Goal: Task Accomplishment & Management: Manage account settings

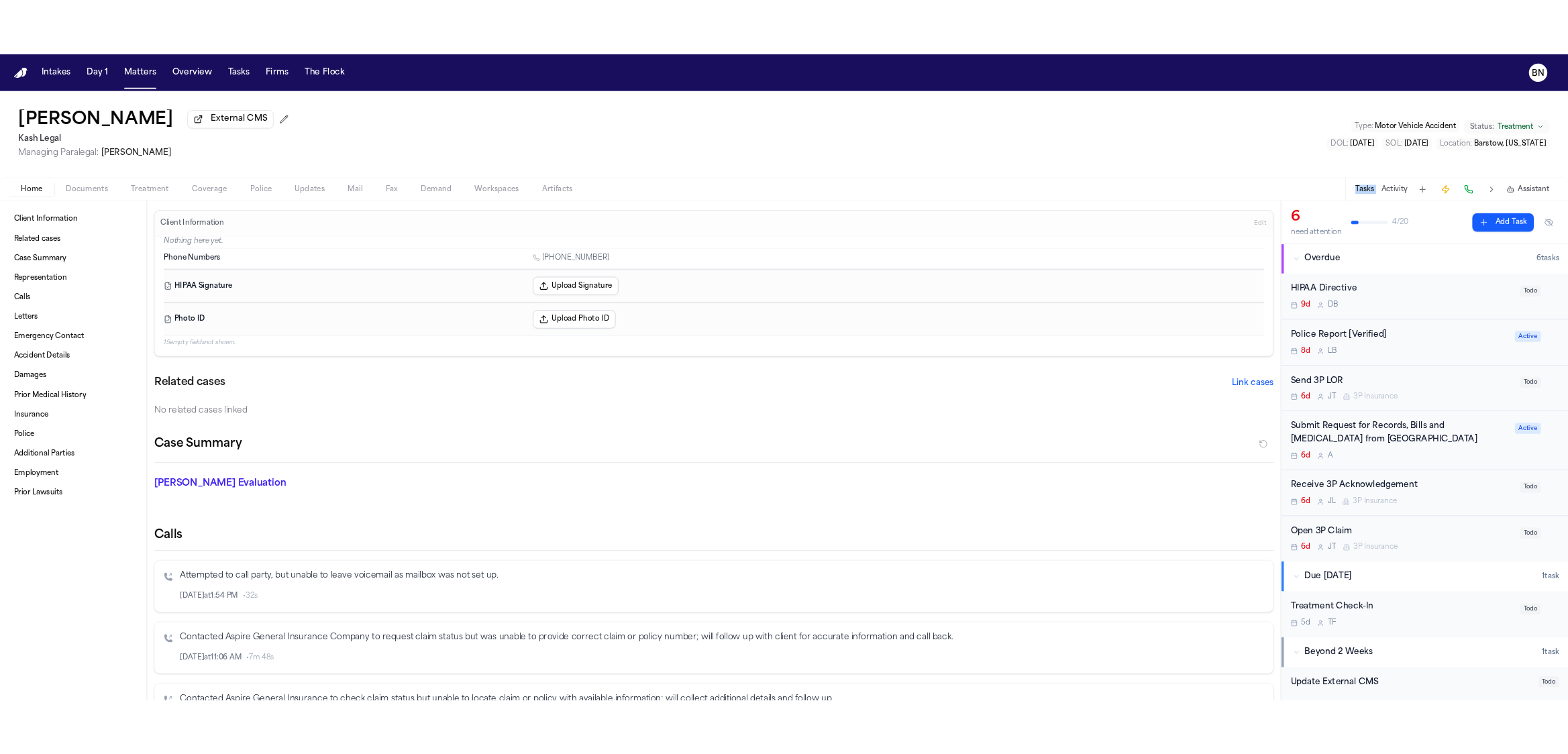
scroll to position [108, 0]
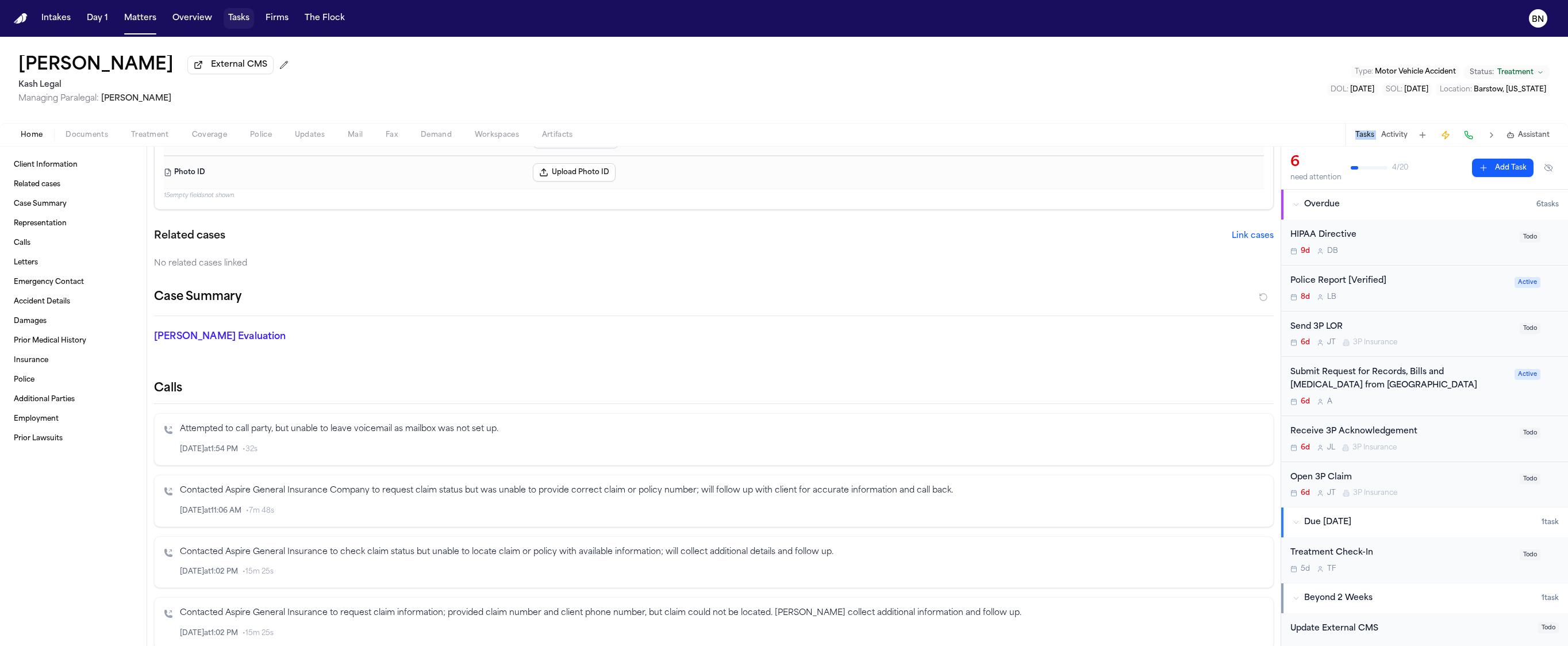
click at [224, 20] on button "Tasks" at bounding box center [239, 18] width 30 height 21
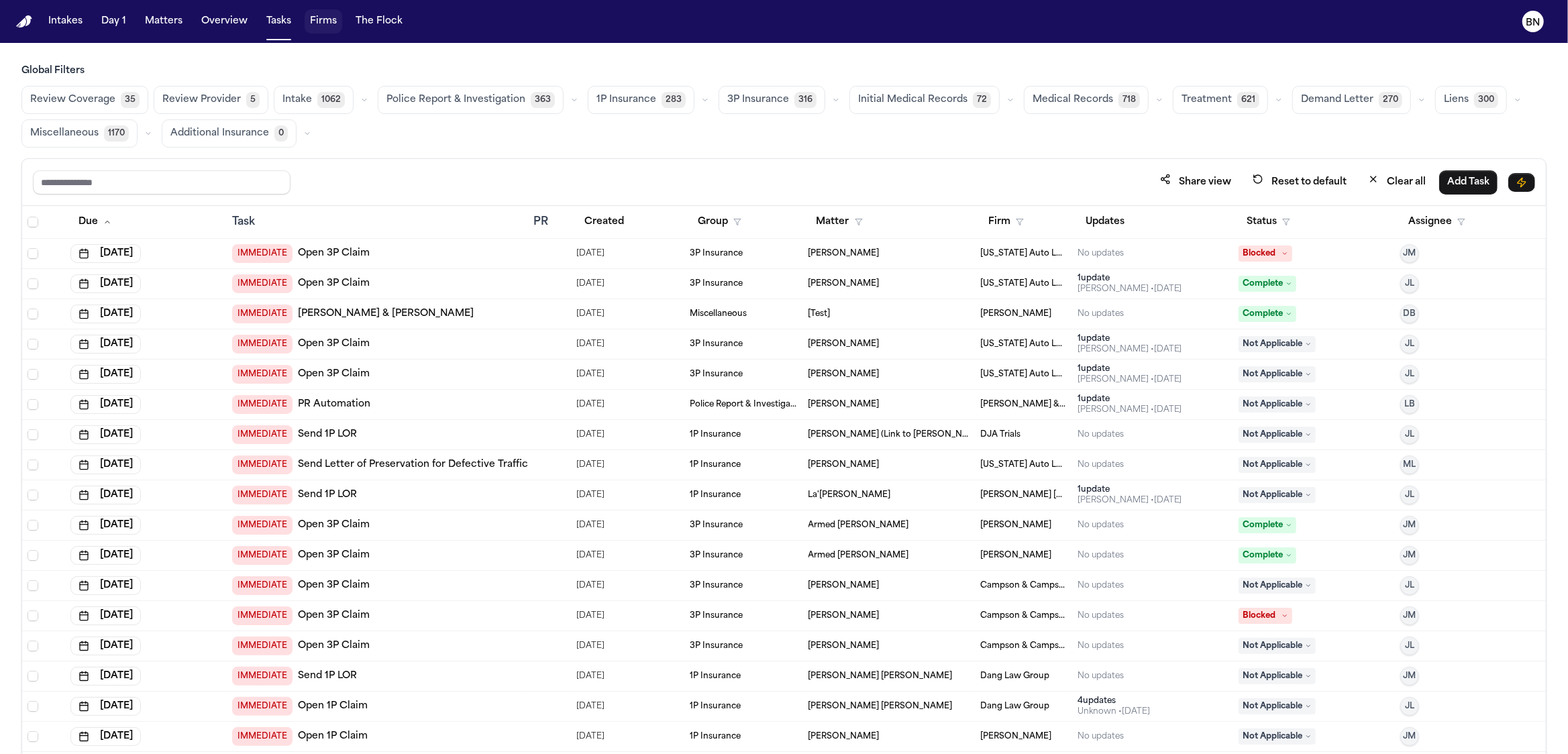
click at [333, 24] on button "Firms" at bounding box center [323, 21] width 38 height 24
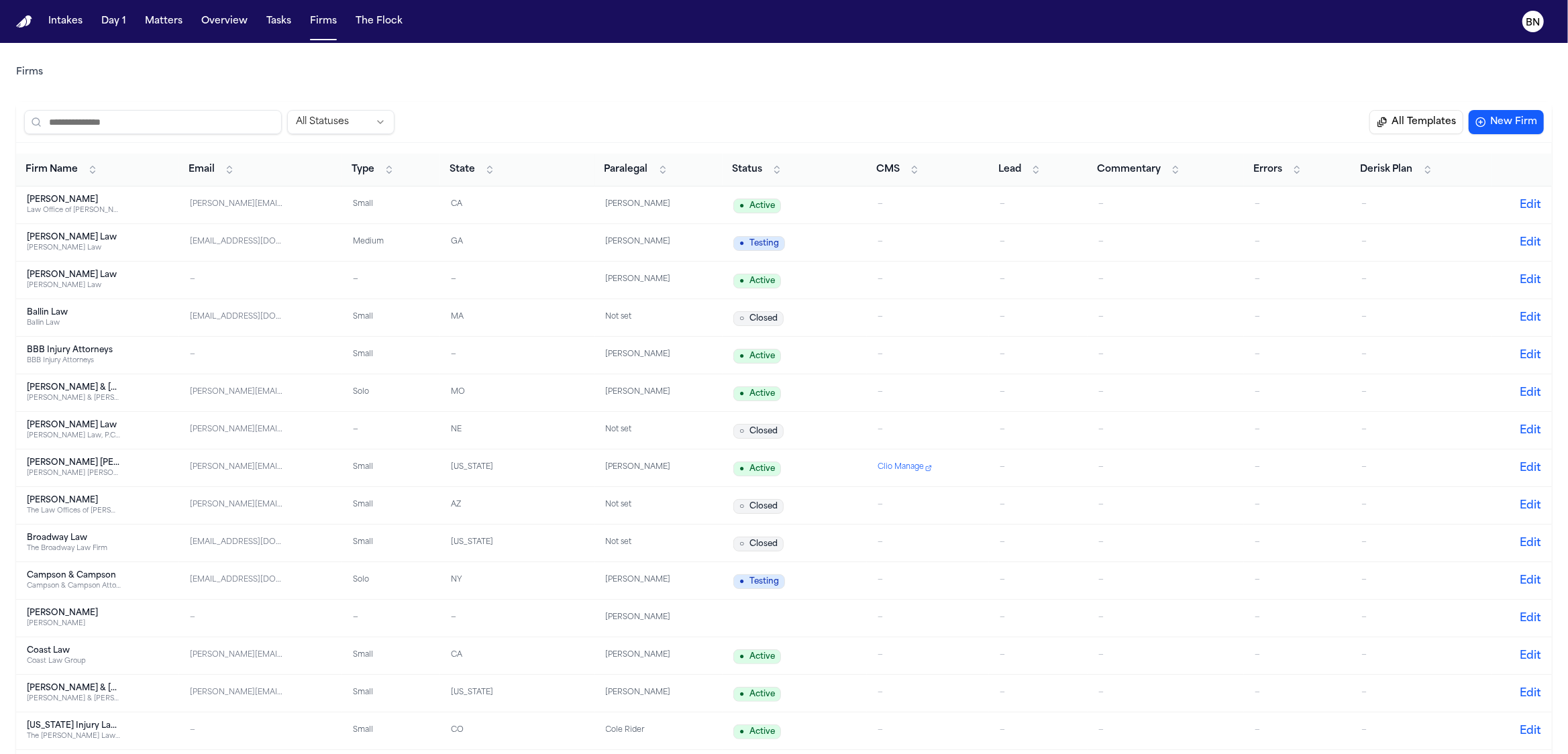
click at [246, 237] on div "bryce@atlantalawyer.com" at bounding box center [236, 243] width 94 height 11
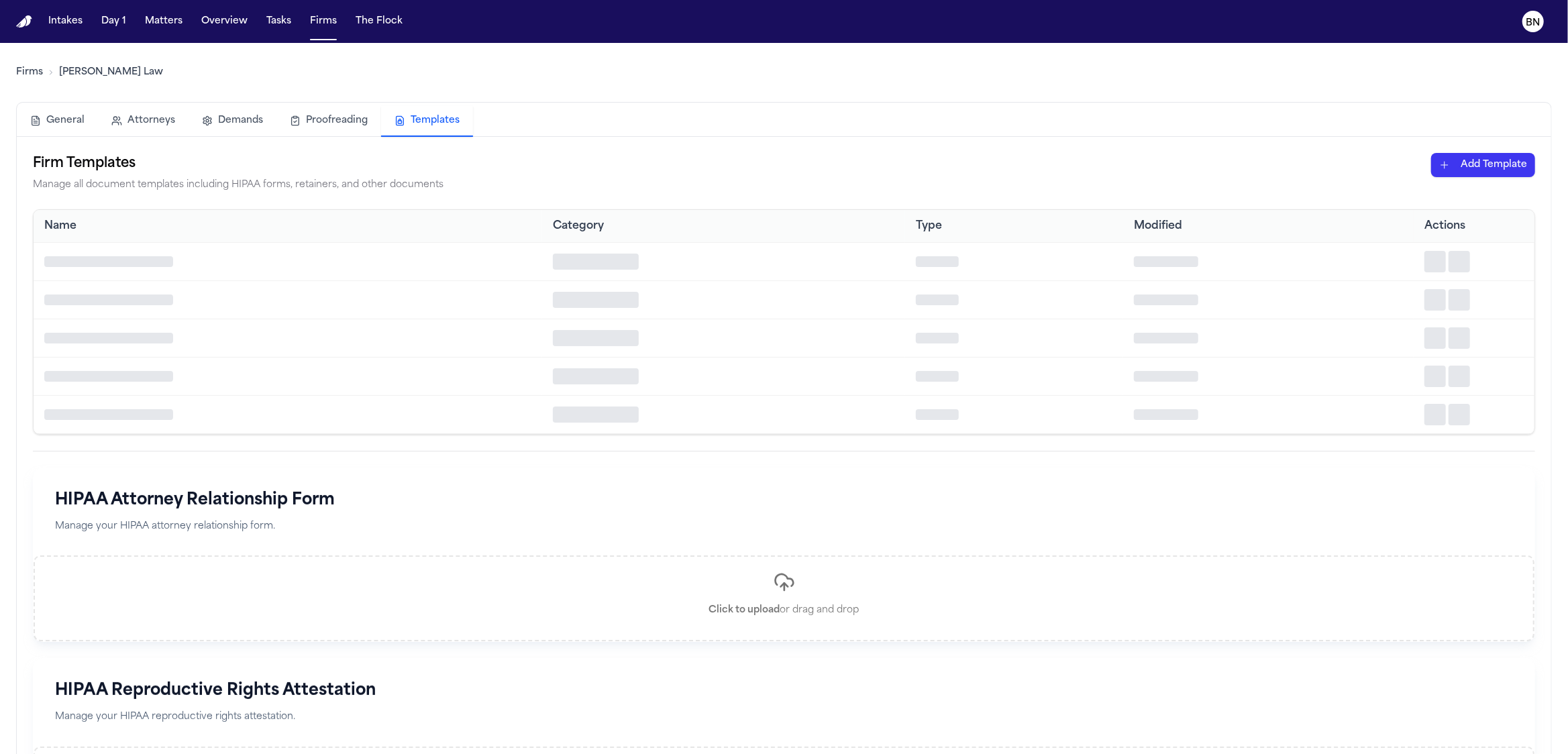
click at [405, 109] on button "Templates" at bounding box center [426, 120] width 92 height 31
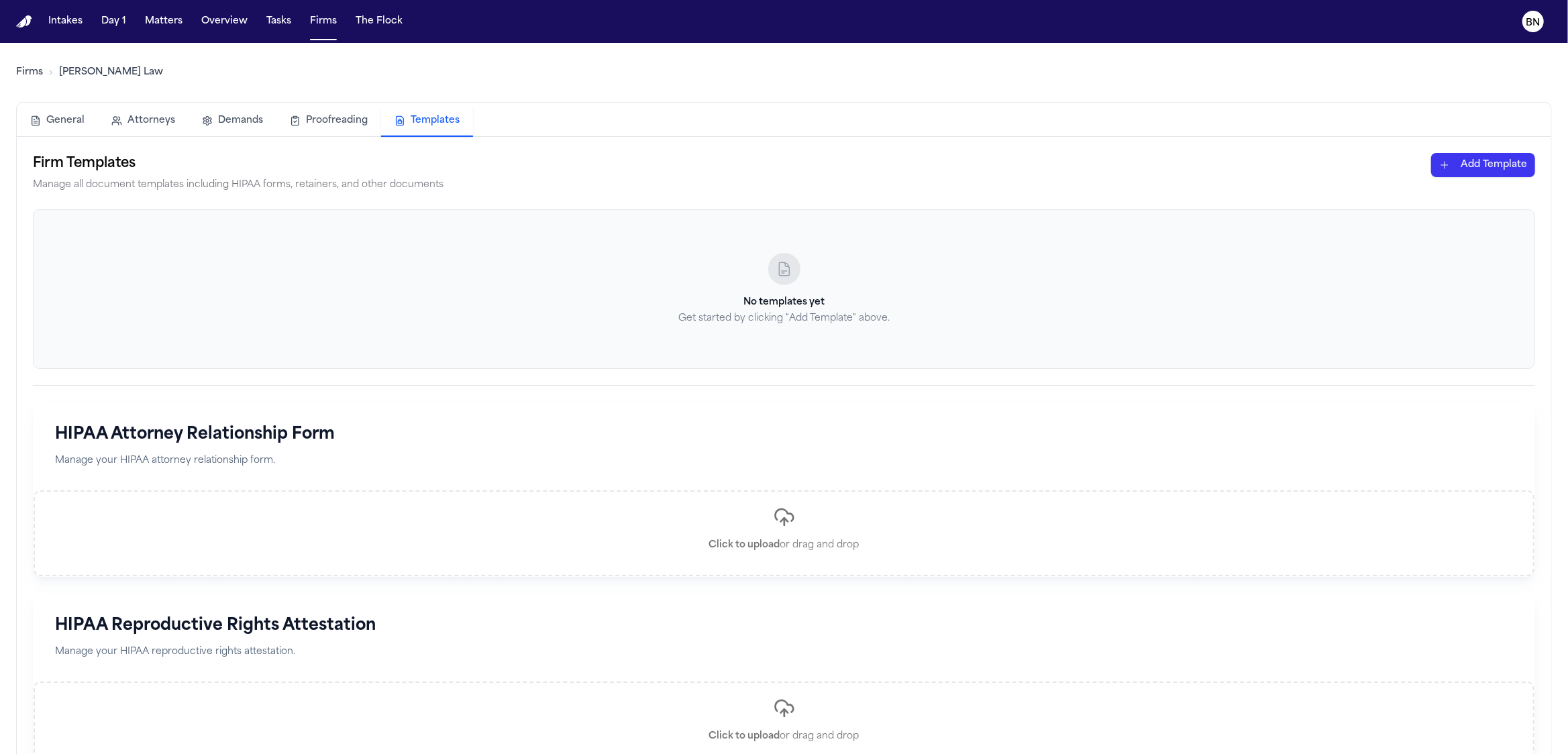
click at [194, 269] on div "No templates yet Get started by clicking "Add Template" above." at bounding box center [783, 289] width 1502 height 159
click at [1479, 168] on html "Intakes Day 1 Matters Overview Tasks Firms The Flock BN Firms Angell Law Genera…" at bounding box center [784, 377] width 1568 height 754
click at [1456, 261] on div "Other Document" at bounding box center [1460, 258] width 144 height 21
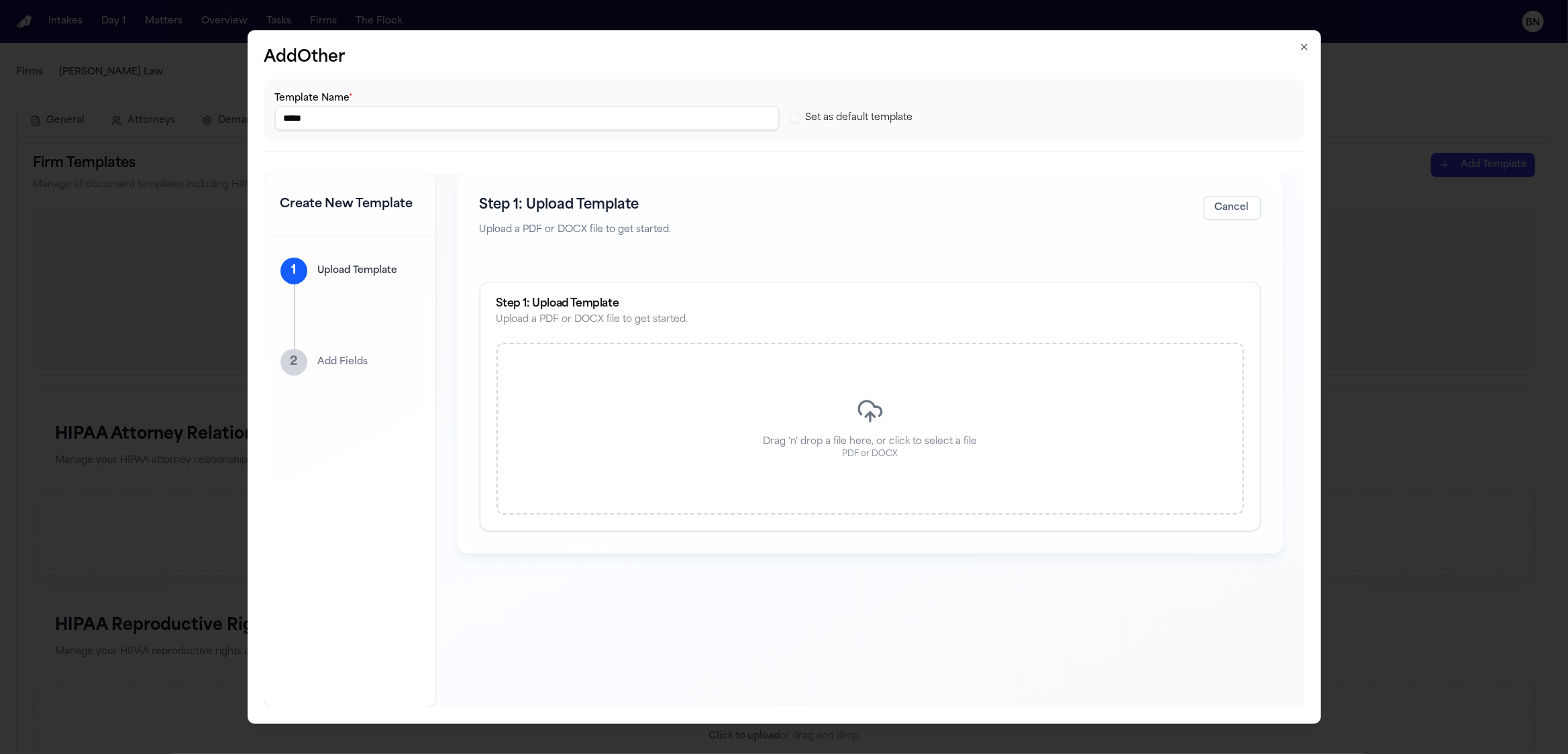
drag, startPoint x: 373, startPoint y: 363, endPoint x: 342, endPoint y: 361, distance: 31.1
click at [373, 363] on div "2 Add Fields" at bounding box center [350, 362] width 139 height 27
click at [341, 361] on p "Add Fields" at bounding box center [343, 362] width 50 height 13
click at [354, 254] on div "1 Upload Template 2 Add Fields" at bounding box center [349, 471] width 171 height 471
click at [377, 132] on div "Template Name * ***** Set as default template" at bounding box center [784, 109] width 1040 height 62
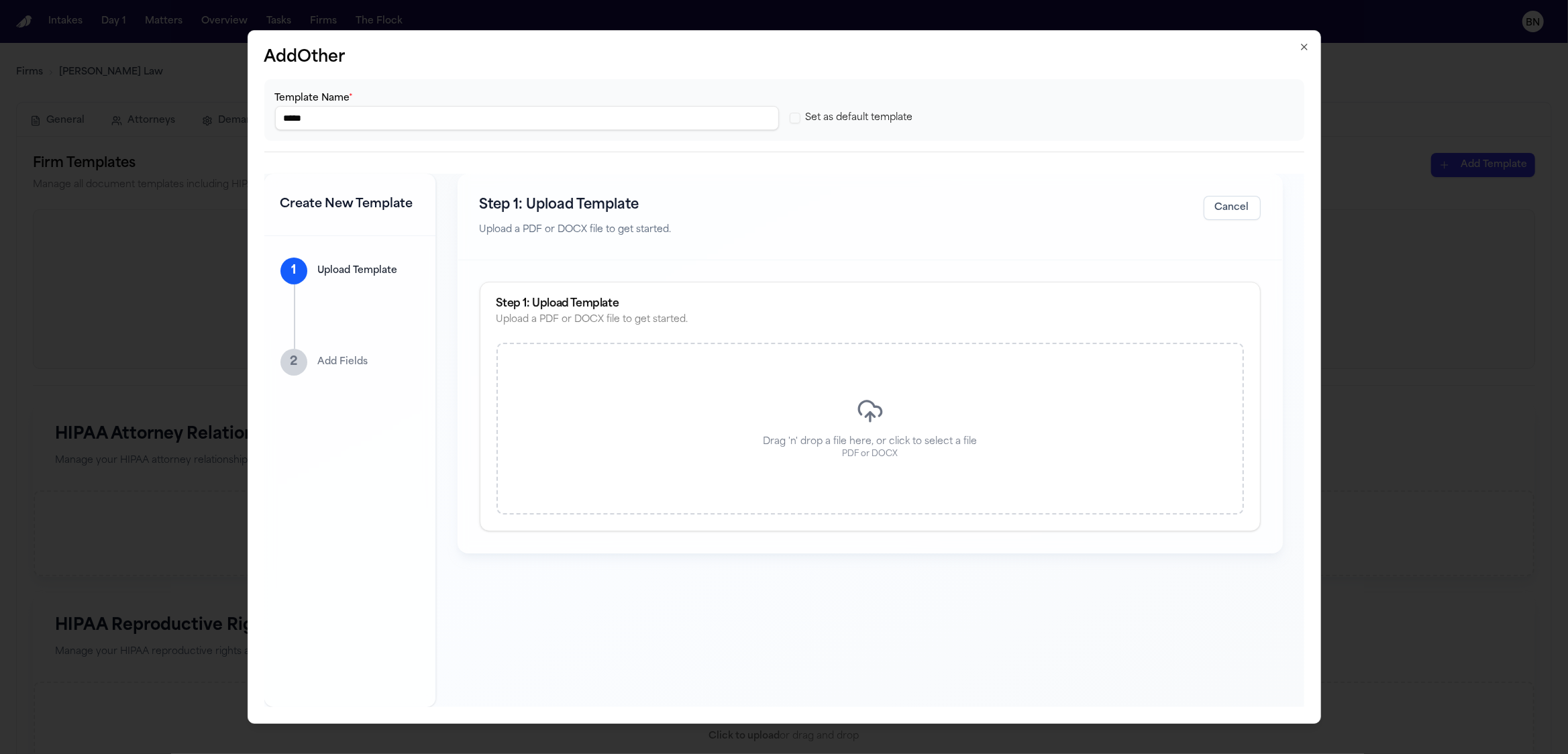
click at [386, 112] on input "*****" at bounding box center [527, 118] width 504 height 24
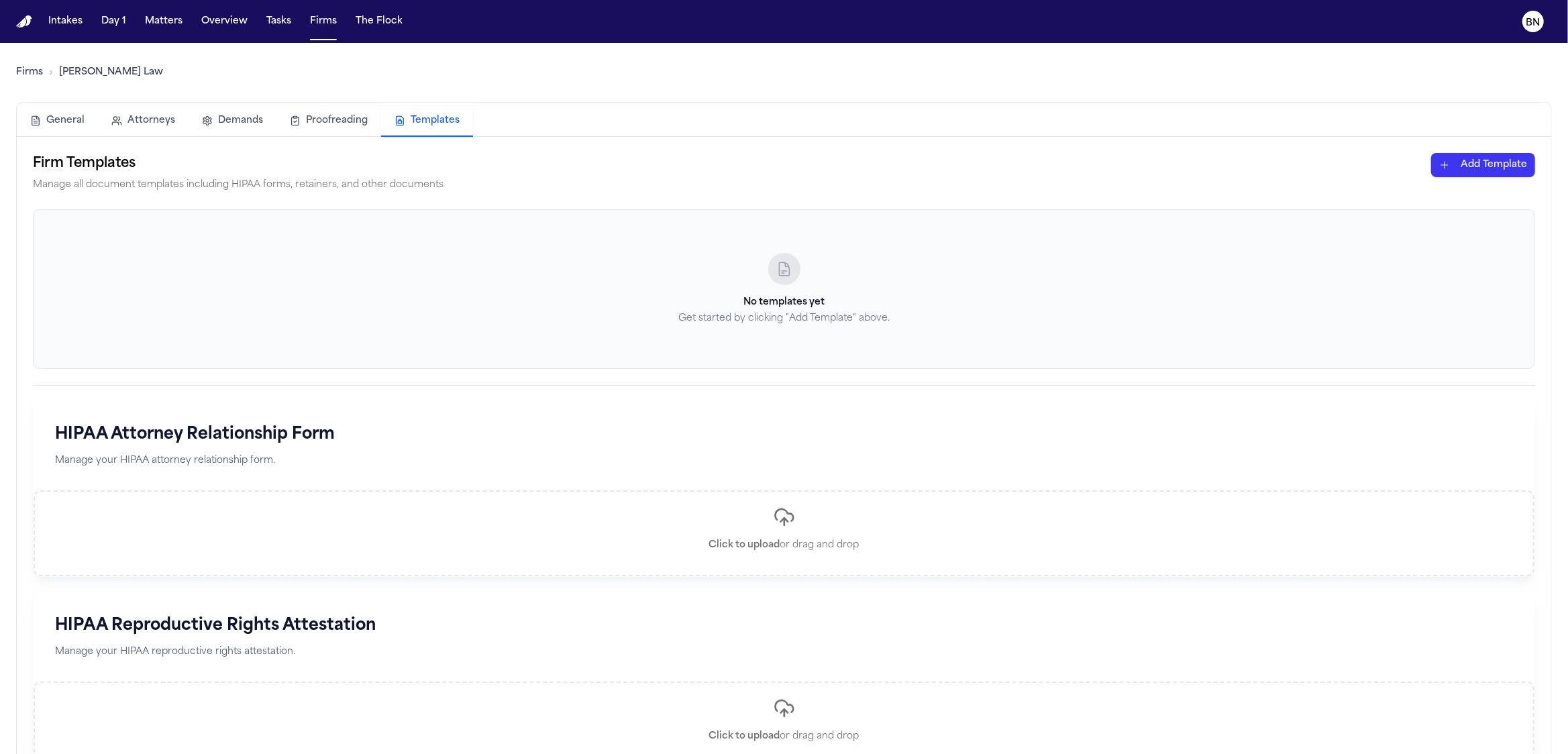
click at [332, 120] on button "Proofreading" at bounding box center [328, 120] width 105 height 30
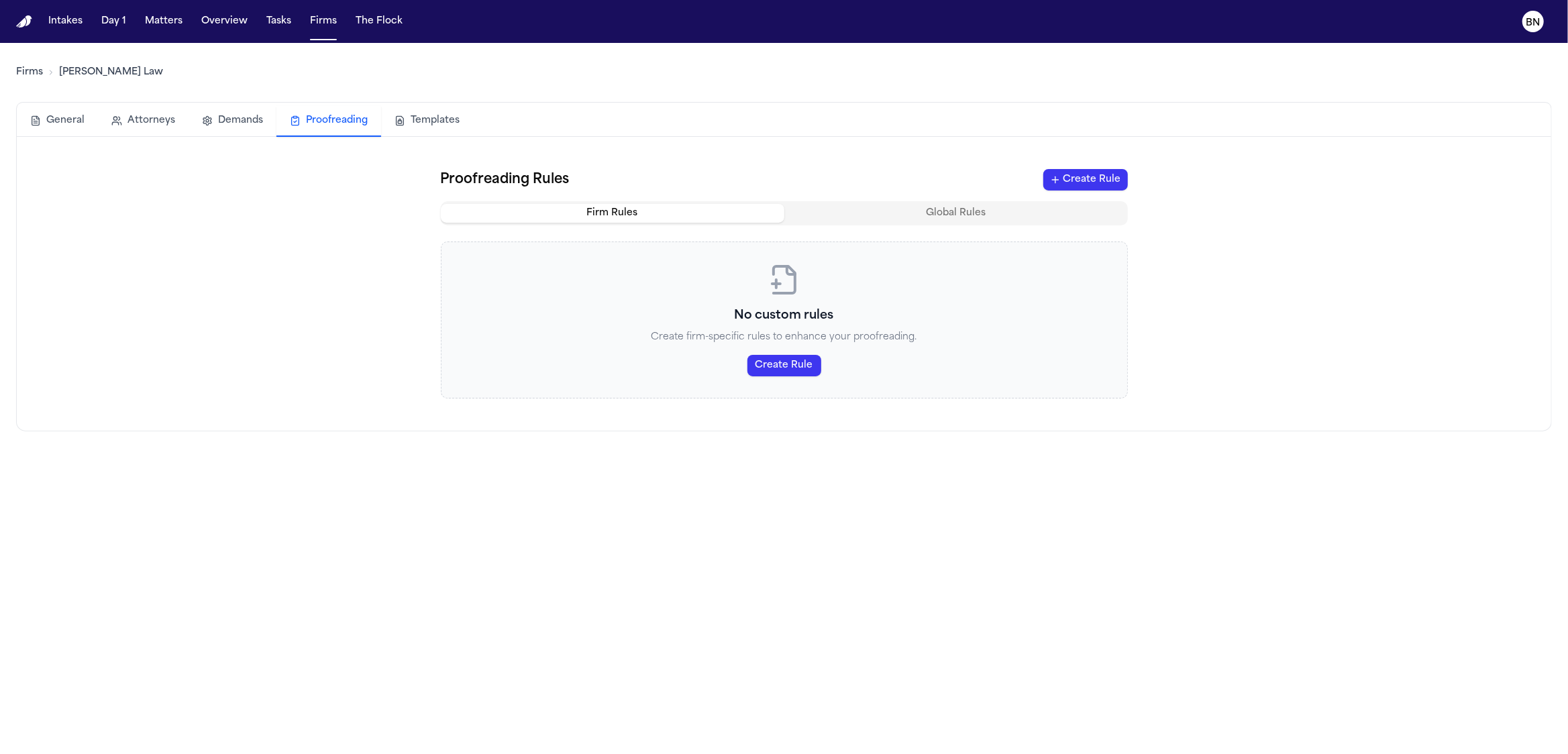
click at [413, 119] on button "Templates" at bounding box center [426, 120] width 92 height 30
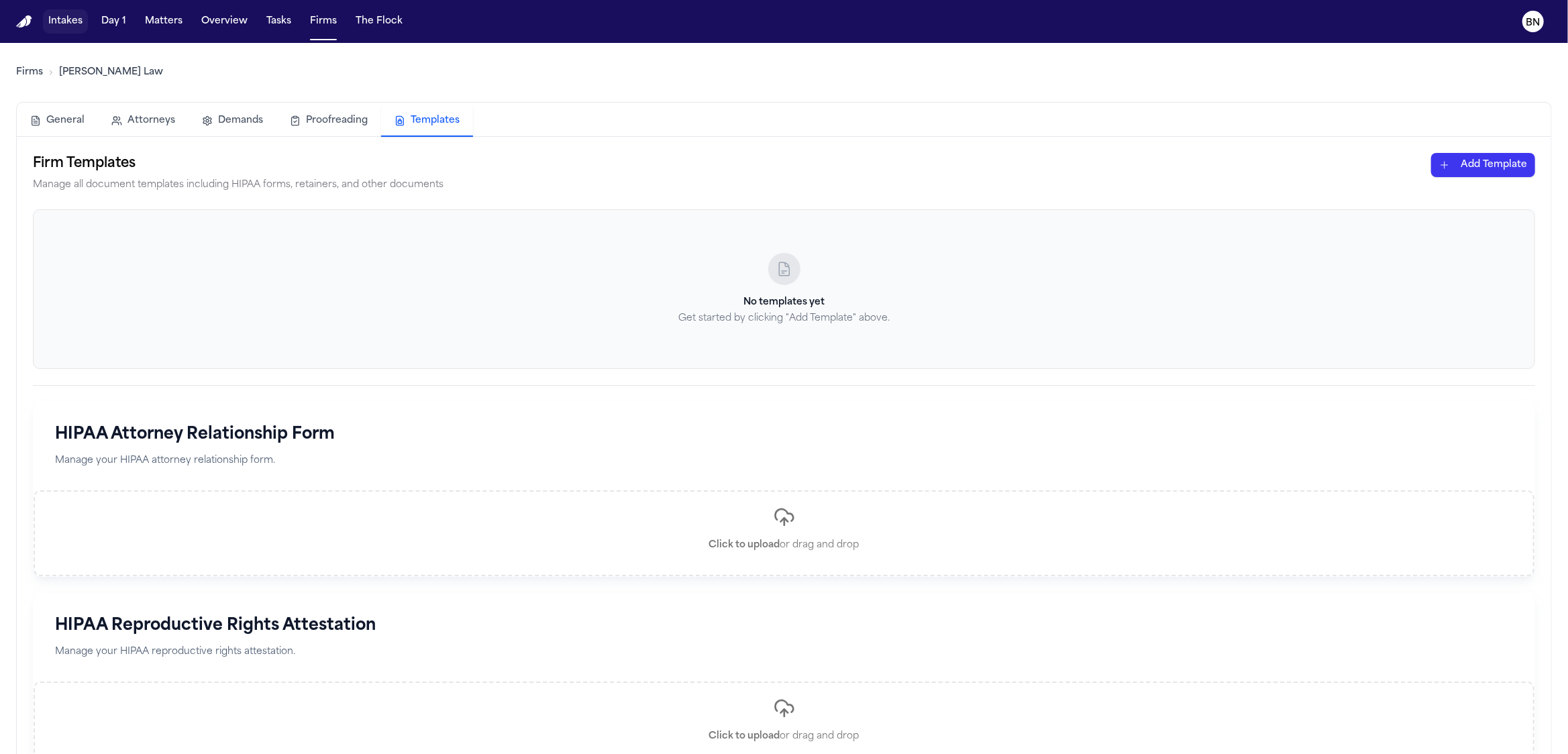
click at [59, 27] on button "Intakes" at bounding box center [65, 21] width 45 height 24
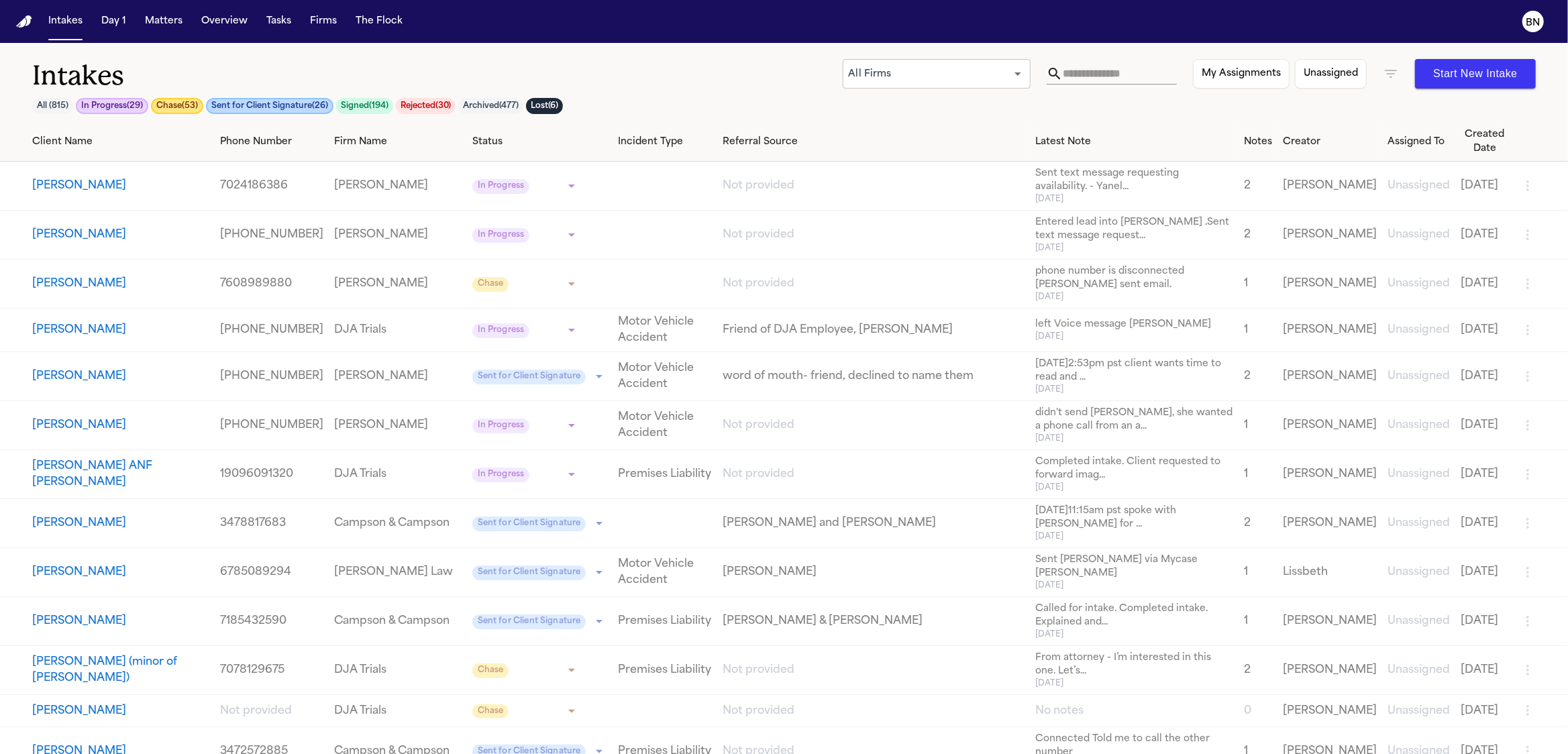
click at [868, 116] on div "Intakes All ( 815 ) In Progress ( 29 ) Chase ( 53 ) Sent for Client Signature (…" at bounding box center [784, 91] width 1504 height 63
drag, startPoint x: 53, startPoint y: 437, endPoint x: 38, endPoint y: 439, distance: 15.1
click at [52, 438] on td "Karl E. Woodard, Jr." at bounding box center [107, 425] width 215 height 49
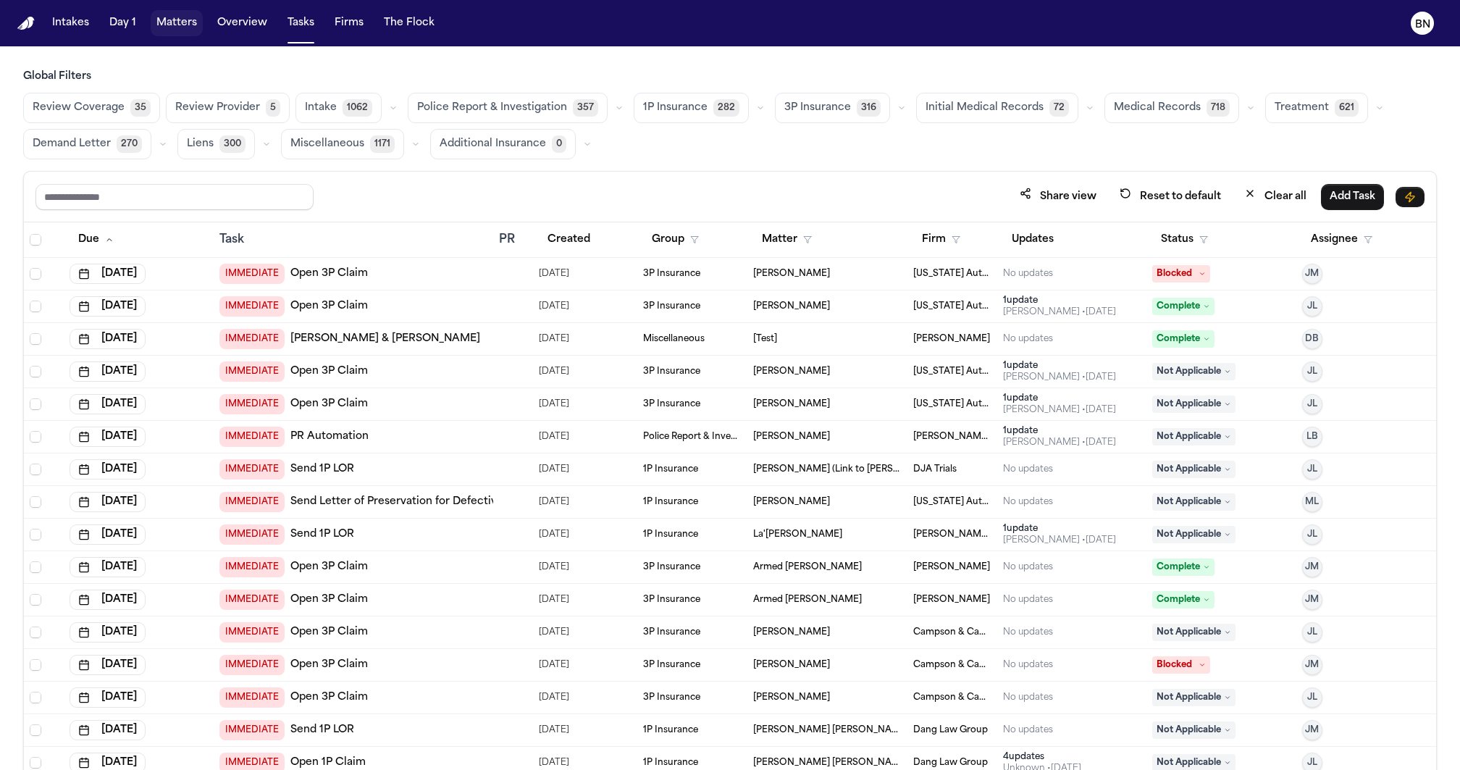
click at [191, 26] on button "Matters" at bounding box center [177, 23] width 52 height 26
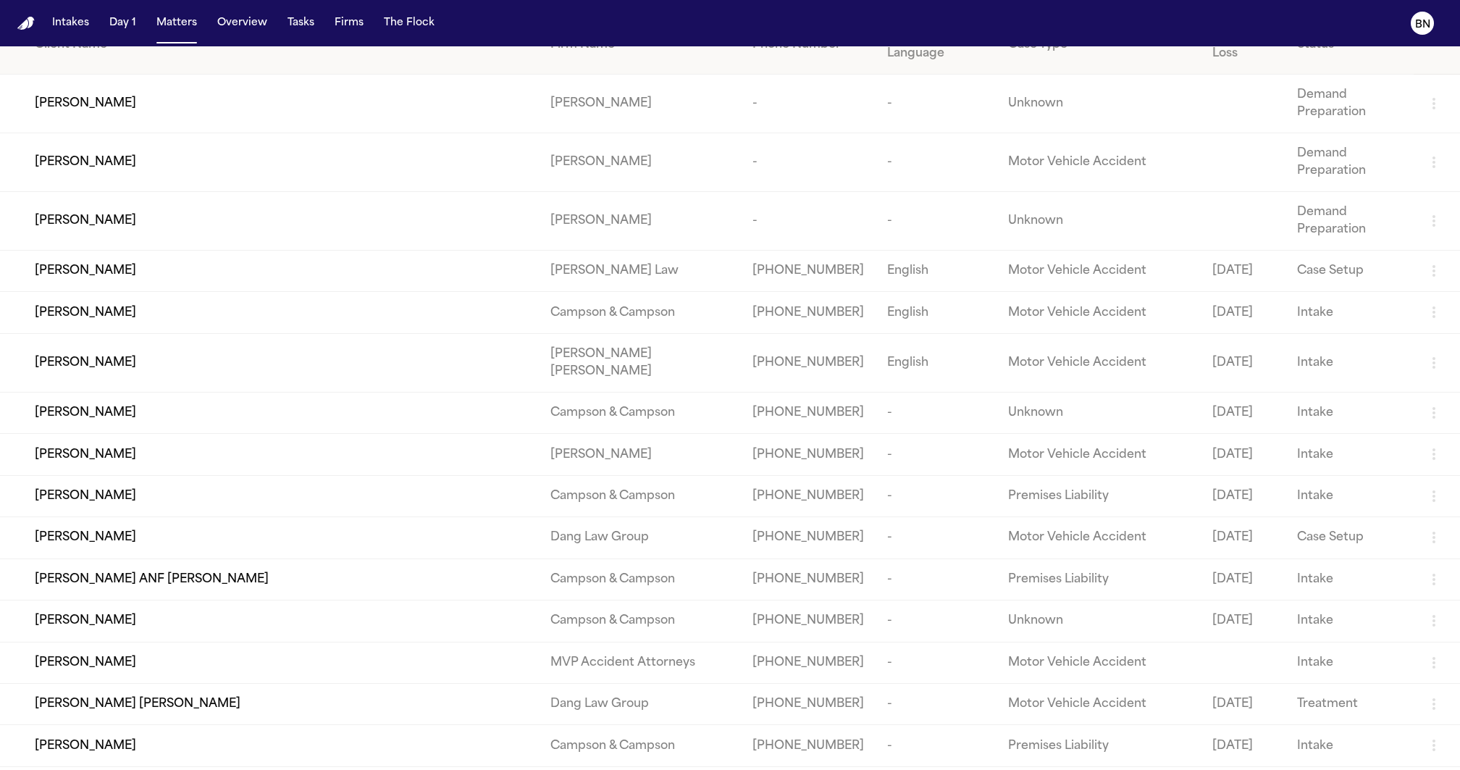
scroll to position [78, 0]
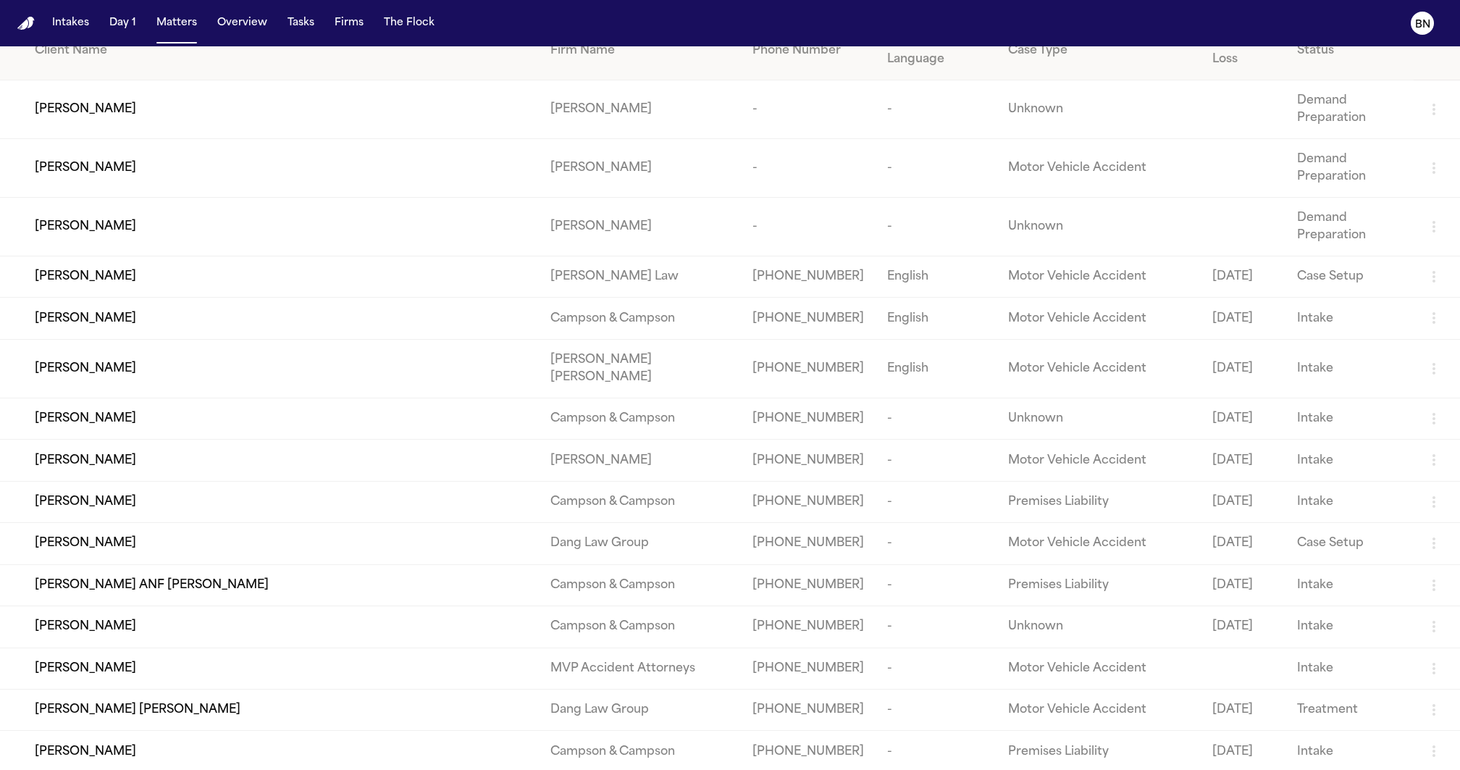
click at [476, 284] on div "[PERSON_NAME]" at bounding box center [281, 276] width 492 height 17
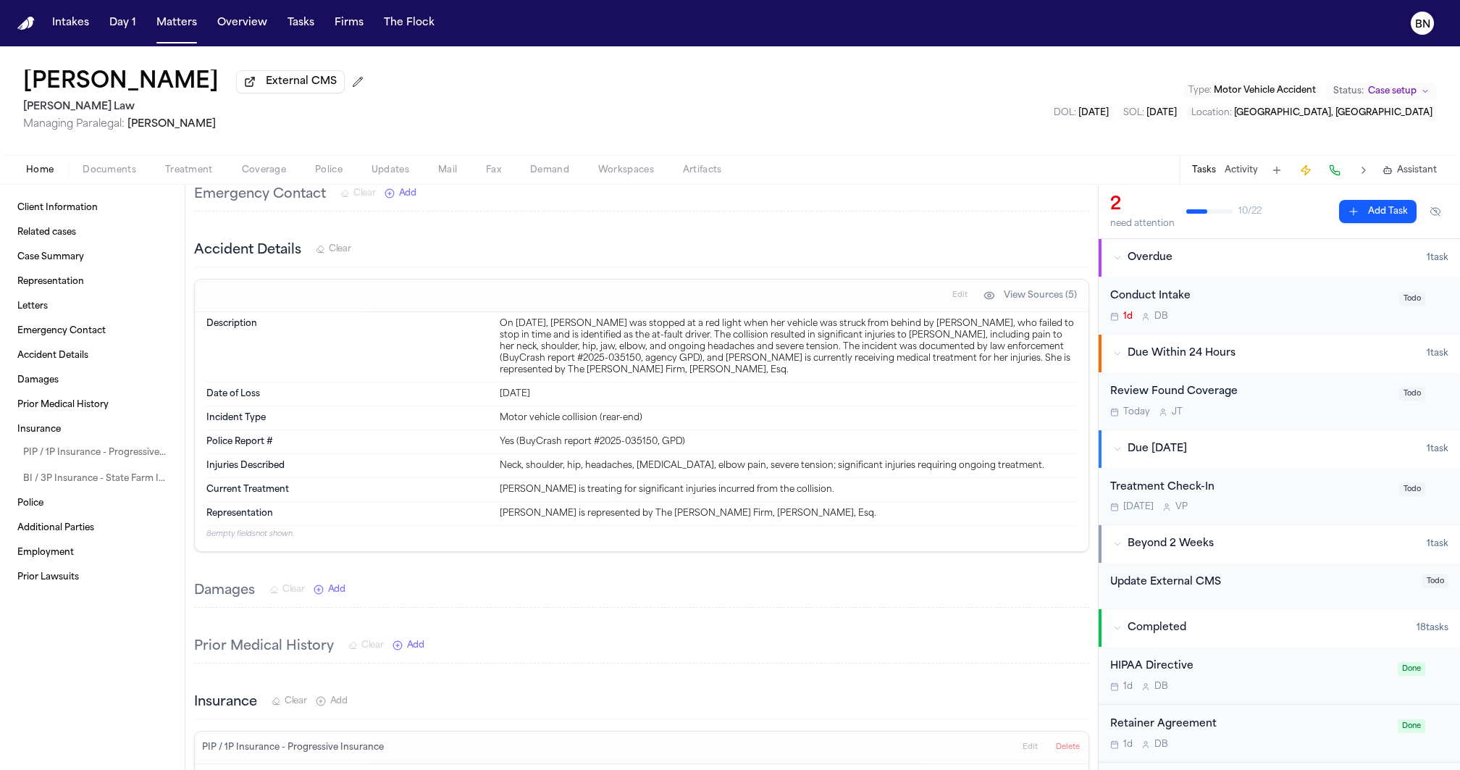
scroll to position [789, 0]
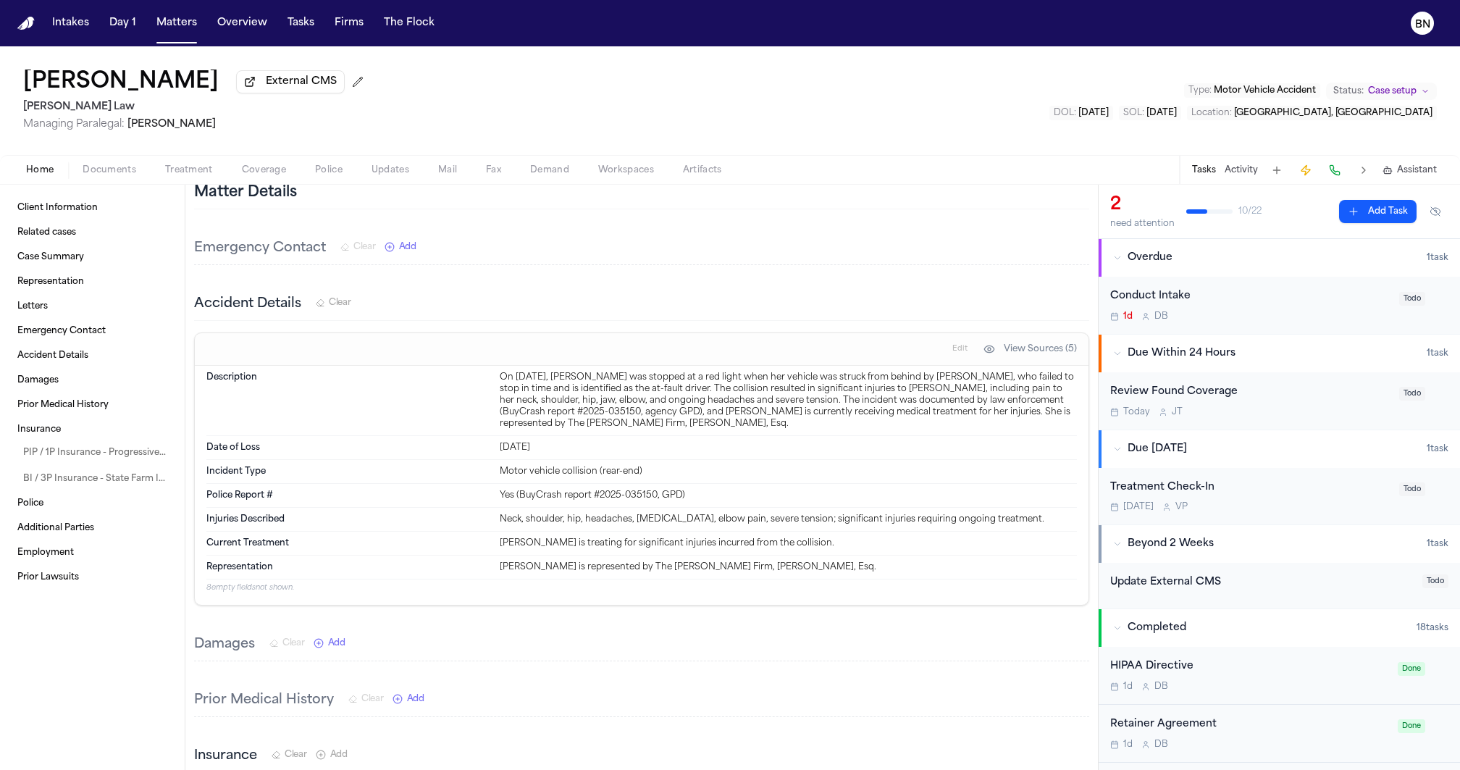
click at [195, 335] on div "Edit View Sources (5)" at bounding box center [642, 349] width 894 height 33
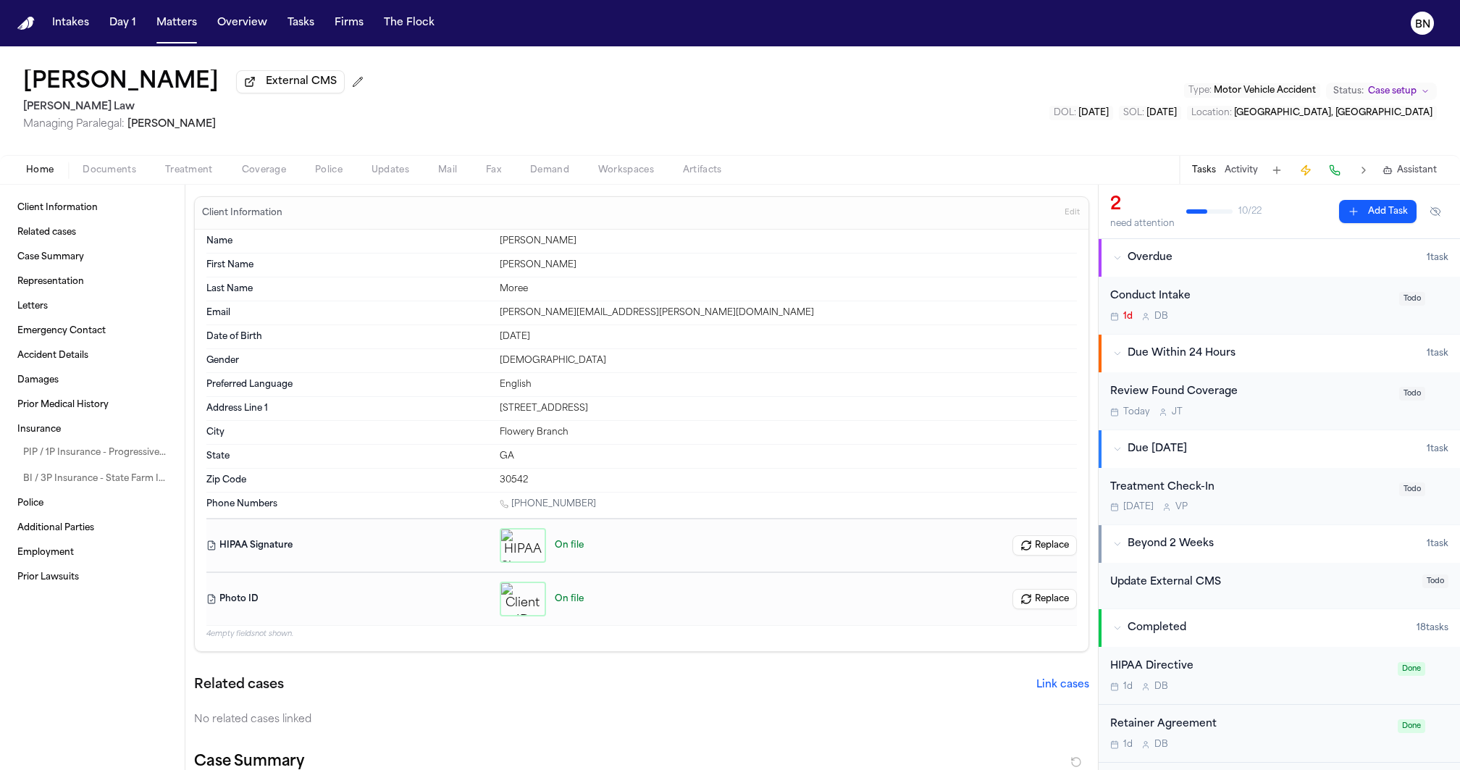
click at [1238, 176] on button "Activity" at bounding box center [1241, 170] width 33 height 12
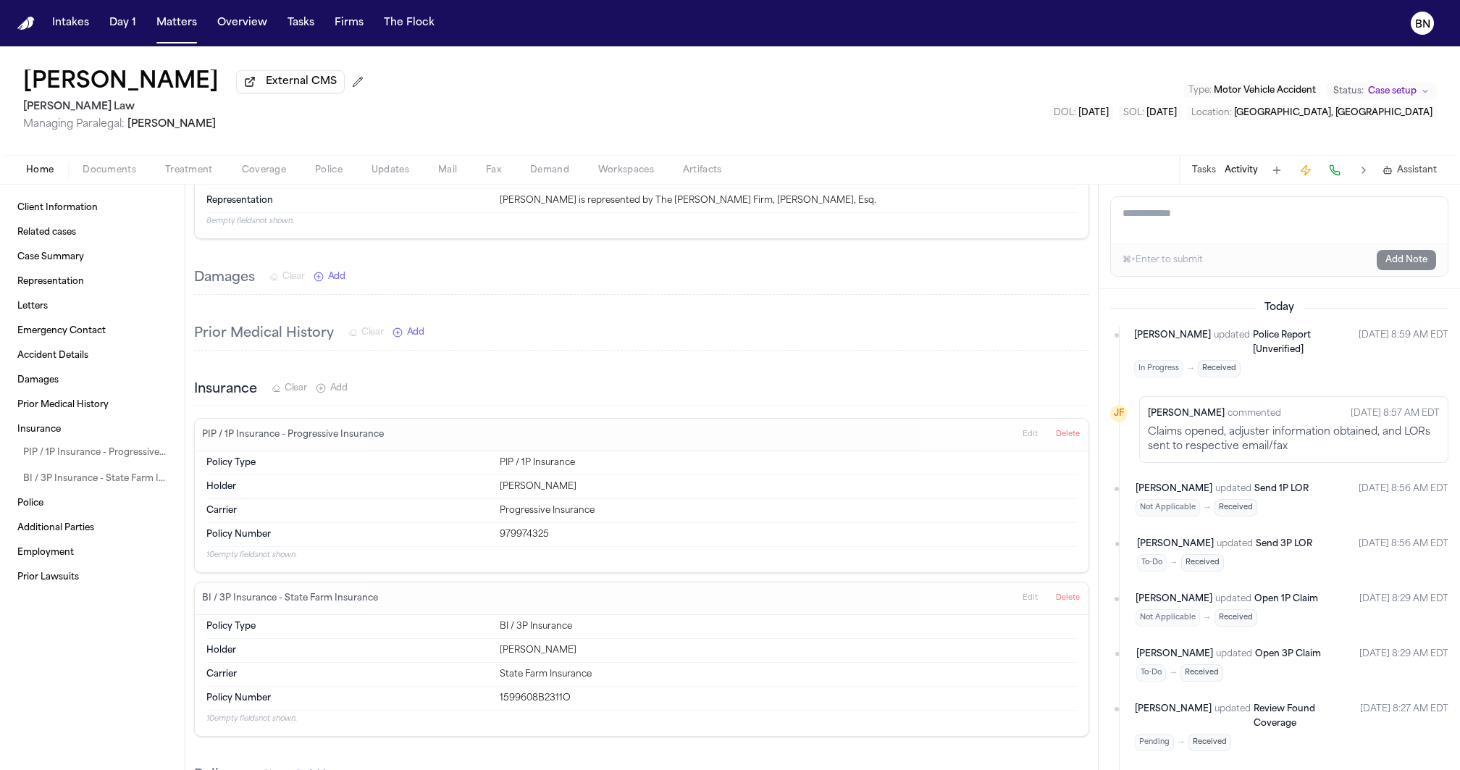
scroll to position [1163, 0]
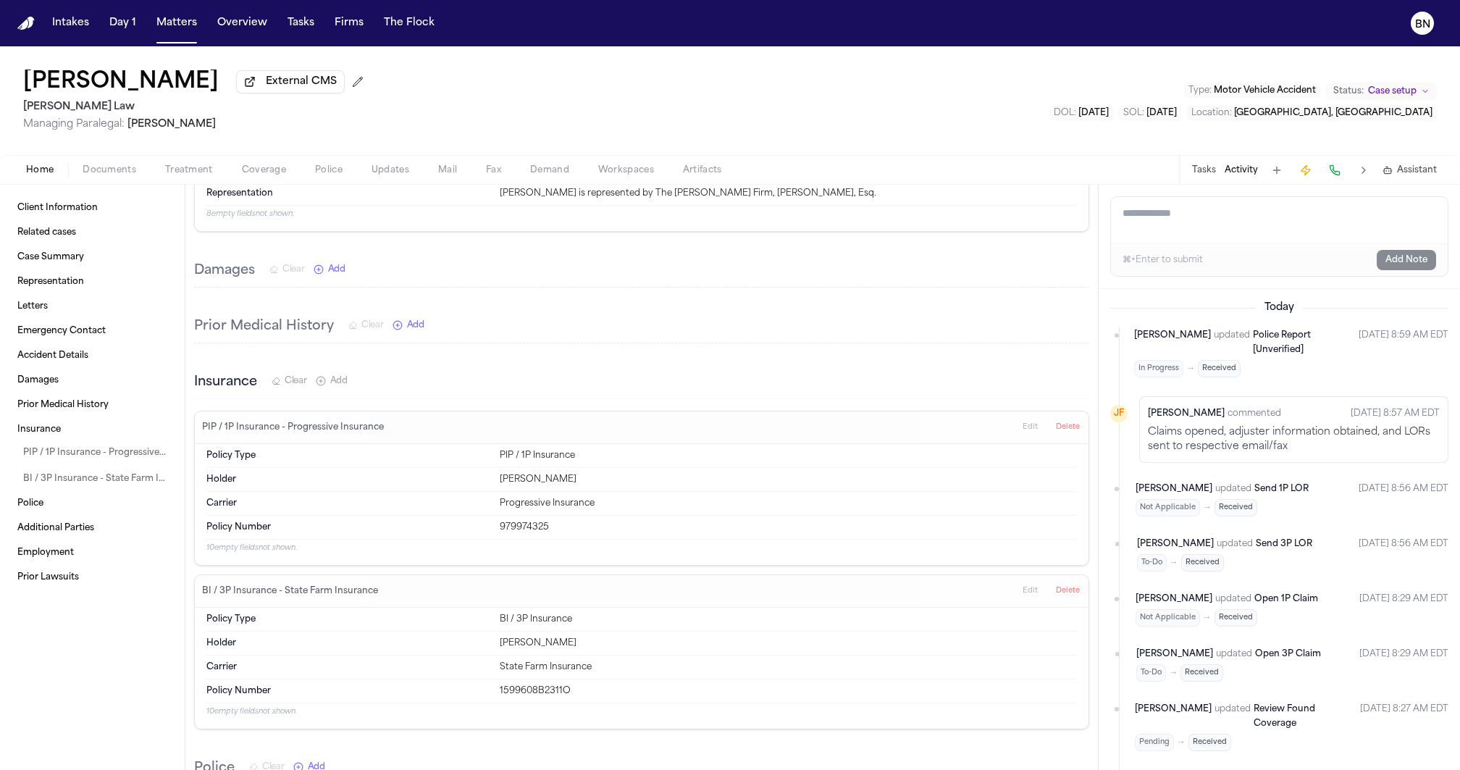
click at [274, 176] on span "Coverage" at bounding box center [264, 170] width 44 height 12
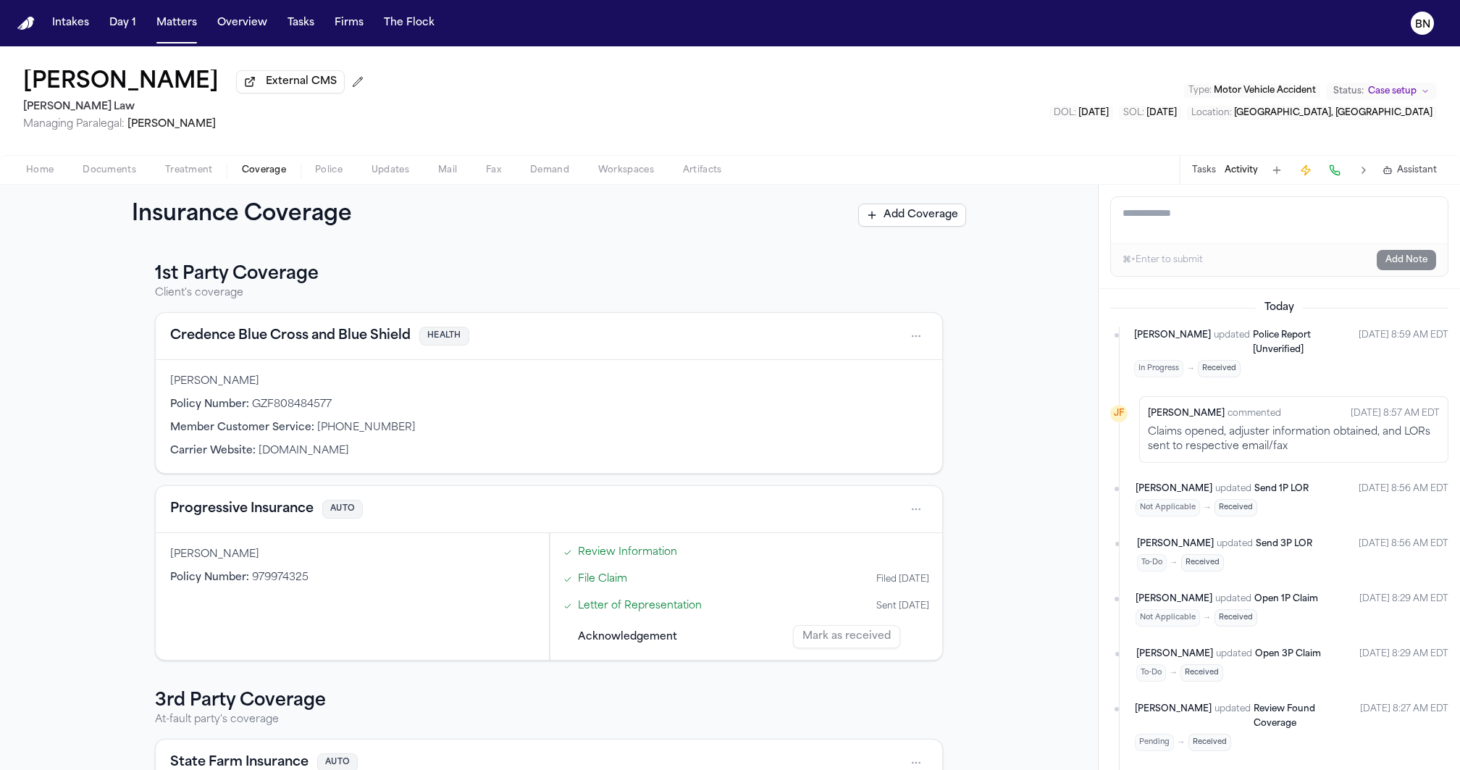
drag, startPoint x: 1107, startPoint y: 178, endPoint x: 1107, endPoint y: 167, distance: 11.6
click at [1098, 165] on div "Home Documents Treatment Coverage Police Updates Mail Fax Demand Workspaces Art…" at bounding box center [730, 169] width 1460 height 29
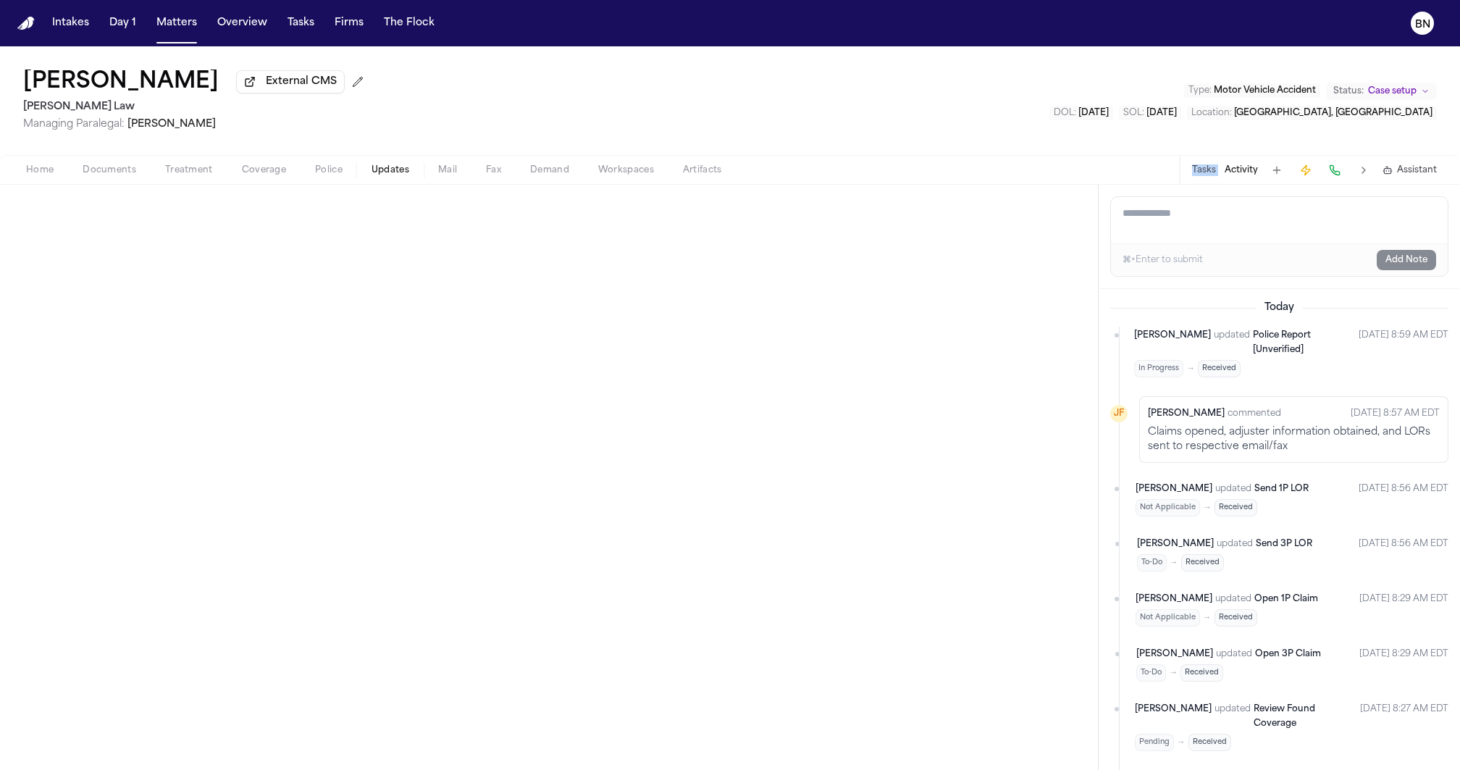
click at [381, 176] on span "Updates" at bounding box center [390, 170] width 38 height 12
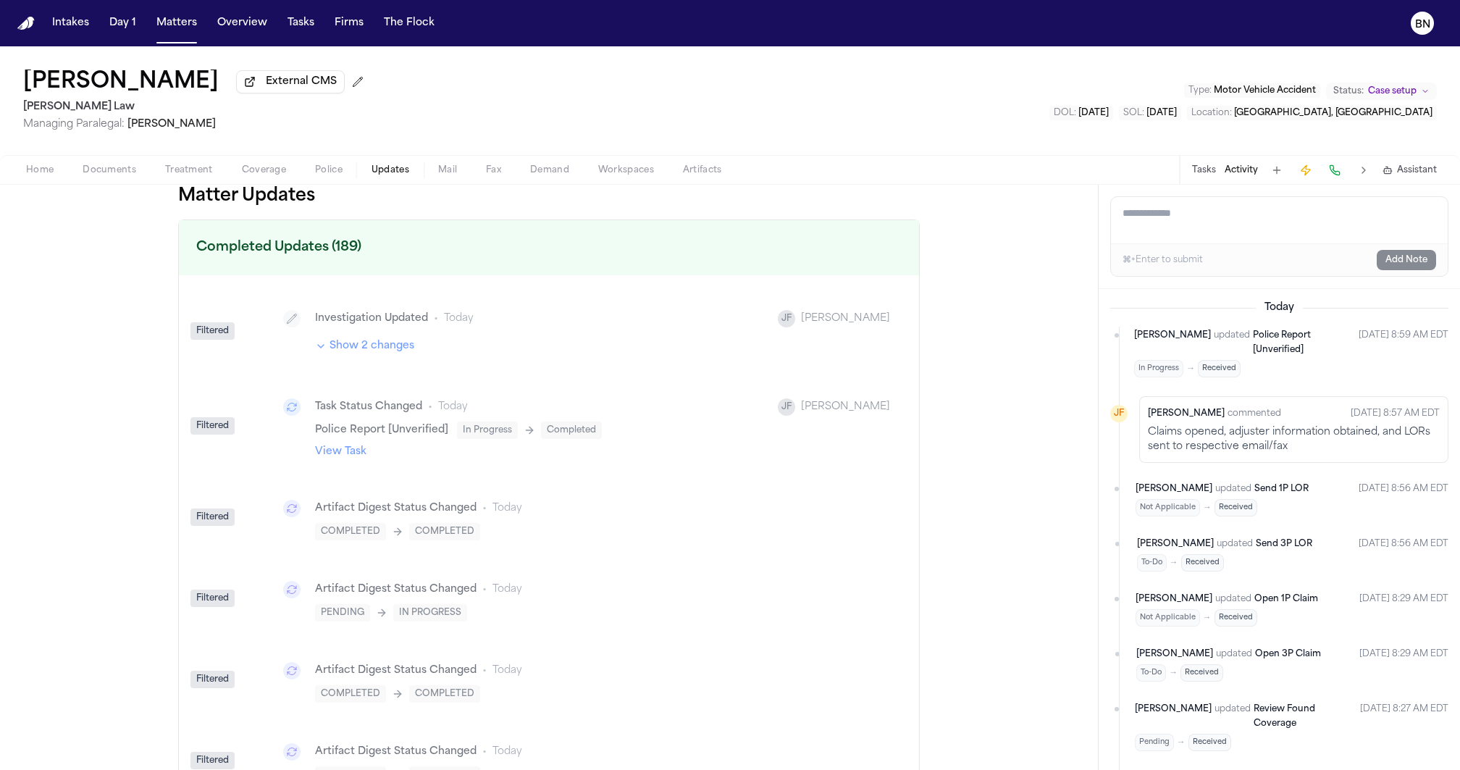
click at [630, 59] on div "[PERSON_NAME] External CMS [PERSON_NAME] Law Managing Paralegal: [PERSON_NAME] …" at bounding box center [730, 100] width 1460 height 109
click at [630, 53] on div "[PERSON_NAME] External CMS [PERSON_NAME] Law Managing Paralegal: [PERSON_NAME] …" at bounding box center [730, 100] width 1460 height 109
click at [908, 54] on div "[PERSON_NAME] External CMS [PERSON_NAME] Law Managing Paralegal: [PERSON_NAME] …" at bounding box center [730, 100] width 1460 height 109
click at [1188, 230] on textarea "Add a note to this matter" at bounding box center [1279, 220] width 337 height 46
click at [1195, 258] on div "⌘+Enter to submit" at bounding box center [1162, 260] width 80 height 12
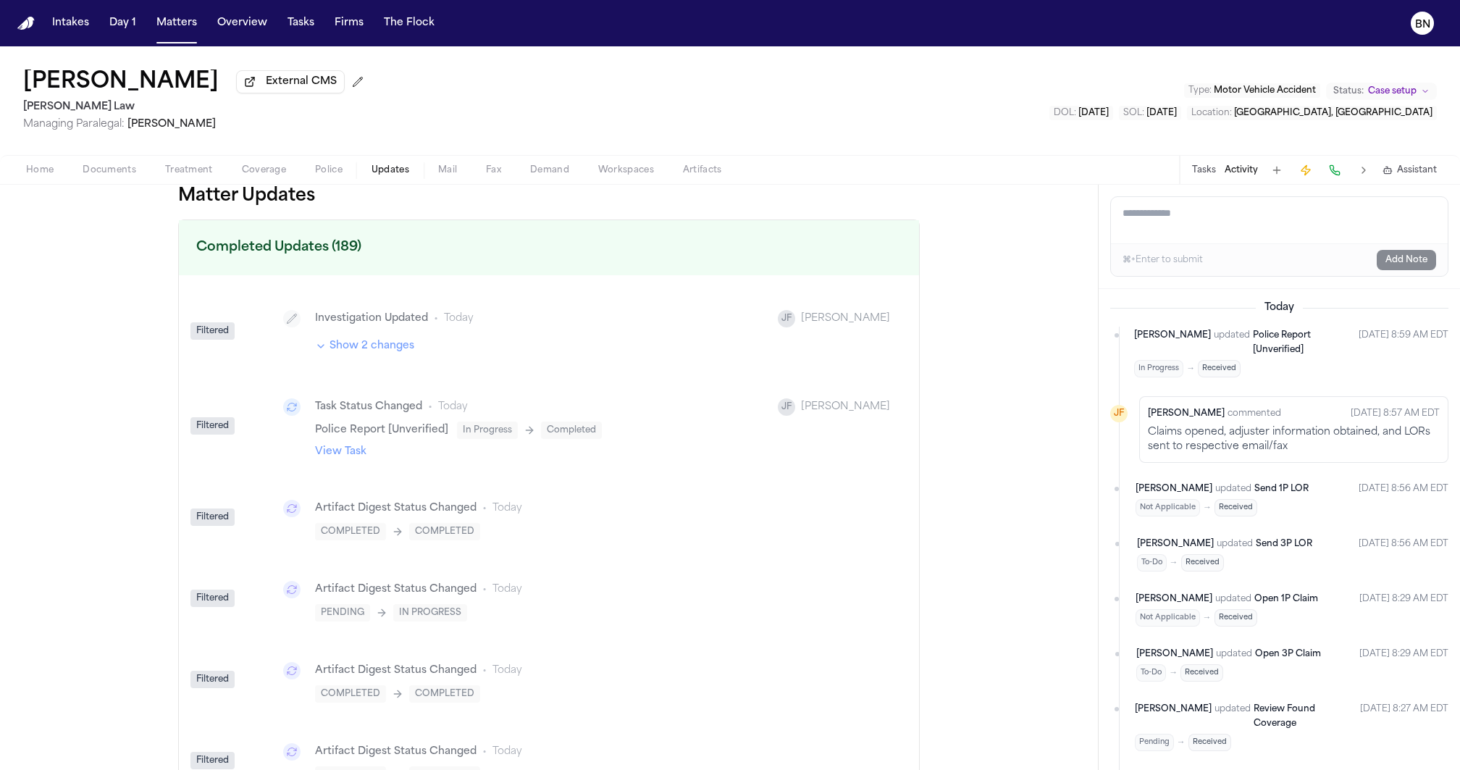
click at [1195, 240] on textarea "Add a note to this matter" at bounding box center [1279, 220] width 337 height 46
click at [83, 175] on span "Documents" at bounding box center [110, 170] width 54 height 12
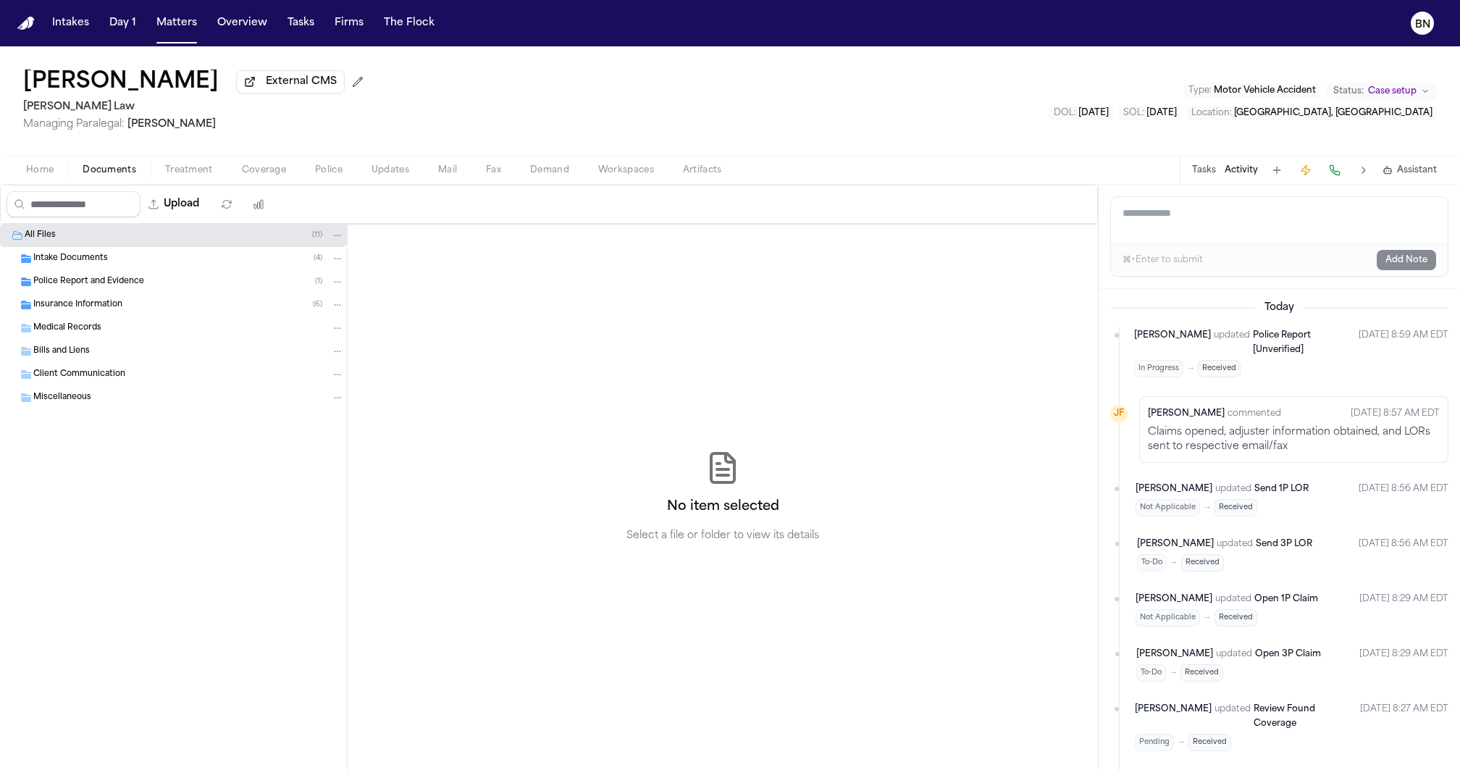
click at [72, 175] on button "Documents" at bounding box center [109, 169] width 83 height 17
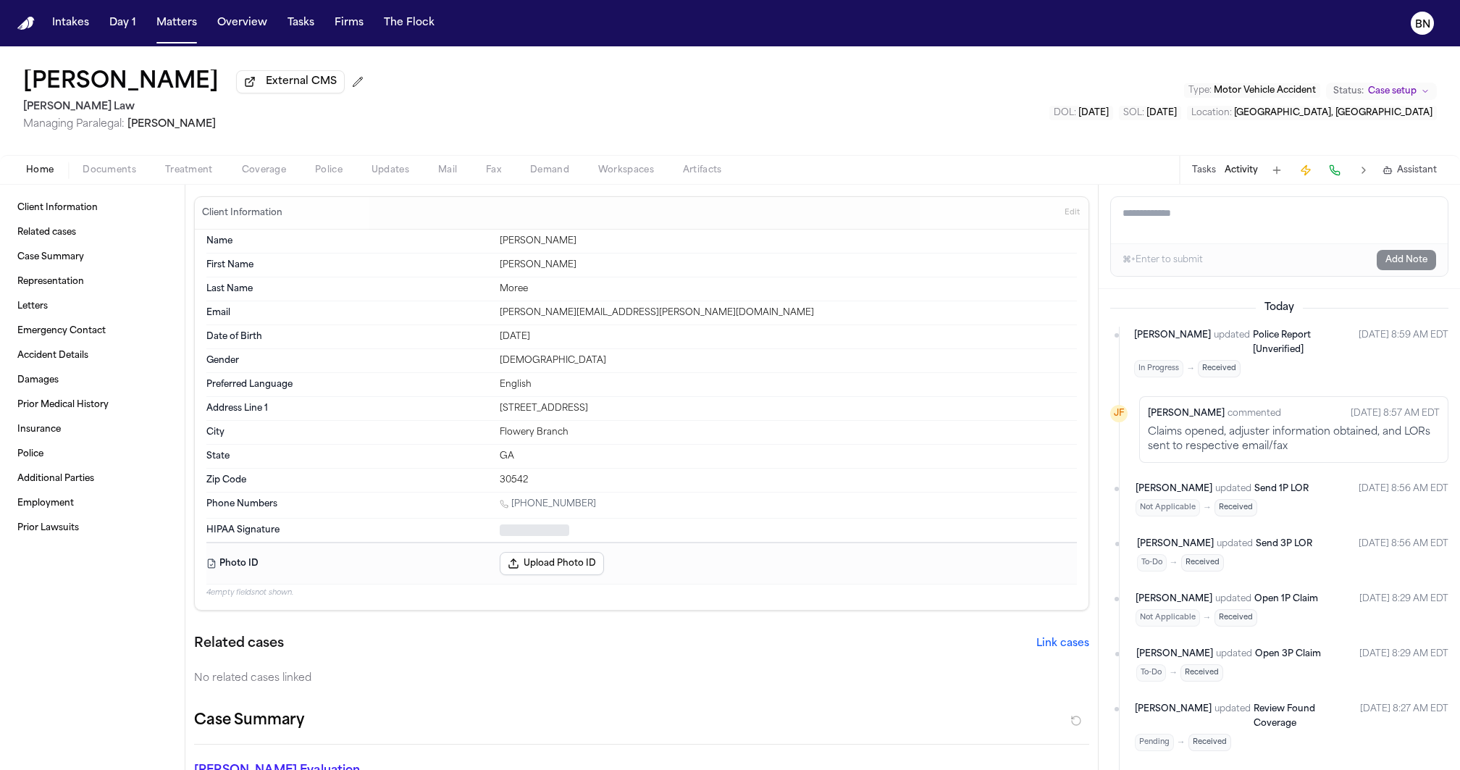
click at [61, 175] on button "Home" at bounding box center [40, 169] width 56 height 17
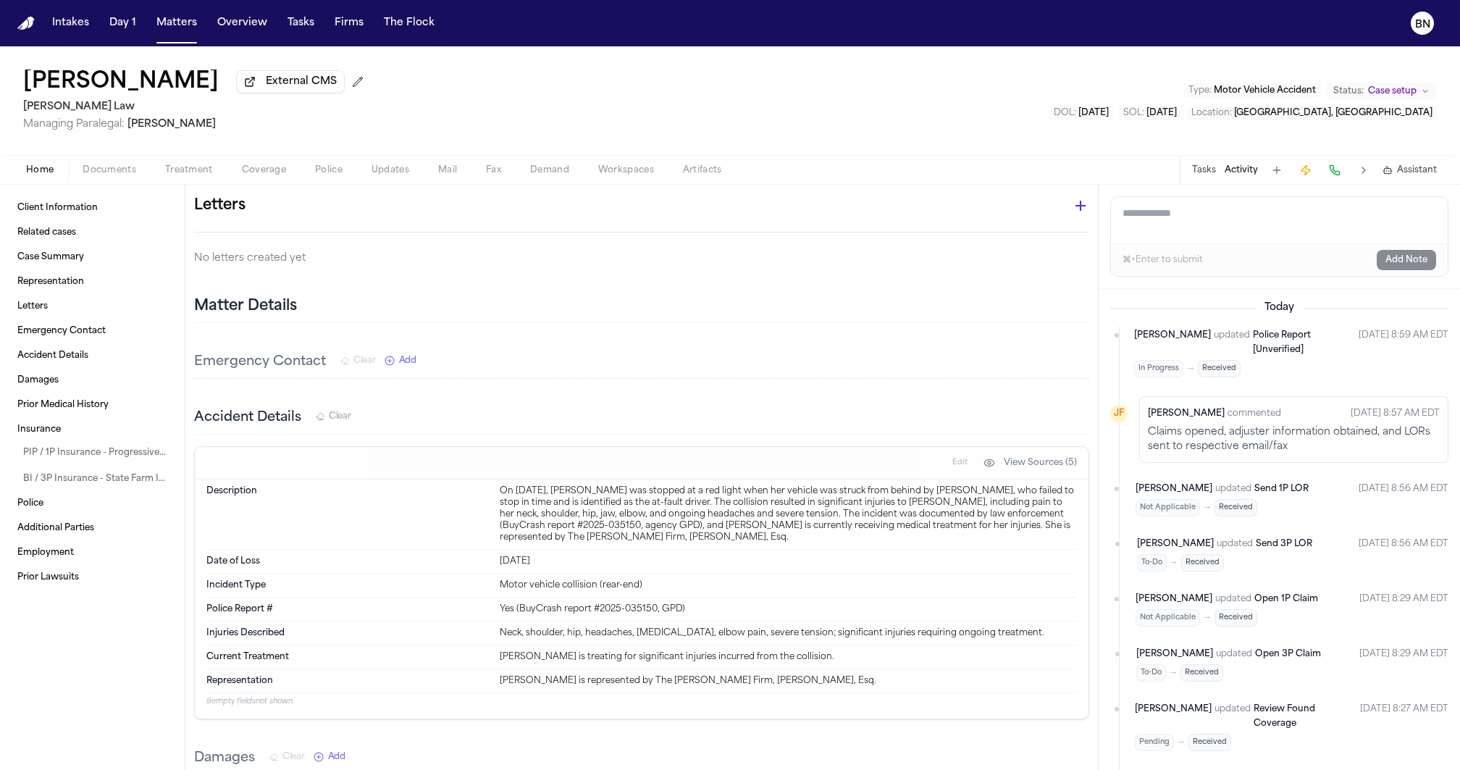
scroll to position [759, 0]
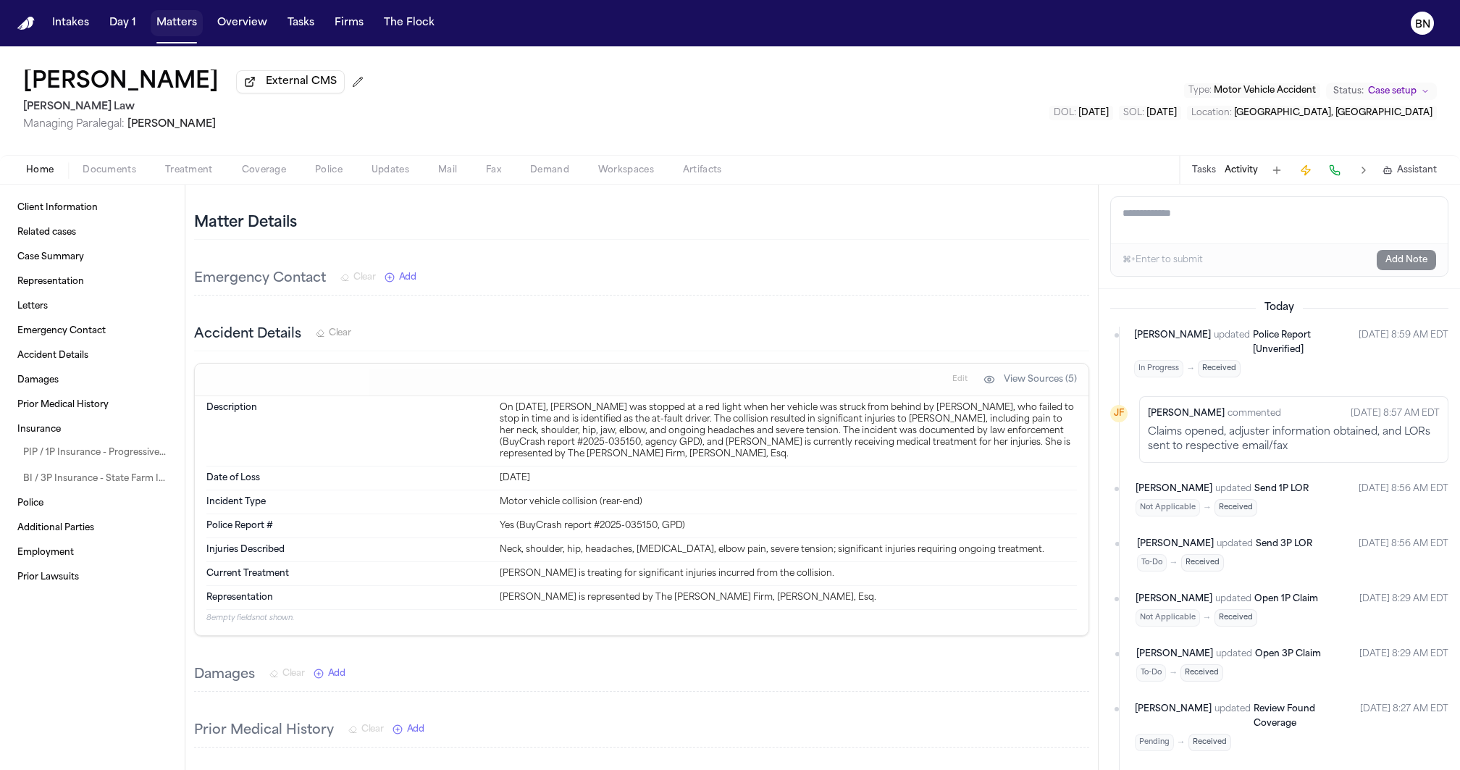
click at [190, 15] on button "Matters" at bounding box center [177, 23] width 52 height 26
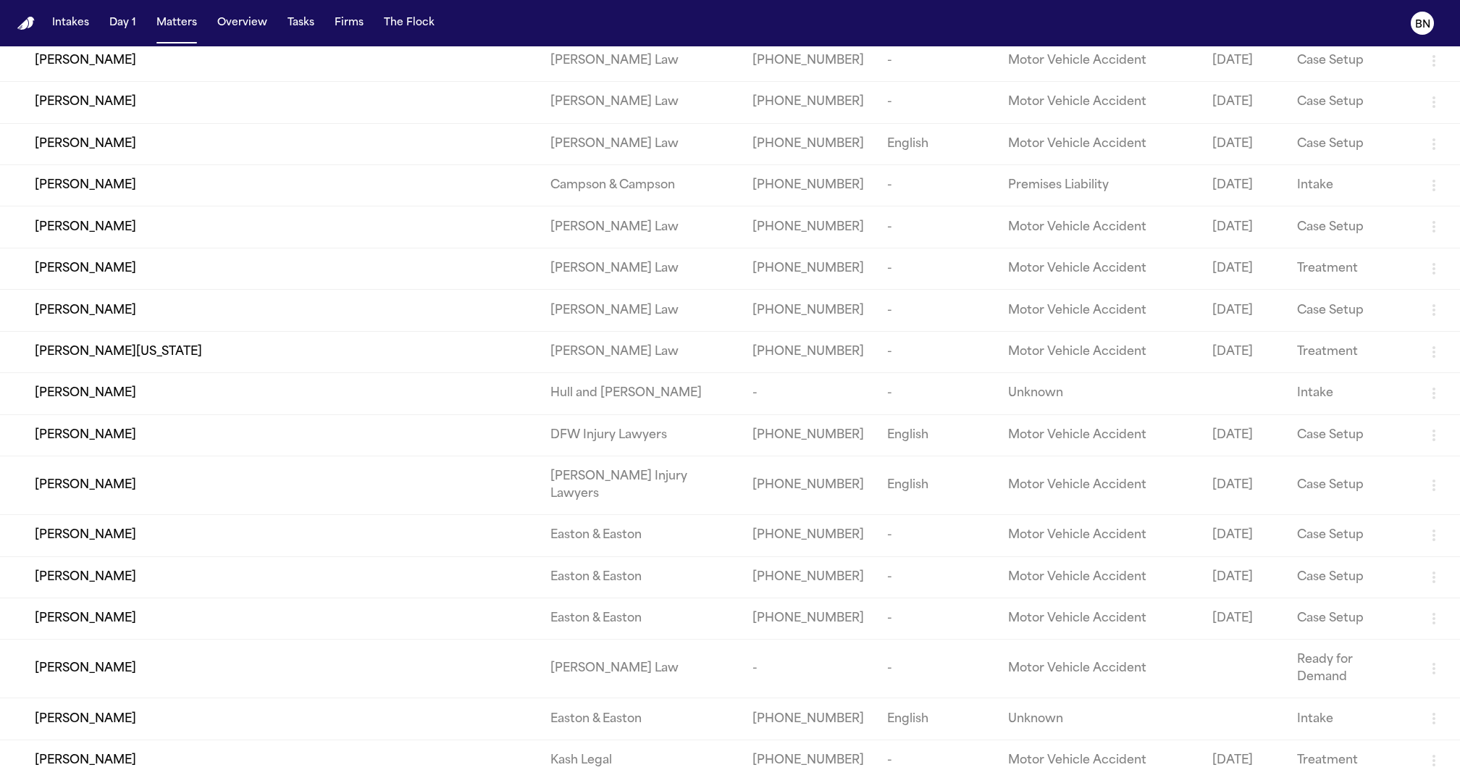
scroll to position [2003, 0]
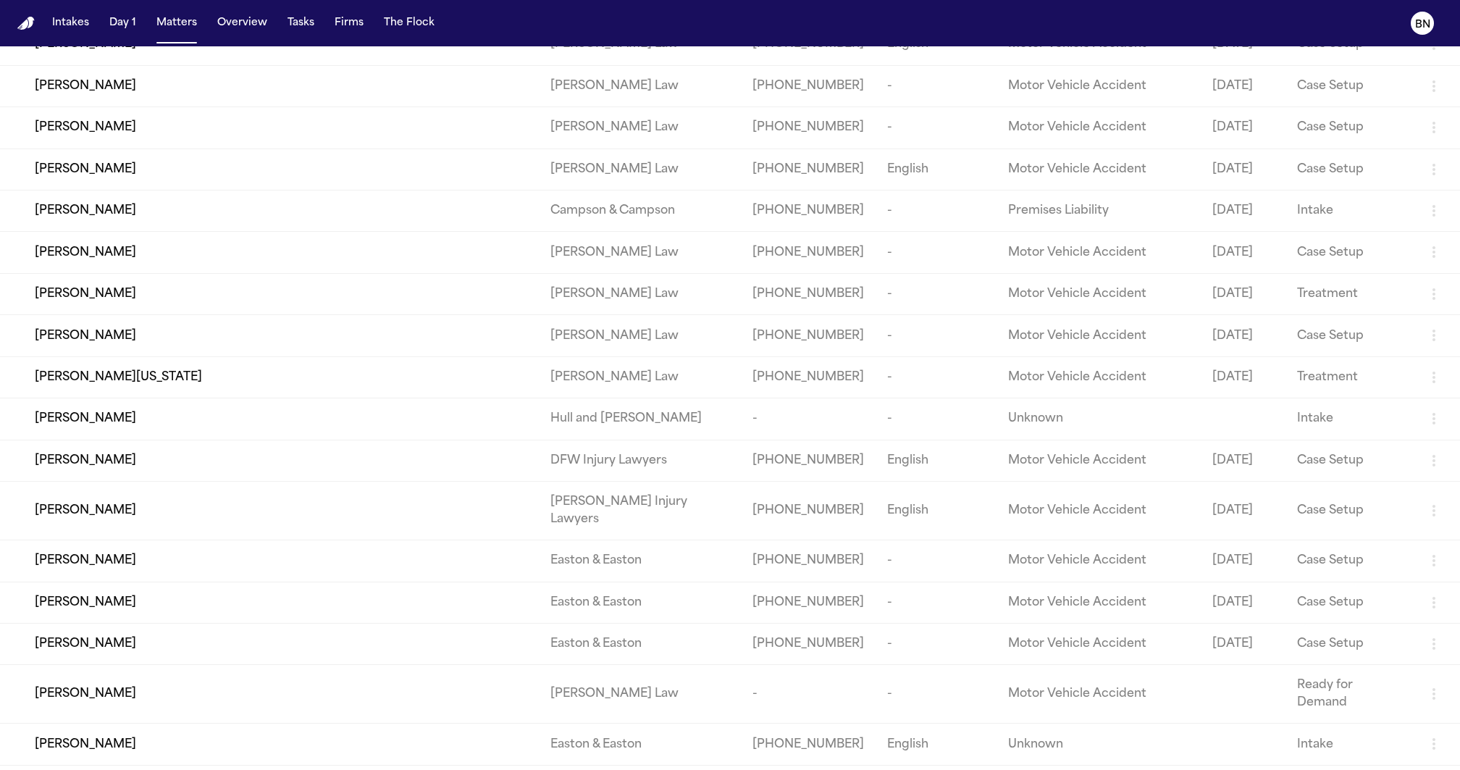
click at [416, 314] on td "[PERSON_NAME]" at bounding box center [269, 293] width 539 height 41
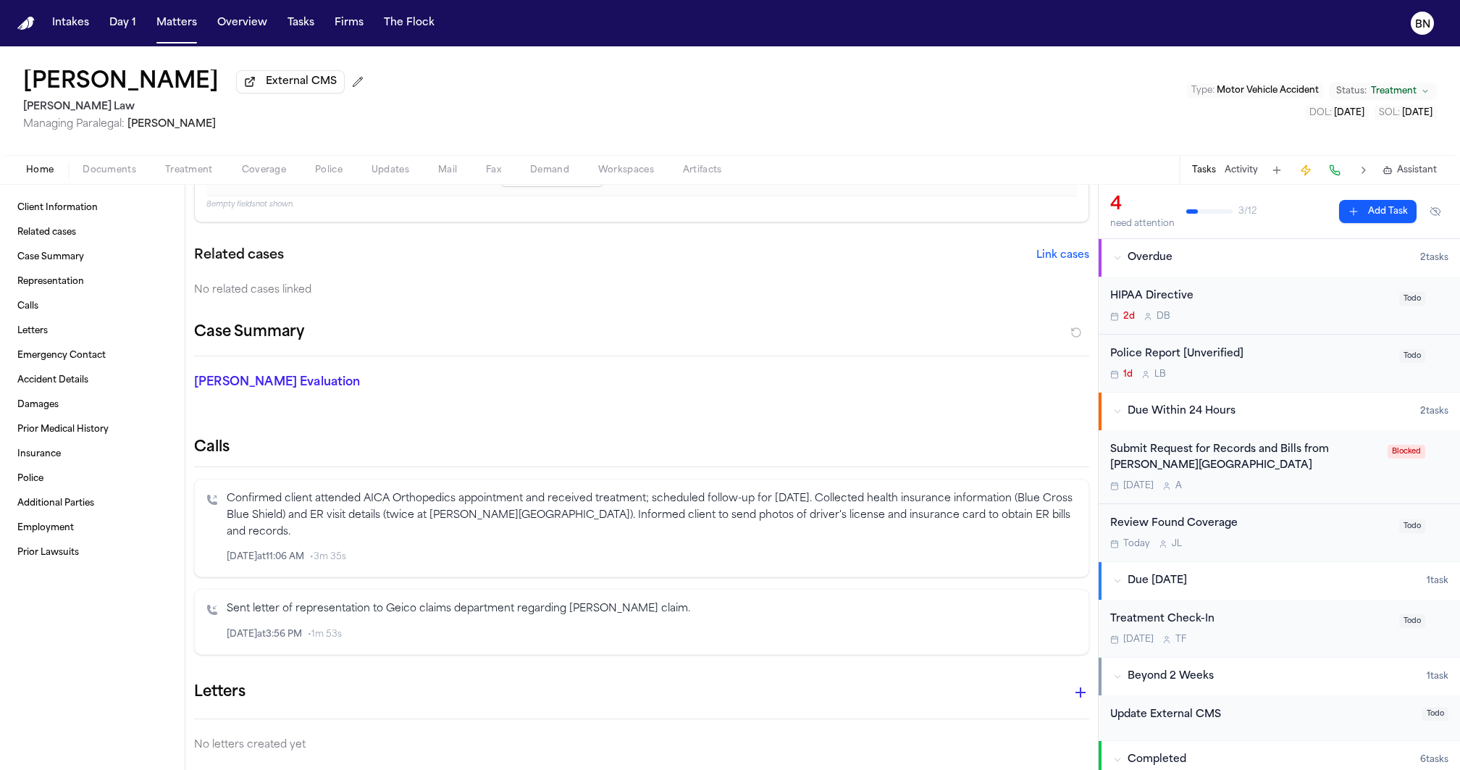
scroll to position [329, 0]
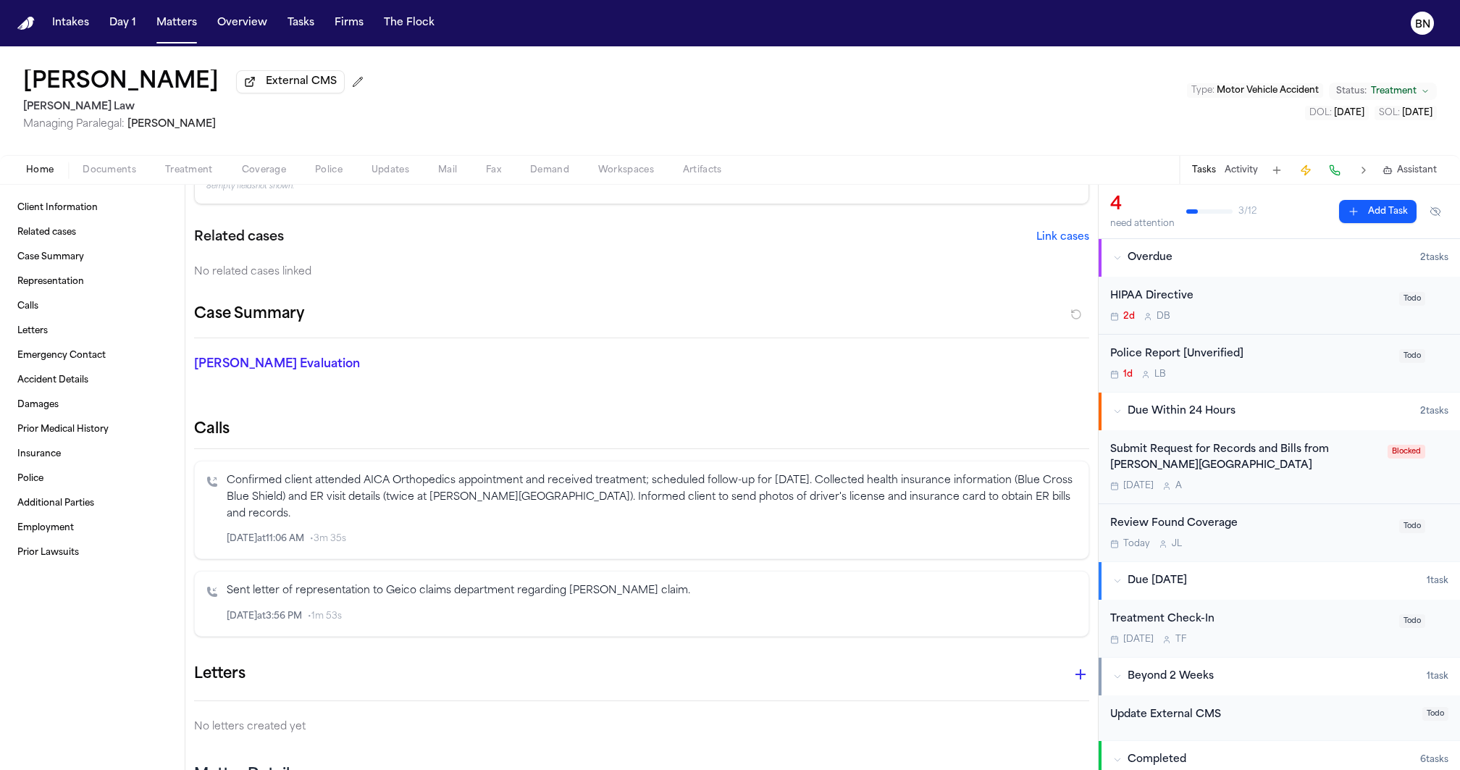
click at [476, 490] on p "Confirmed client attended AICA Orthopedics appointment and received treatment; …" at bounding box center [652, 497] width 850 height 49
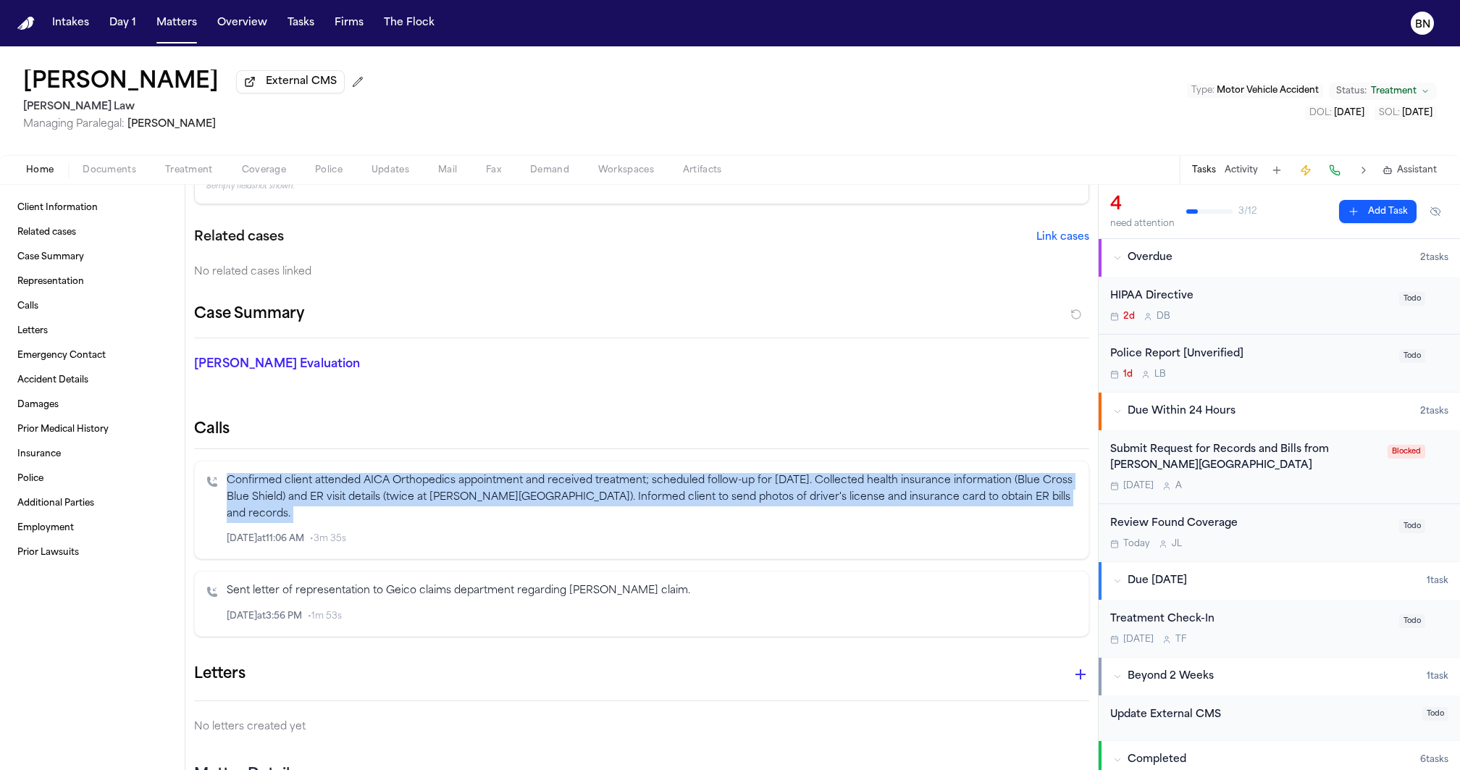
click at [476, 490] on p "Confirmed client attended AICA Orthopedics appointment and received treatment; …" at bounding box center [652, 497] width 850 height 49
click at [473, 457] on div "Calls Confirmed client attended AICA Orthopedics appointment and received treat…" at bounding box center [641, 527] width 895 height 217
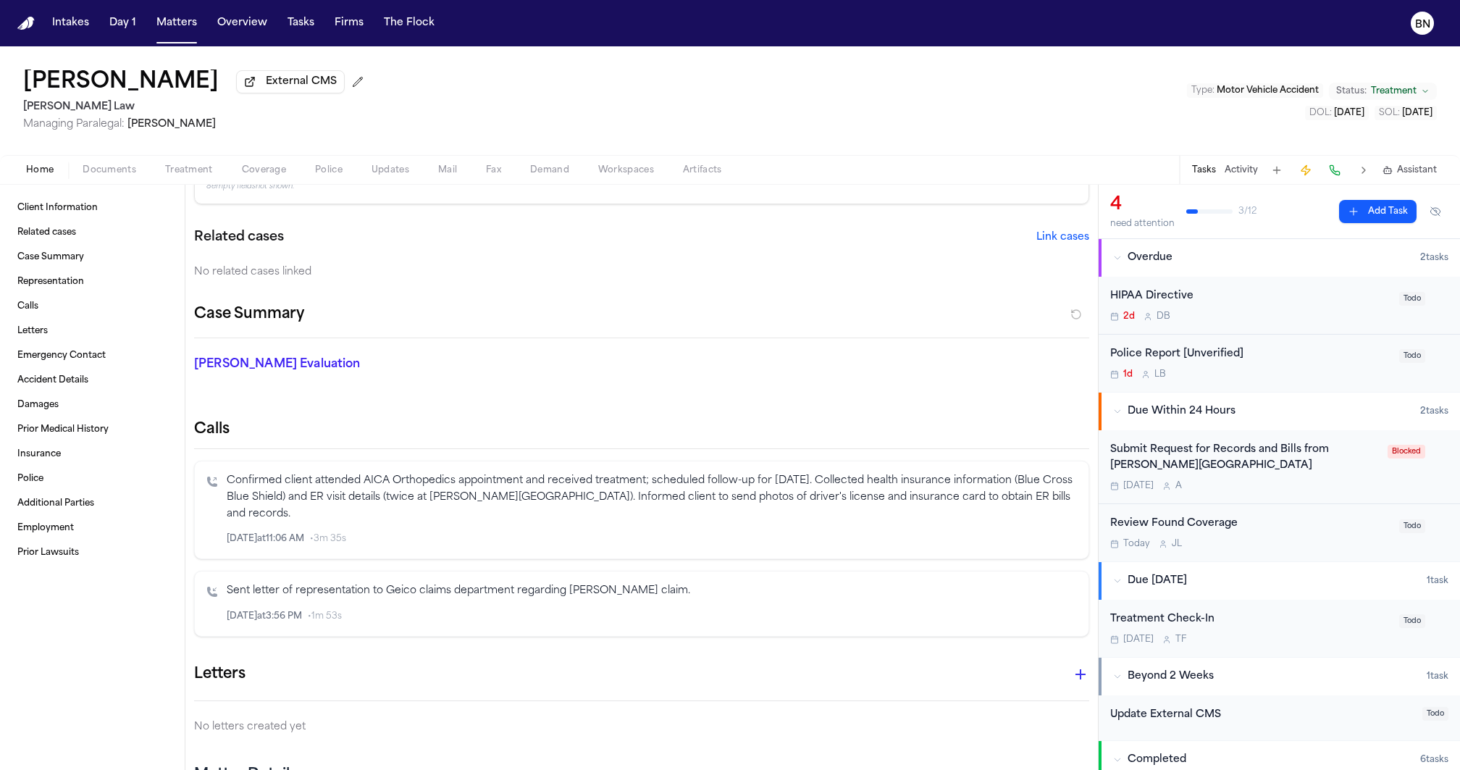
click at [1238, 169] on button "Activity" at bounding box center [1241, 170] width 33 height 12
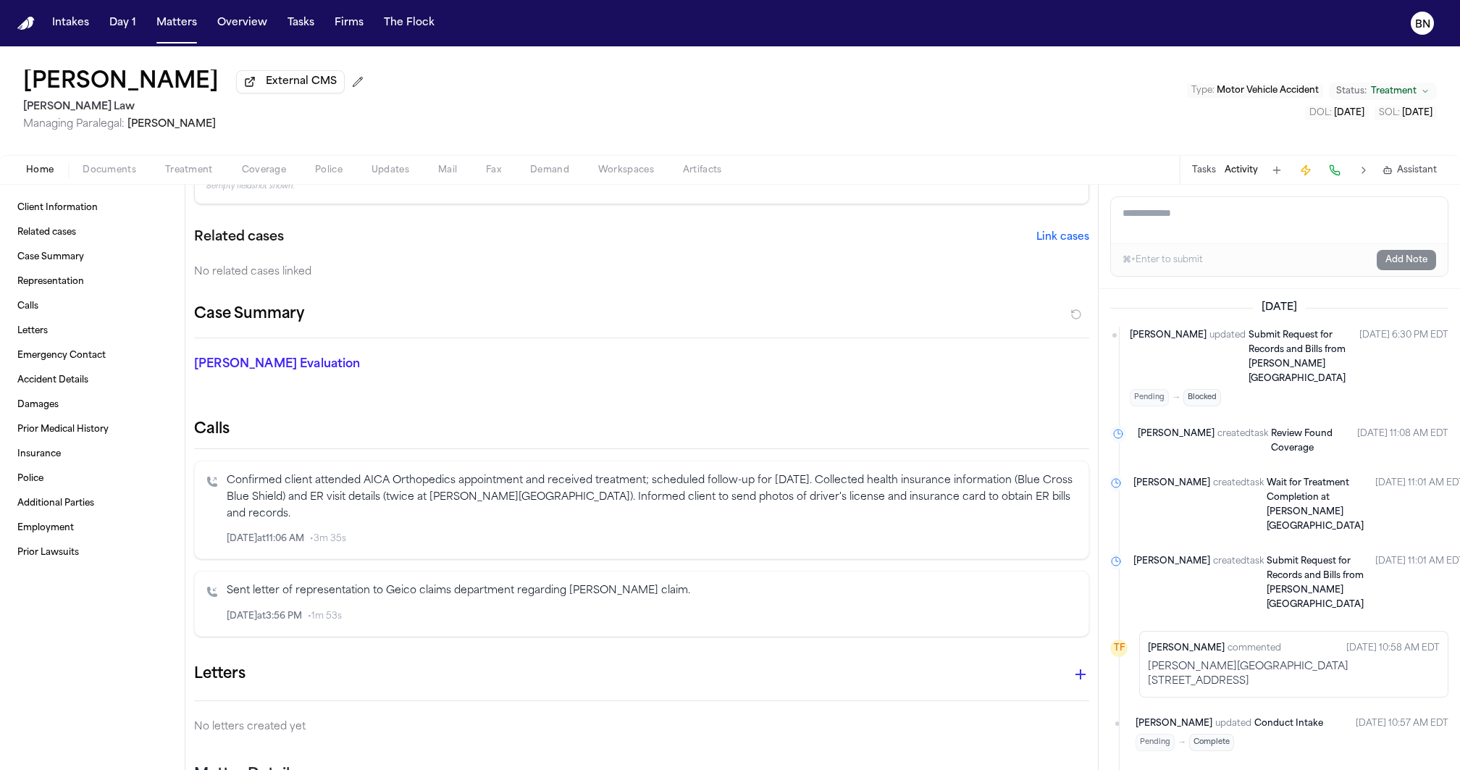
click at [1114, 217] on textarea "Add a note to this matter" at bounding box center [1279, 220] width 337 height 46
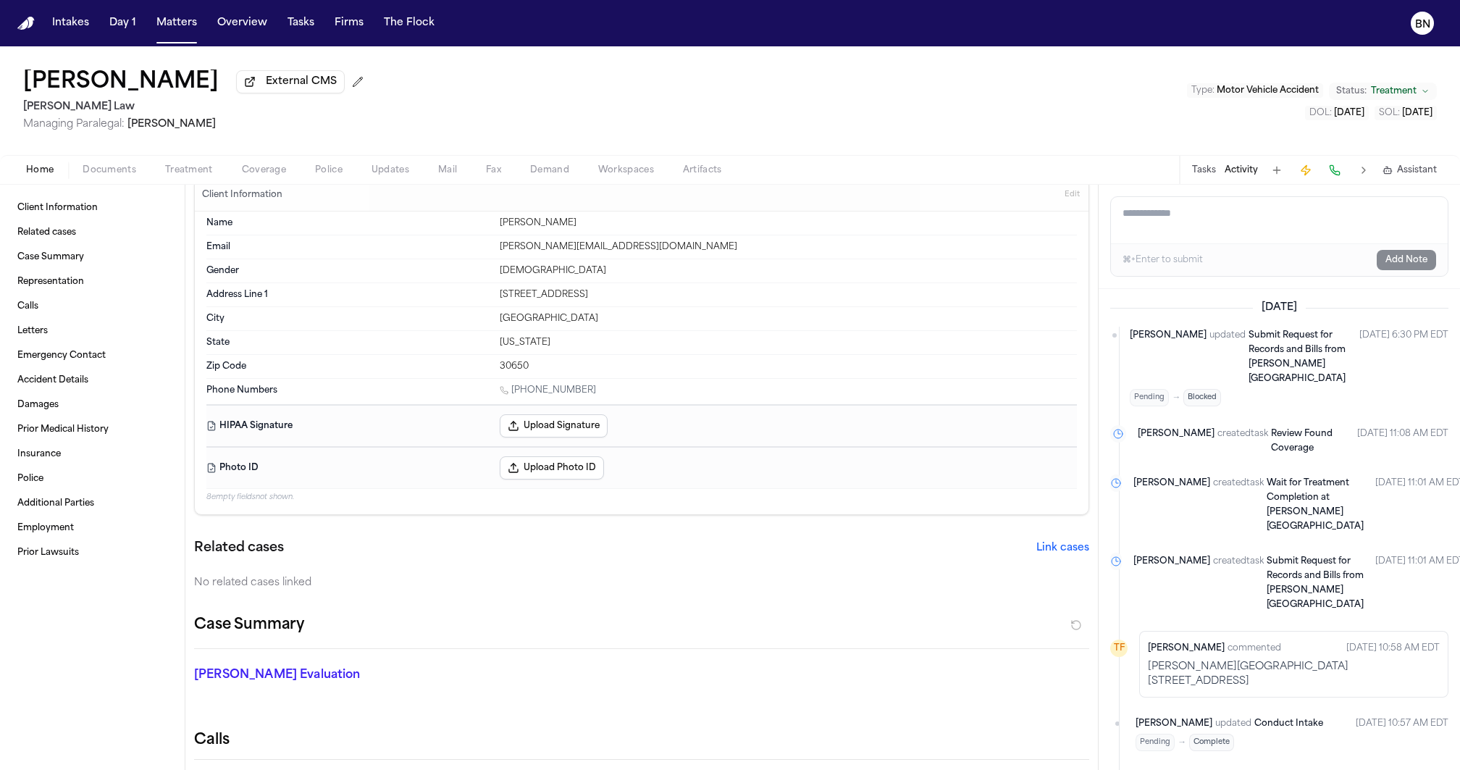
scroll to position [9, 0]
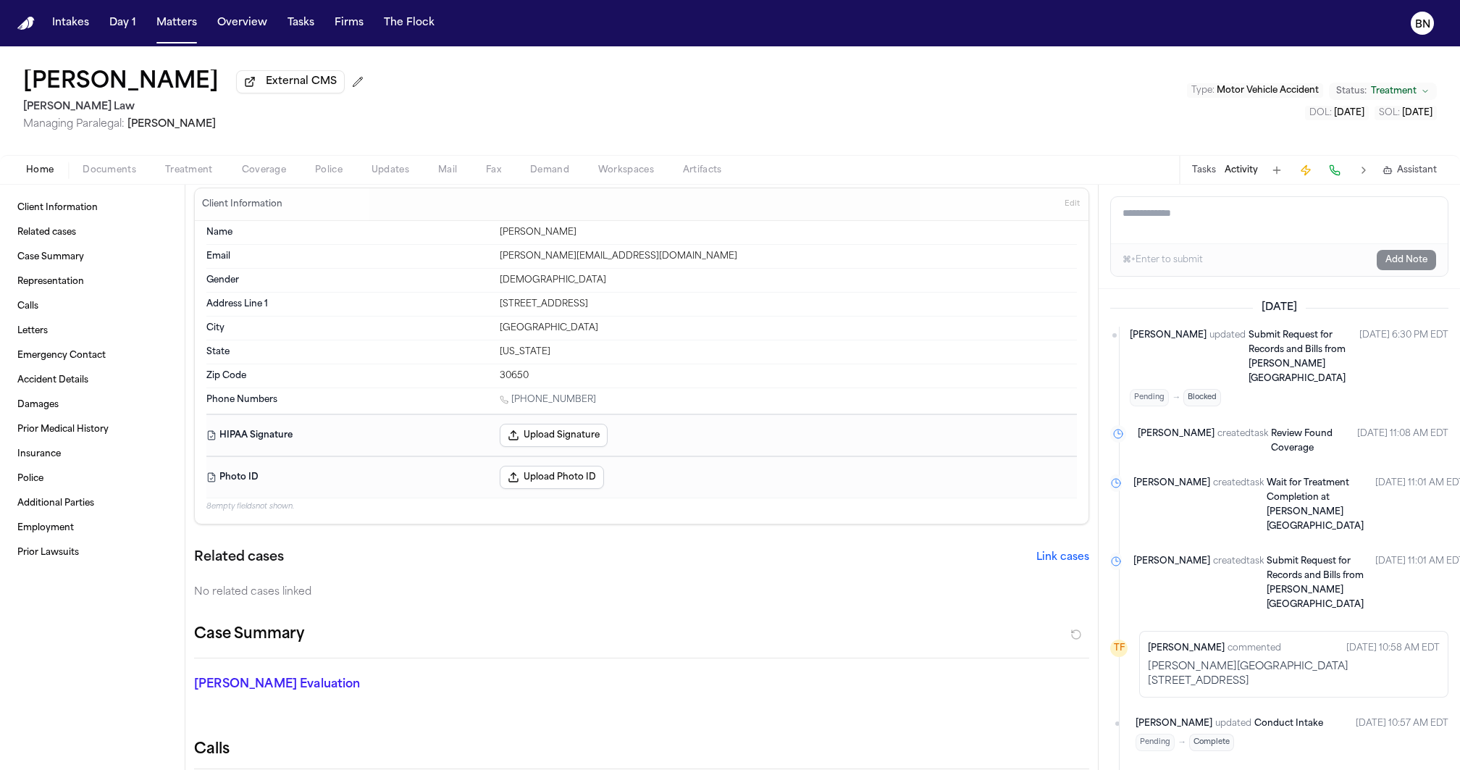
click at [1204, 176] on button "Tasks" at bounding box center [1204, 170] width 24 height 12
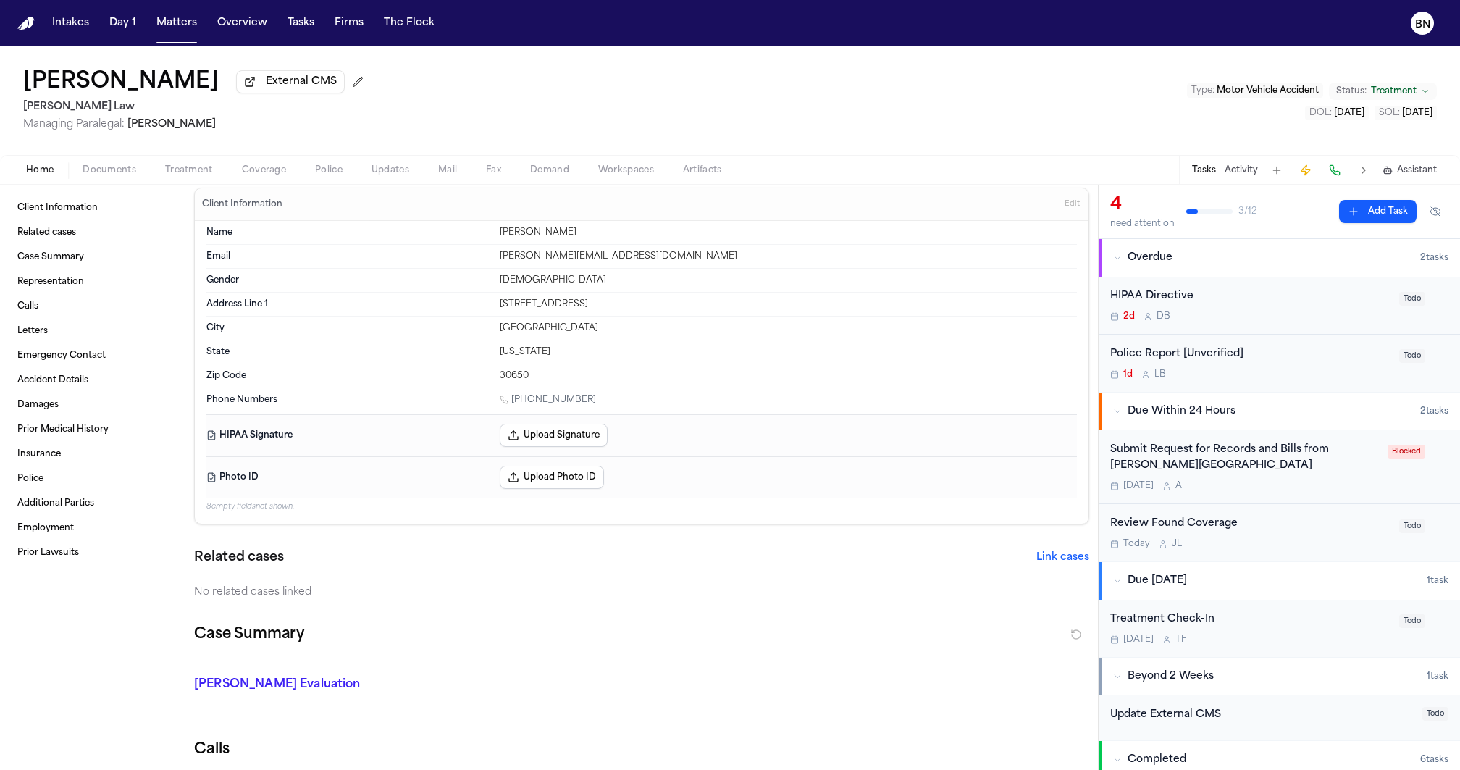
click at [1232, 175] on button "Activity" at bounding box center [1241, 170] width 33 height 12
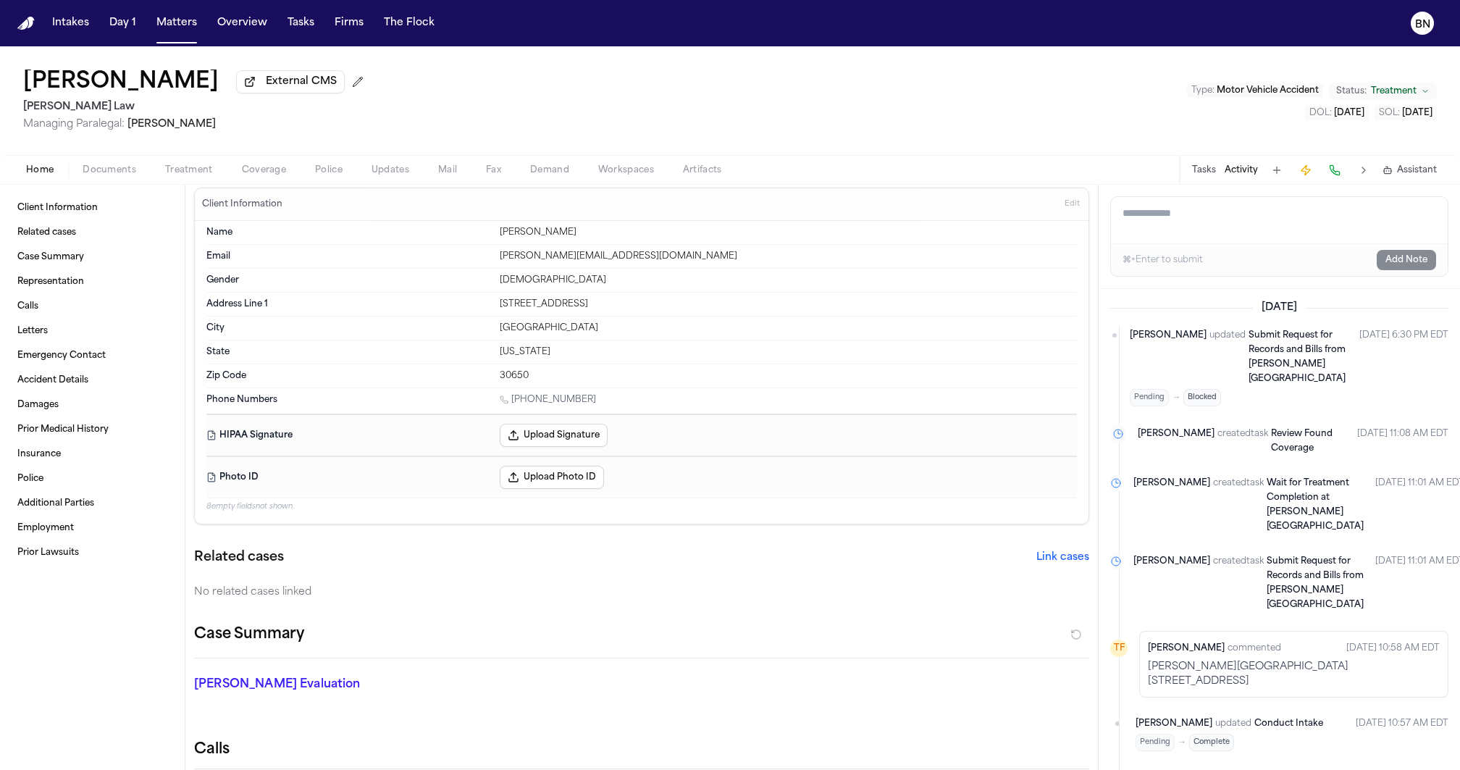
click at [1214, 173] on button "Tasks" at bounding box center [1204, 170] width 24 height 12
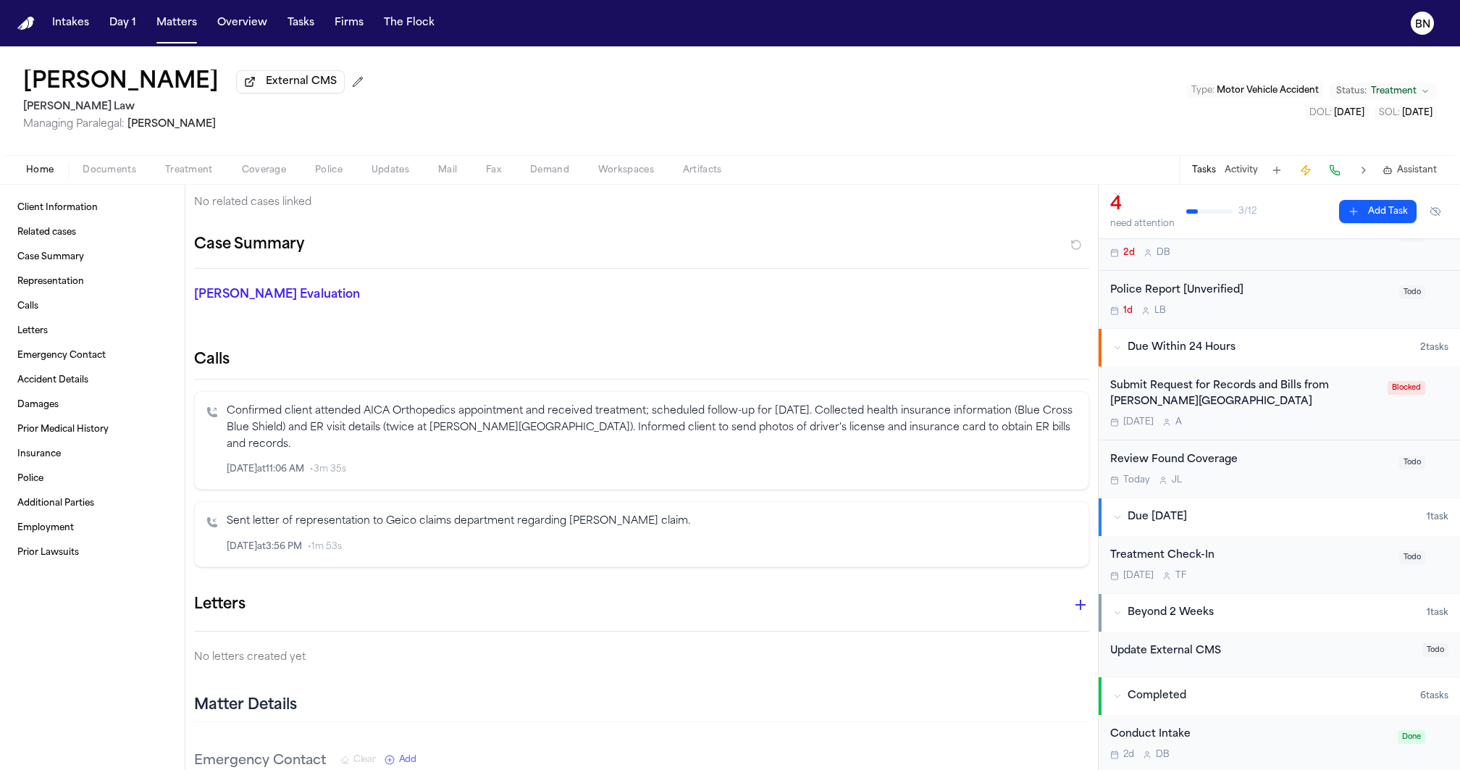
scroll to position [0, 0]
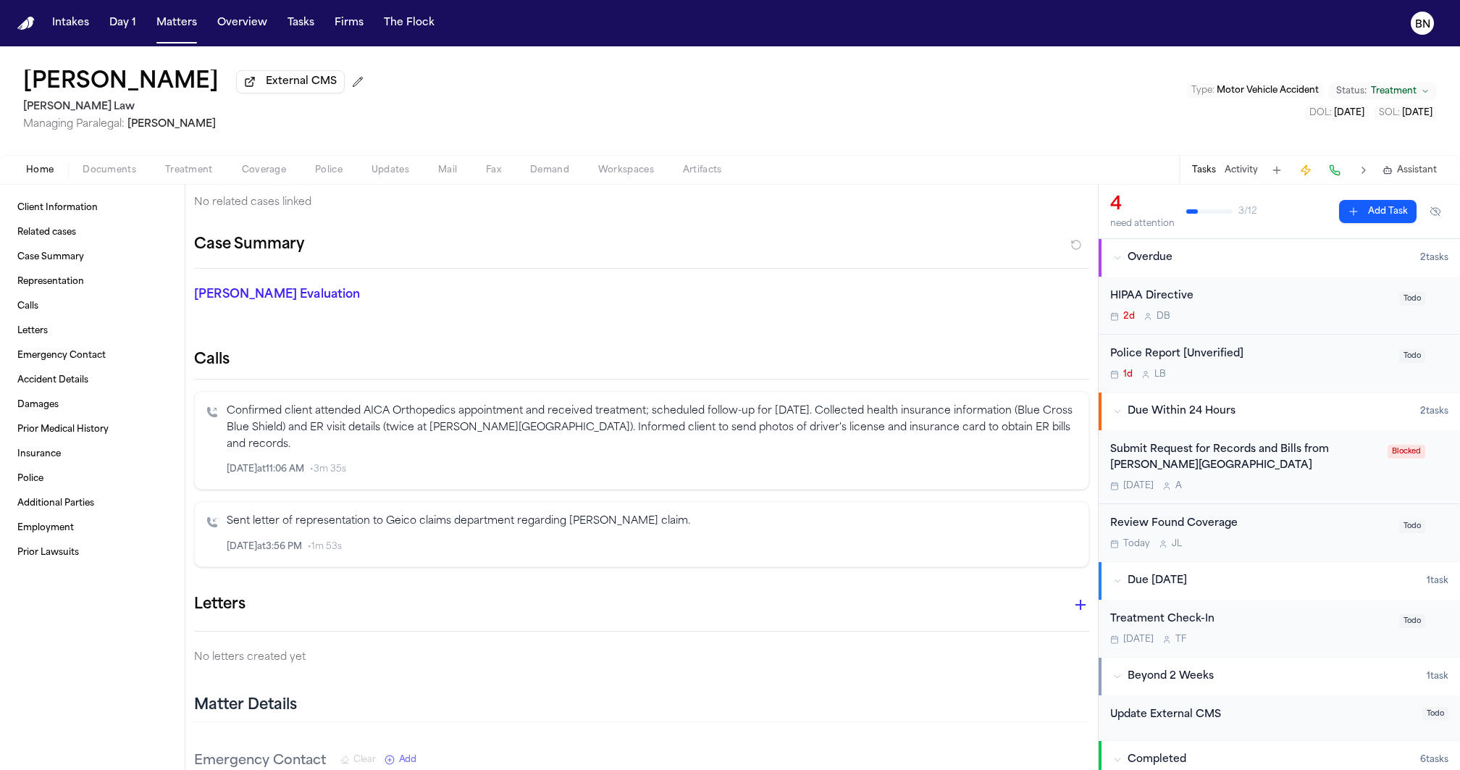
click at [1252, 366] on div "Police Report [Unverified] 1d L B" at bounding box center [1250, 363] width 280 height 34
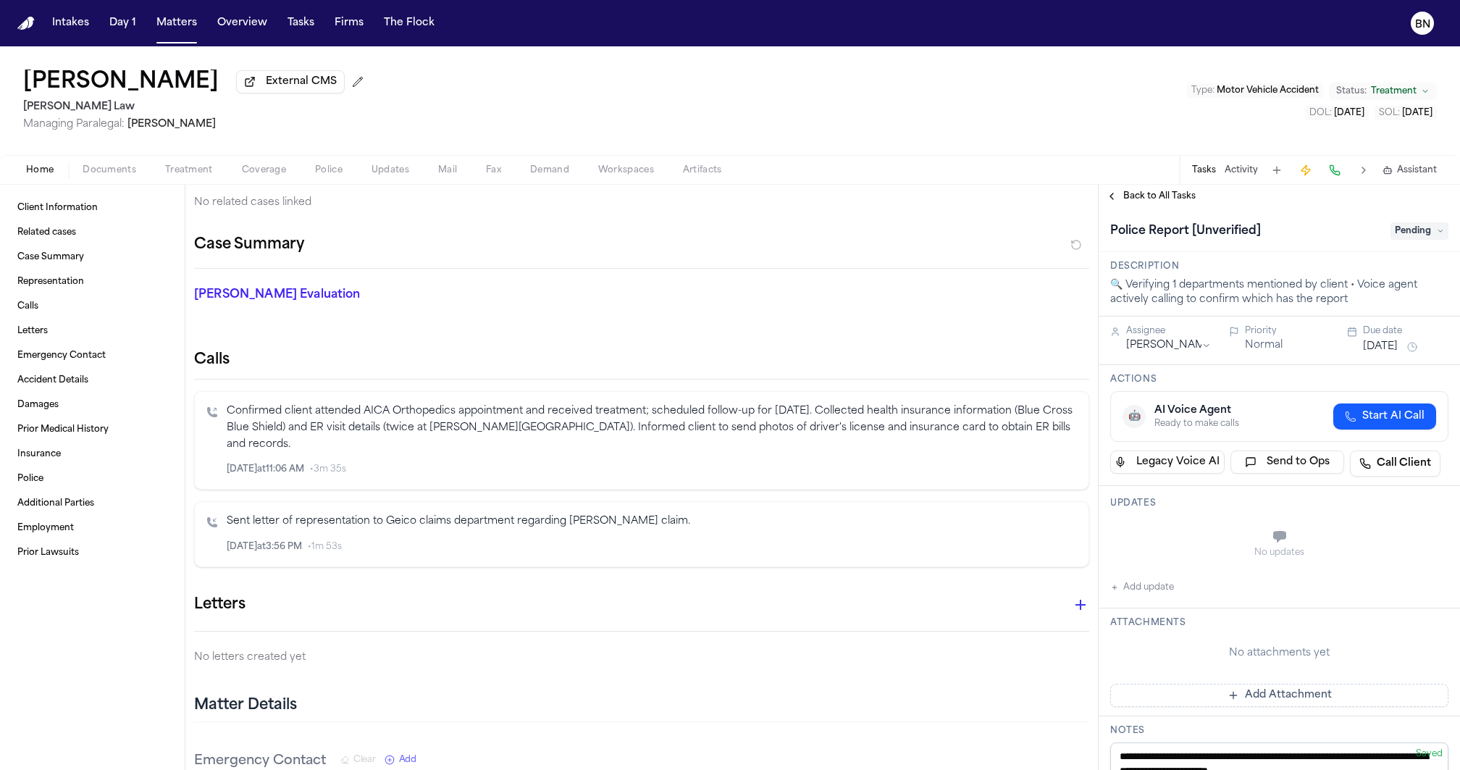
click at [1152, 200] on span "Back to All Tasks" at bounding box center [1159, 196] width 72 height 12
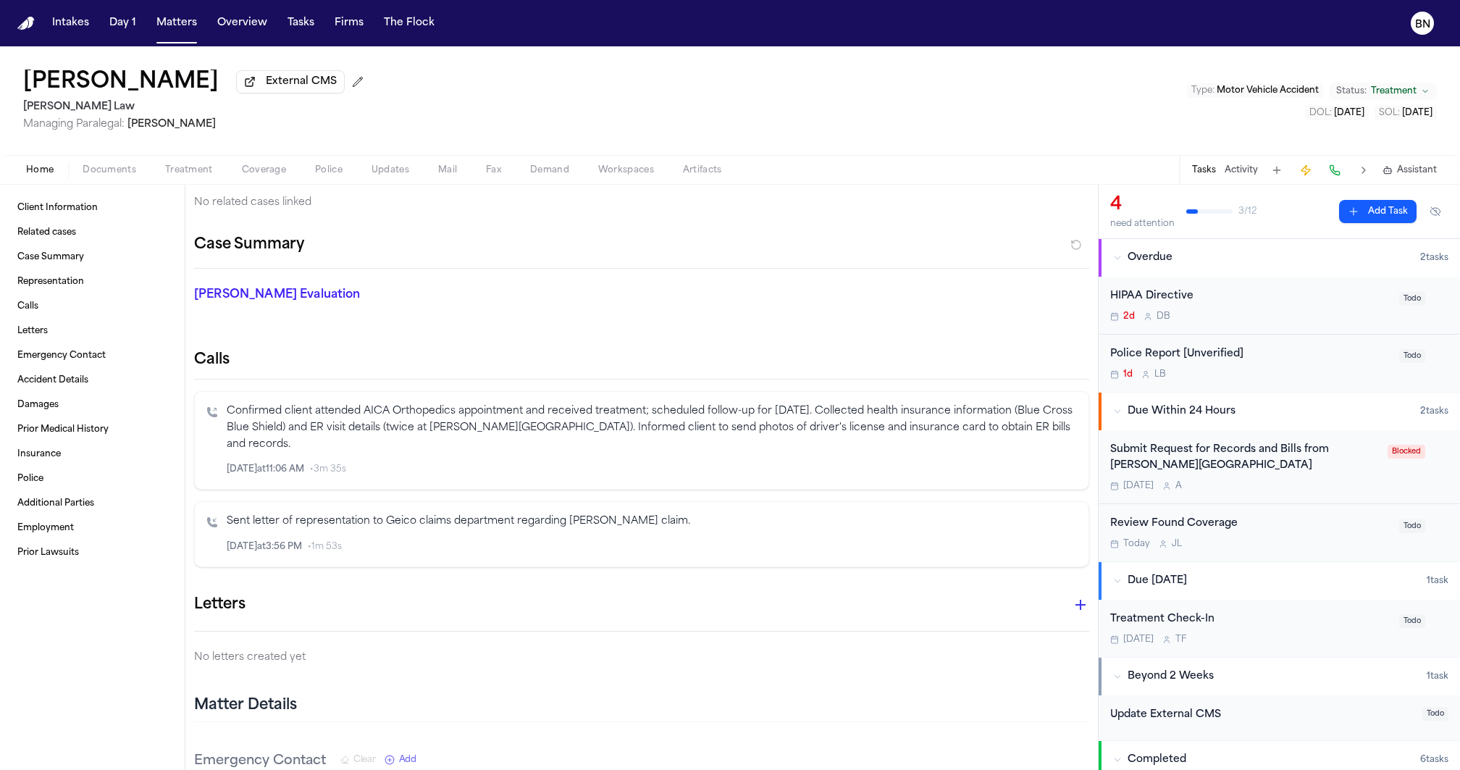
click at [1098, 161] on div "Home Documents Treatment Coverage Police Updates Mail Fax Demand Workspaces Art…" at bounding box center [730, 169] width 1460 height 29
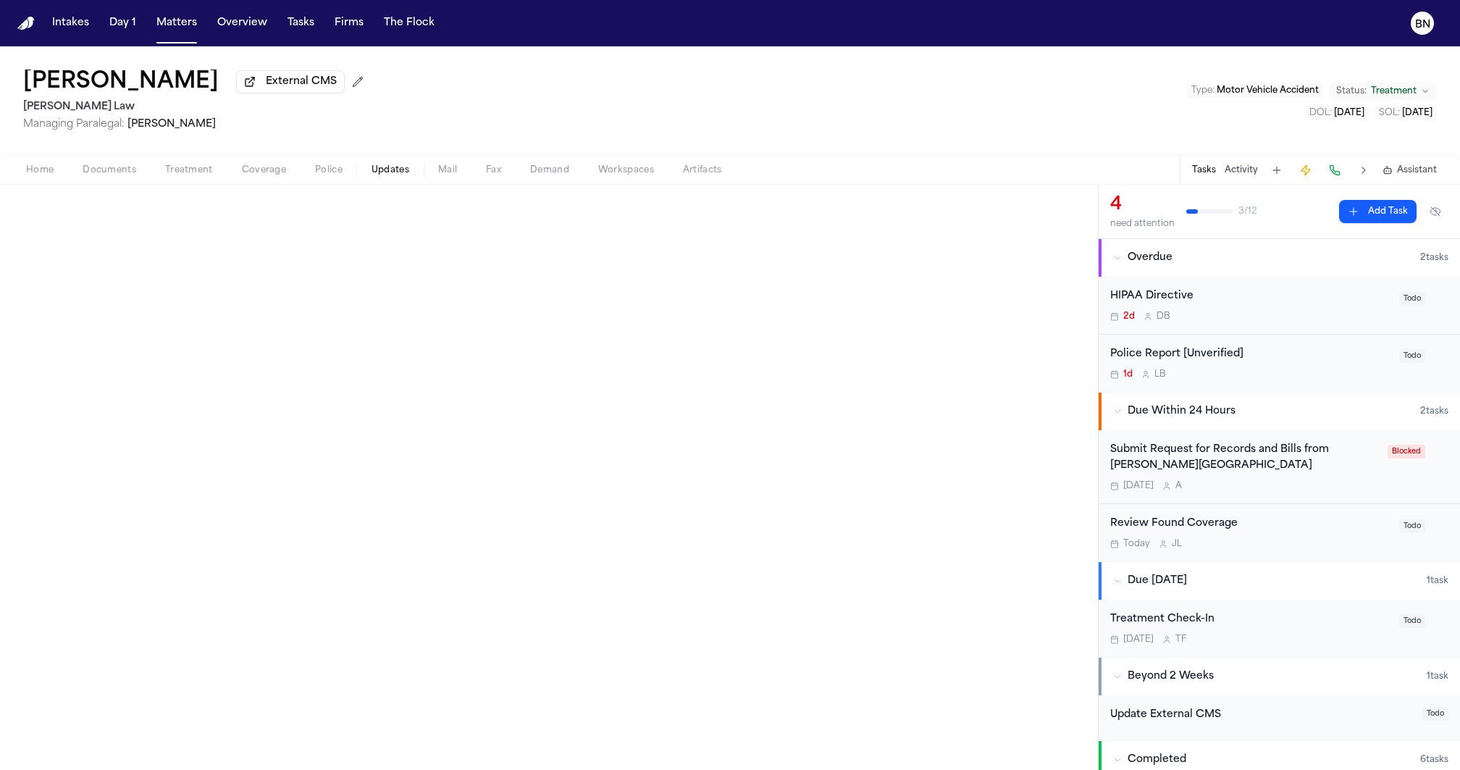
click at [386, 172] on span "Updates" at bounding box center [390, 170] width 38 height 12
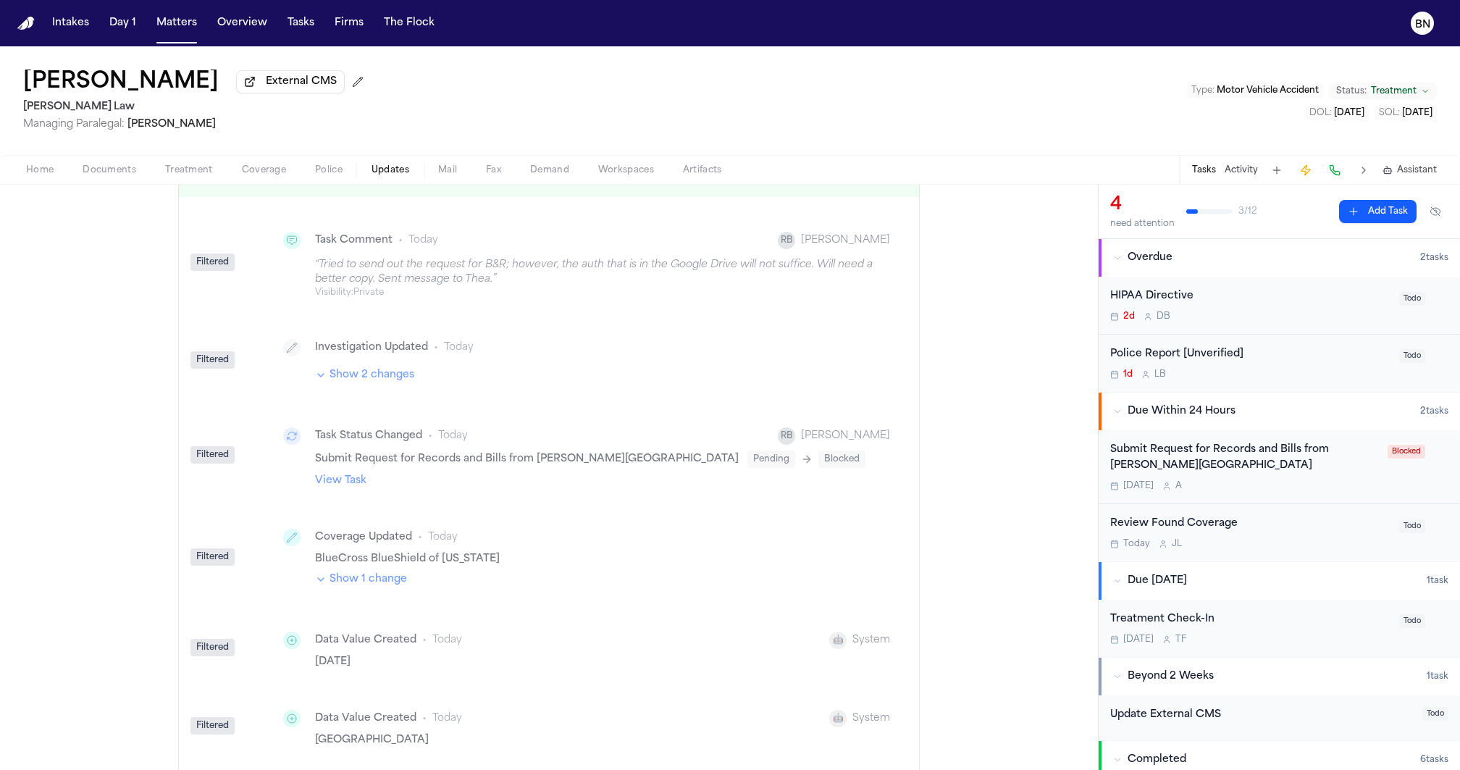
scroll to position [102, 0]
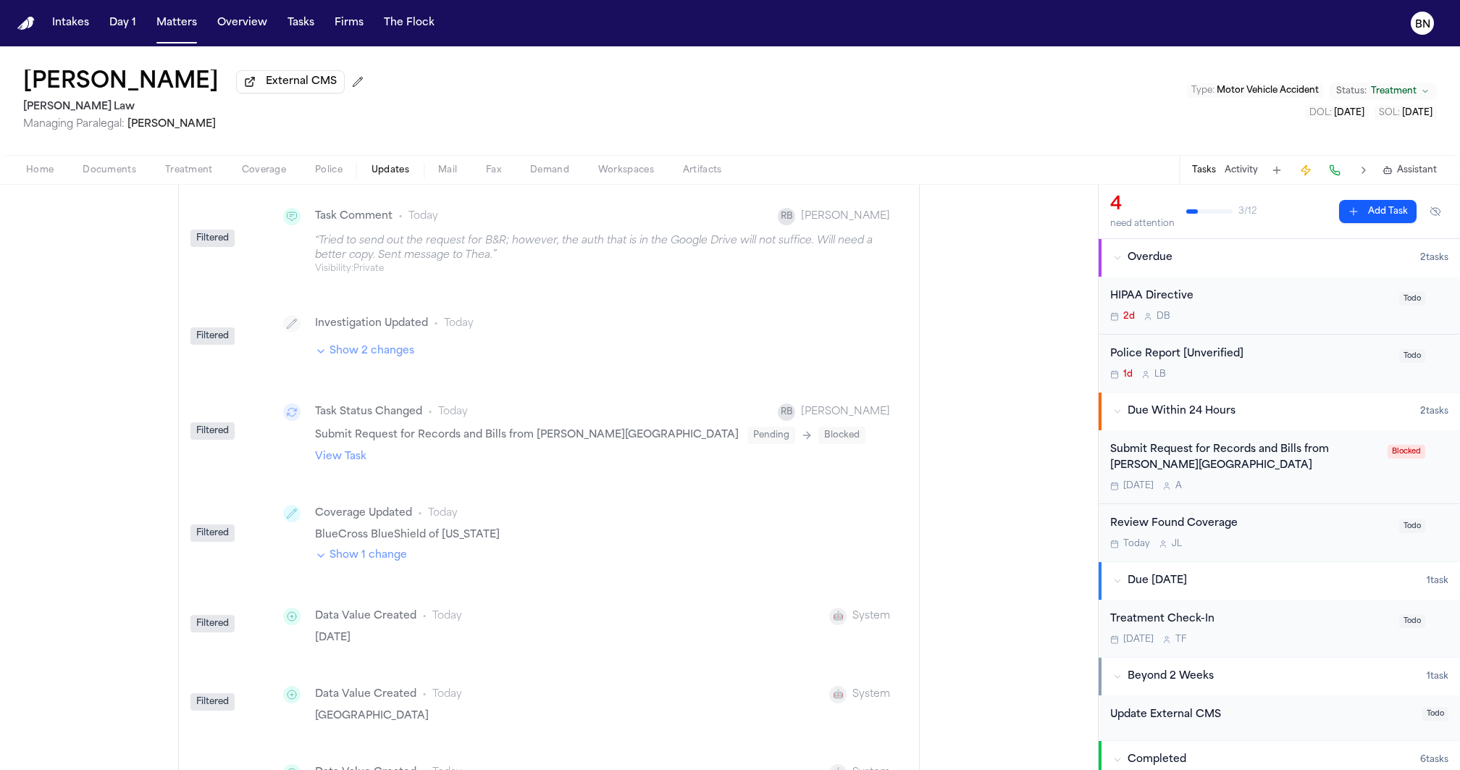
click at [398, 366] on div "Investigation Updated • [DATE] Show 2 changes" at bounding box center [584, 336] width 636 height 77
click at [398, 356] on button "Show 2 changes" at bounding box center [364, 351] width 99 height 14
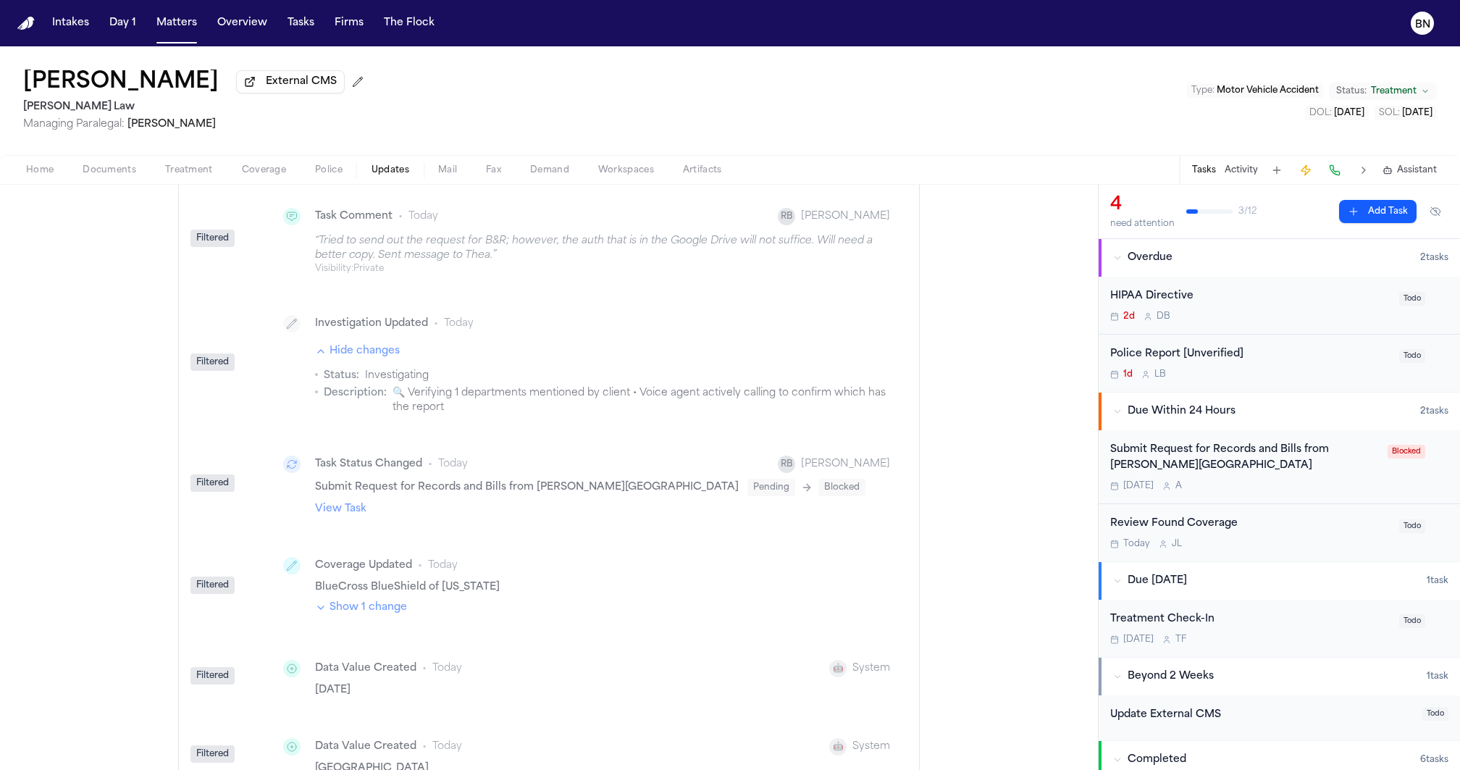
click at [345, 606] on button "Show 1 change" at bounding box center [361, 607] width 92 height 14
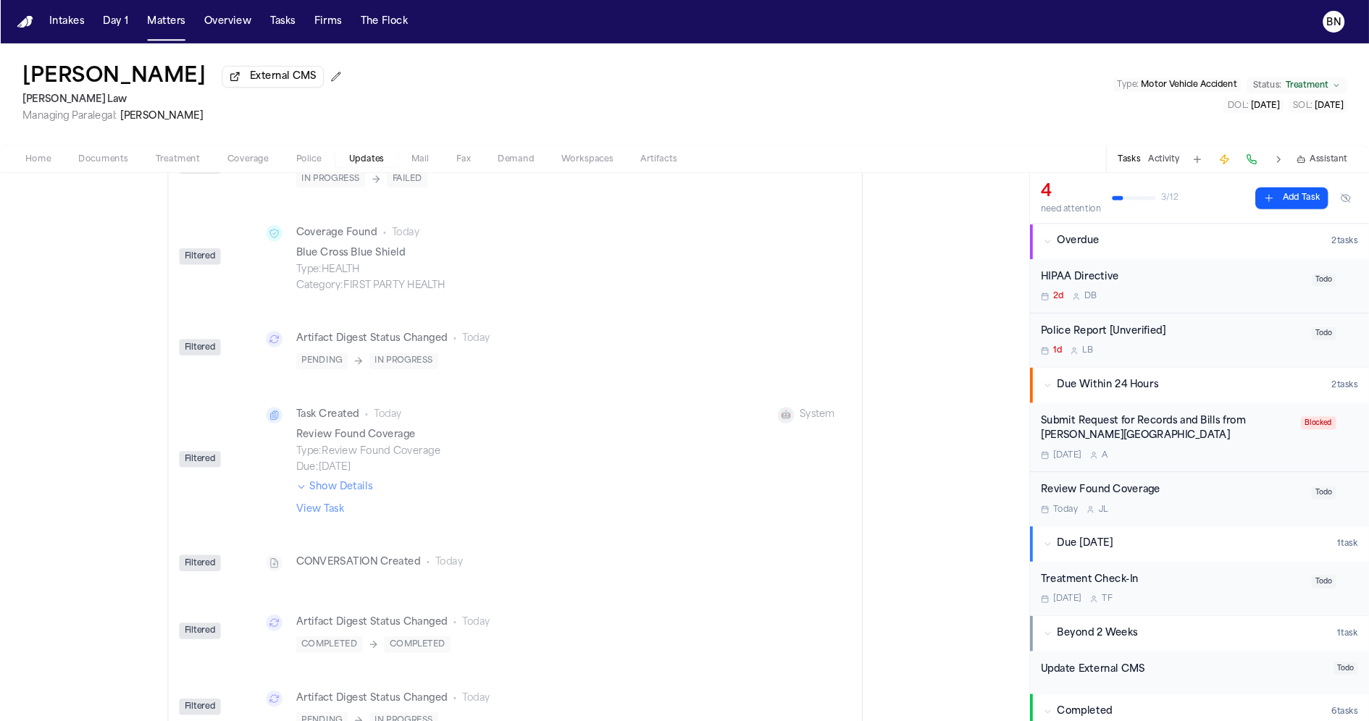
scroll to position [2432, 0]
click at [376, 530] on button "Show Details" at bounding box center [356, 524] width 82 height 14
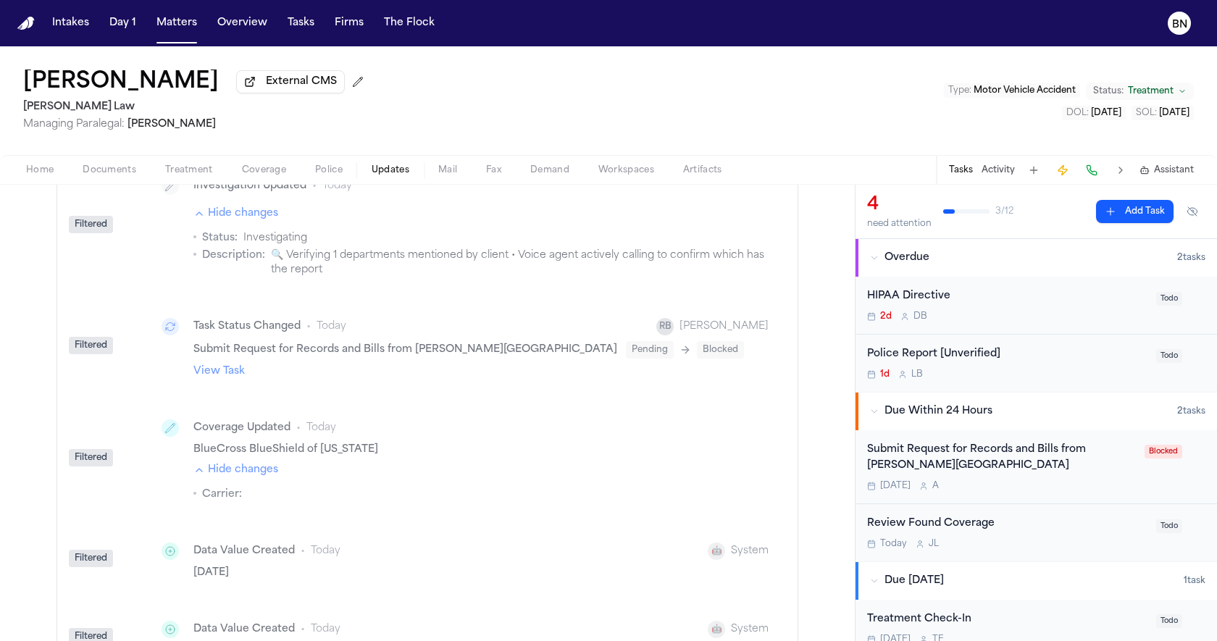
scroll to position [0, 0]
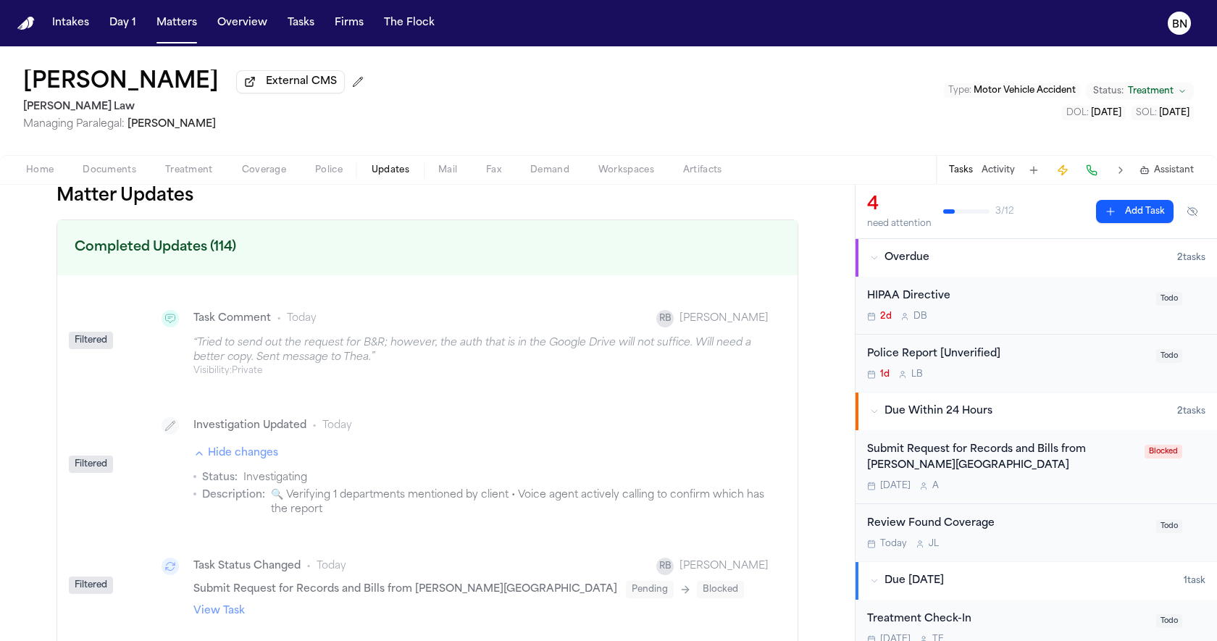
click at [329, 344] on div "“ Tried to send out the request for B&R; however, the auth that is in the Googl…" at bounding box center [480, 350] width 575 height 29
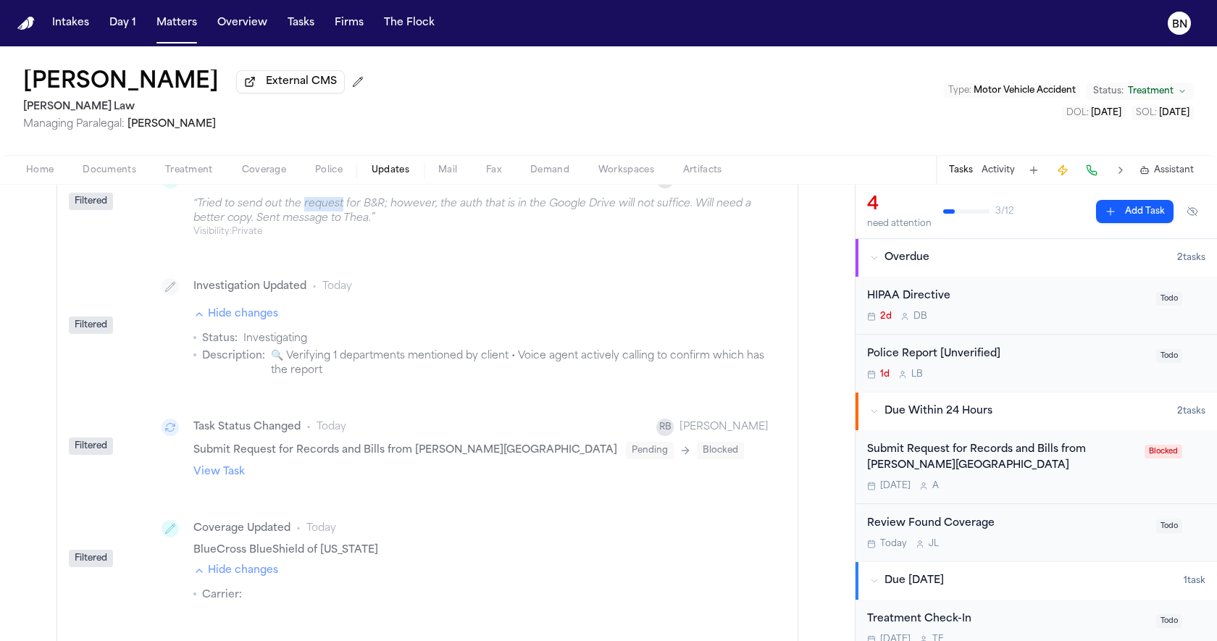
scroll to position [145, 0]
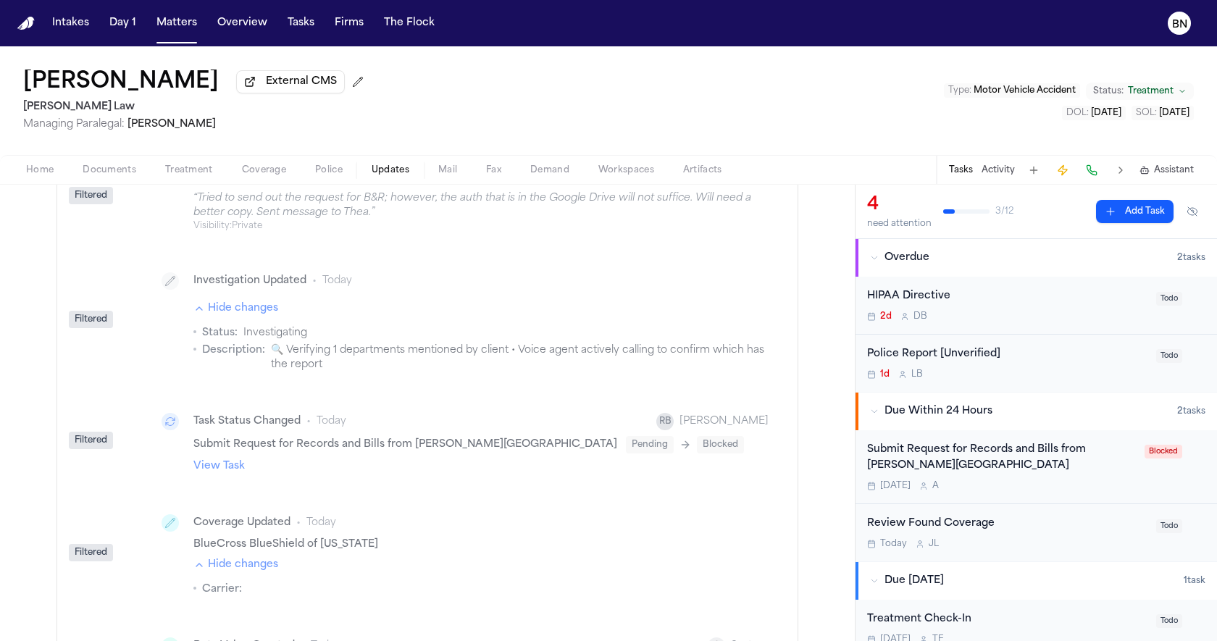
click at [361, 356] on span "🔍 Verifying 1 departments mentioned by client • Voice agent actively calling to…" at bounding box center [519, 357] width 497 height 29
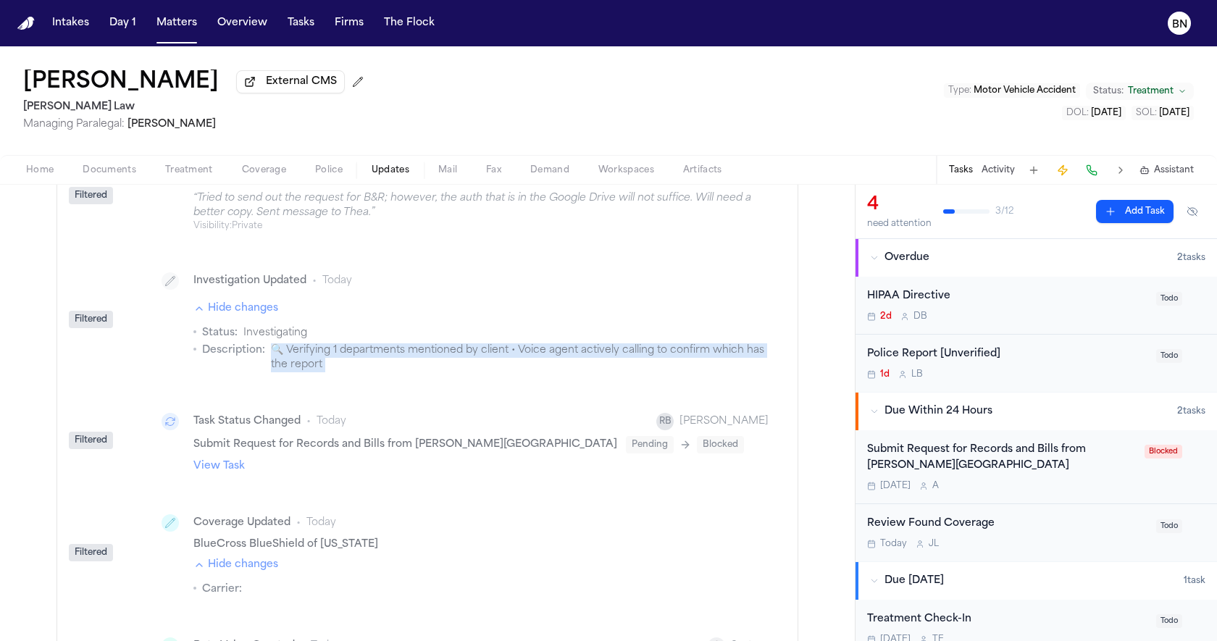
click at [361, 356] on span "🔍 Verifying 1 departments mentioned by client • Voice agent actively calling to…" at bounding box center [519, 357] width 497 height 29
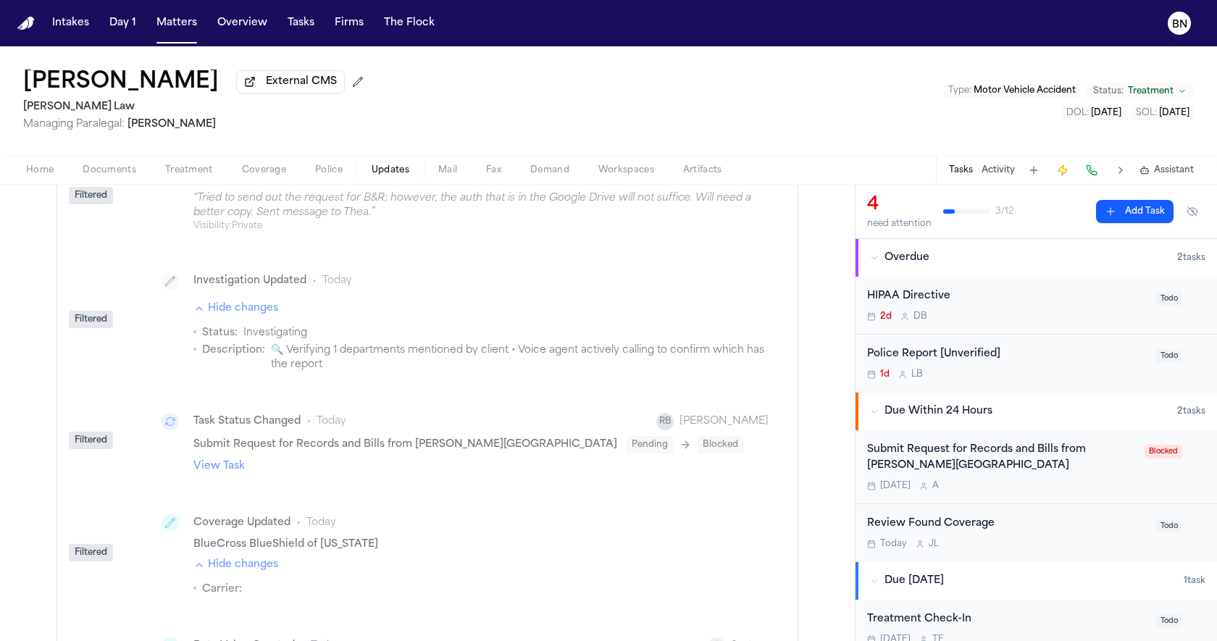
click at [377, 371] on span "🔍 Verifying 1 departments mentioned by client • Voice agent actively calling to…" at bounding box center [519, 357] width 497 height 29
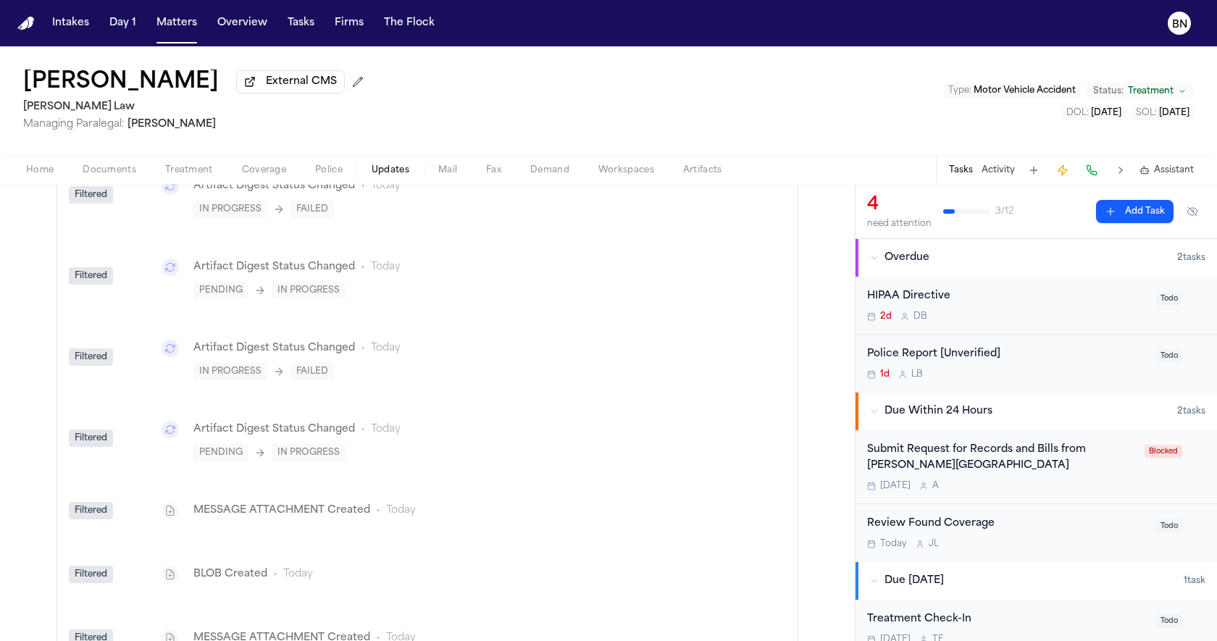
scroll to position [1561, 0]
click at [953, 363] on div "Police Report [Unverified]" at bounding box center [1007, 354] width 280 height 17
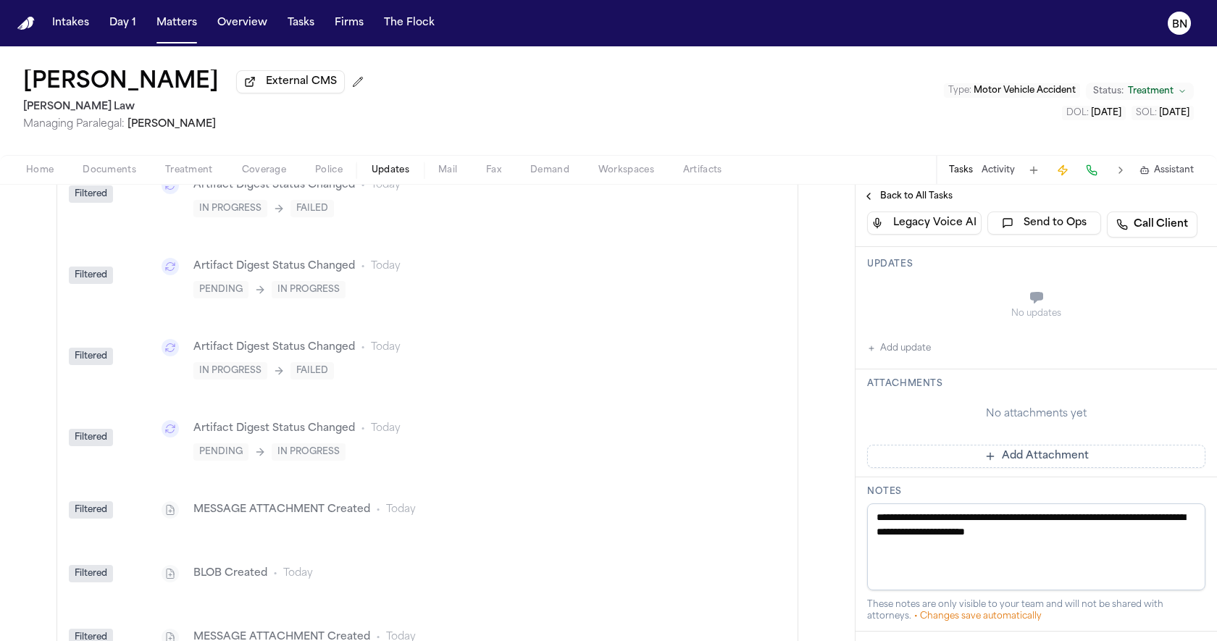
scroll to position [302, 0]
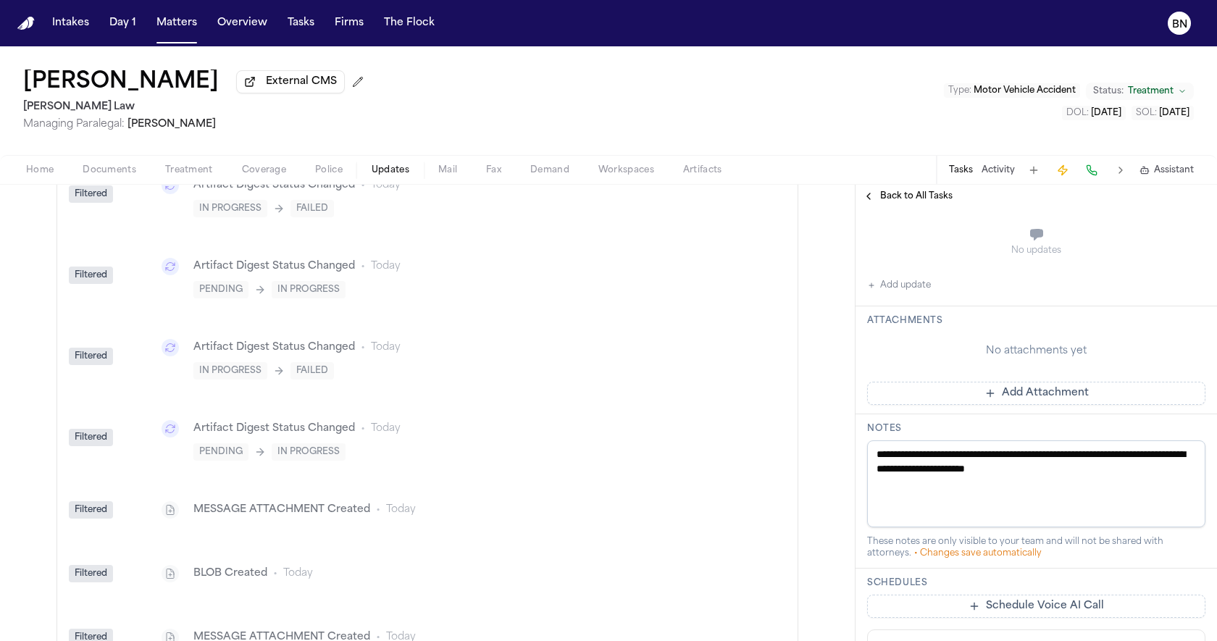
click at [912, 289] on button "Add update" at bounding box center [899, 285] width 64 height 17
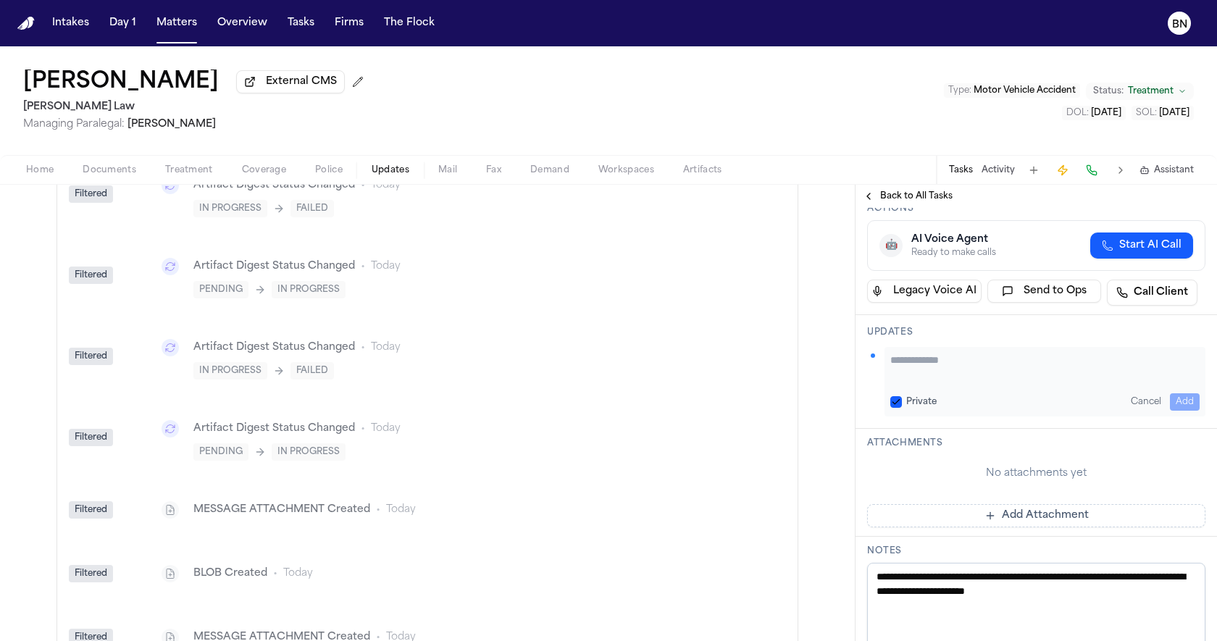
scroll to position [169, 0]
click at [915, 398] on label "Private" at bounding box center [921, 404] width 30 height 12
click at [902, 398] on button "Private" at bounding box center [896, 404] width 12 height 12
click at [962, 371] on textarea "Add your update" at bounding box center [1044, 368] width 309 height 29
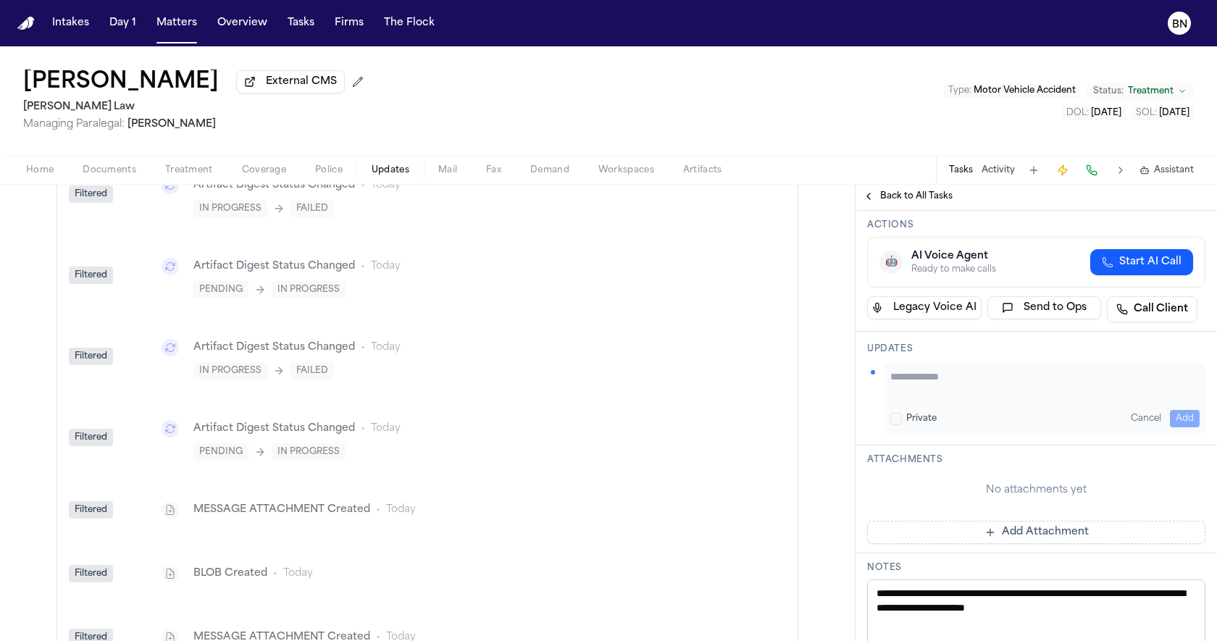
scroll to position [153, 0]
click at [931, 393] on textarea "Add your update" at bounding box center [1044, 385] width 309 height 29
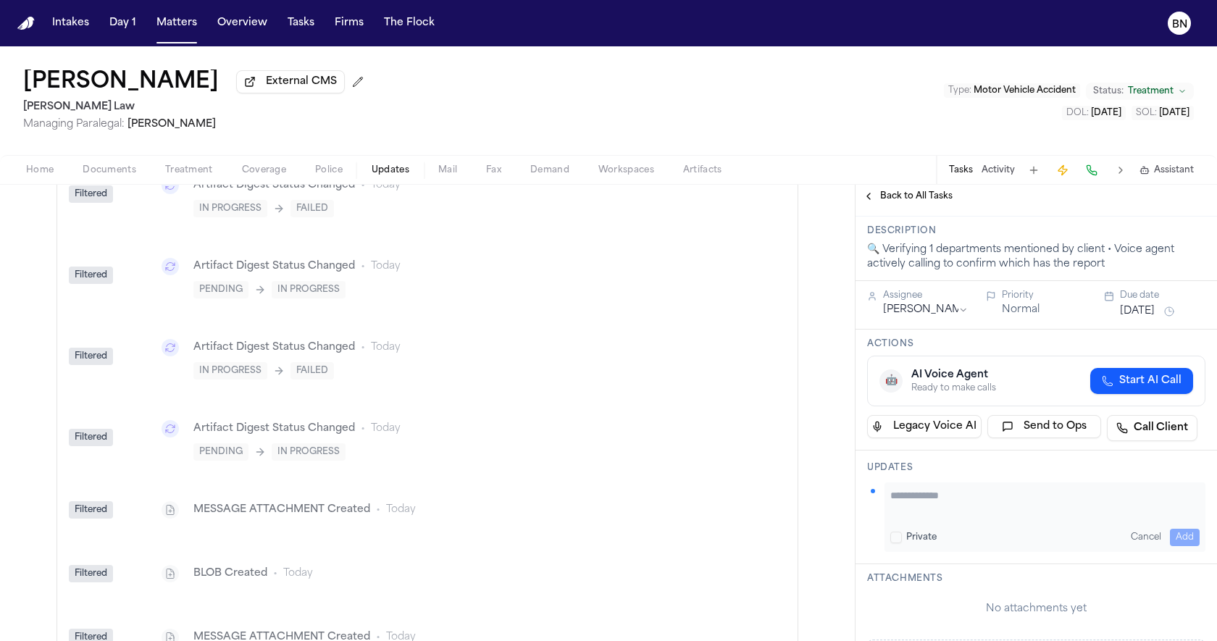
scroll to position [0, 0]
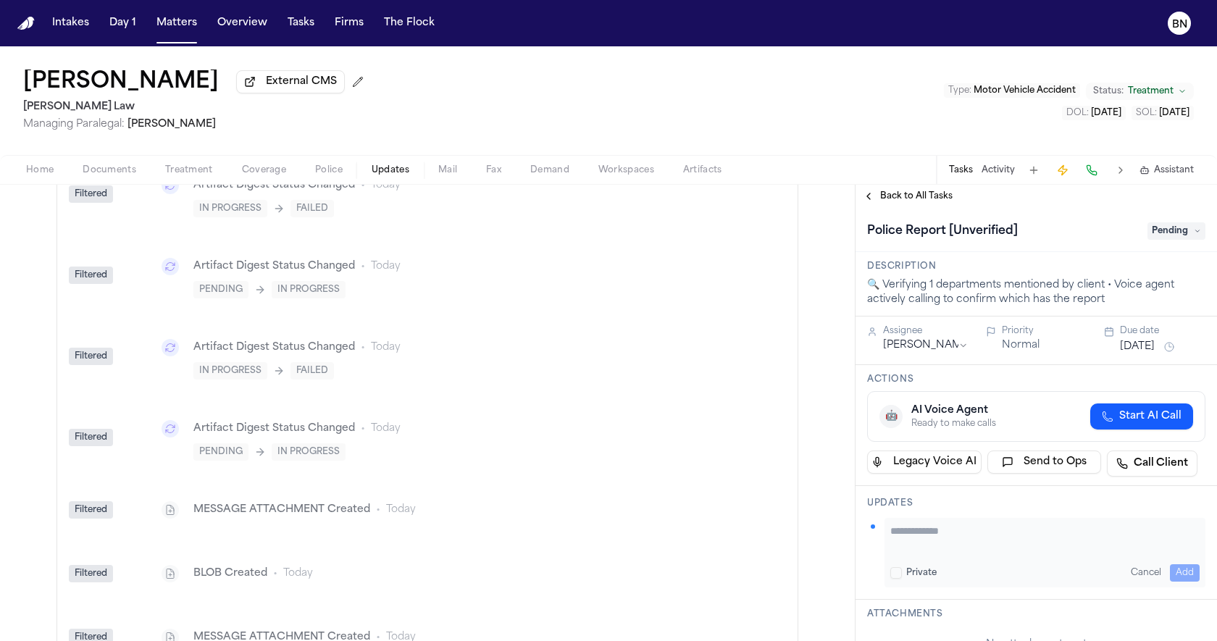
click at [909, 199] on span "Back to All Tasks" at bounding box center [916, 196] width 72 height 12
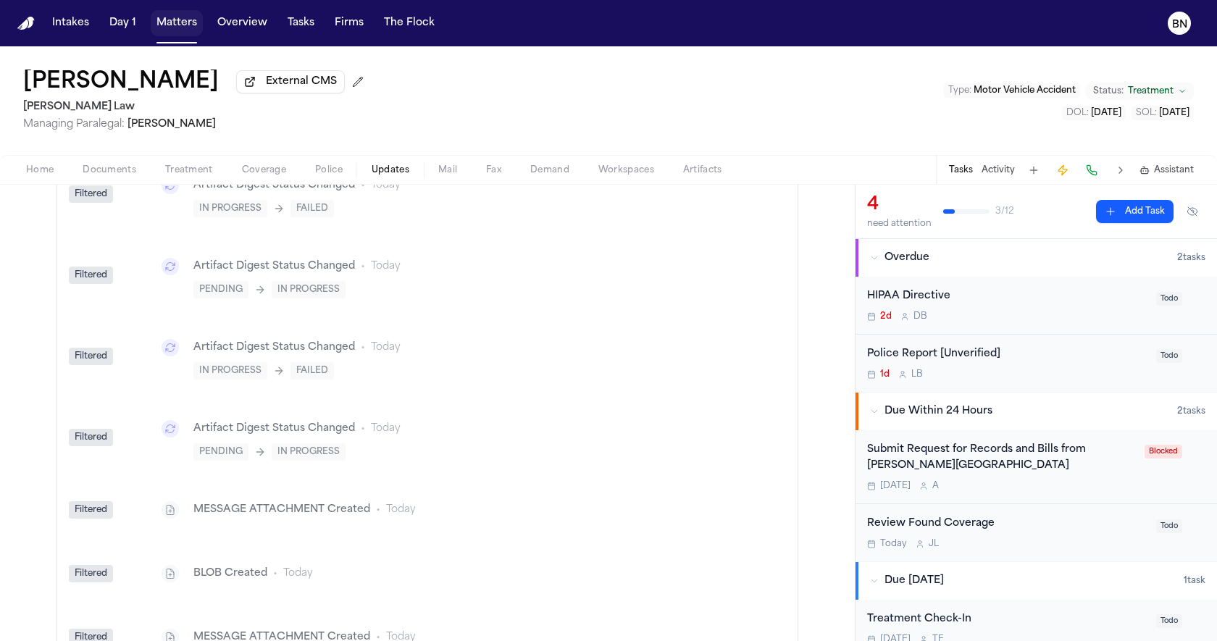
click at [167, 23] on button "Matters" at bounding box center [177, 23] width 52 height 26
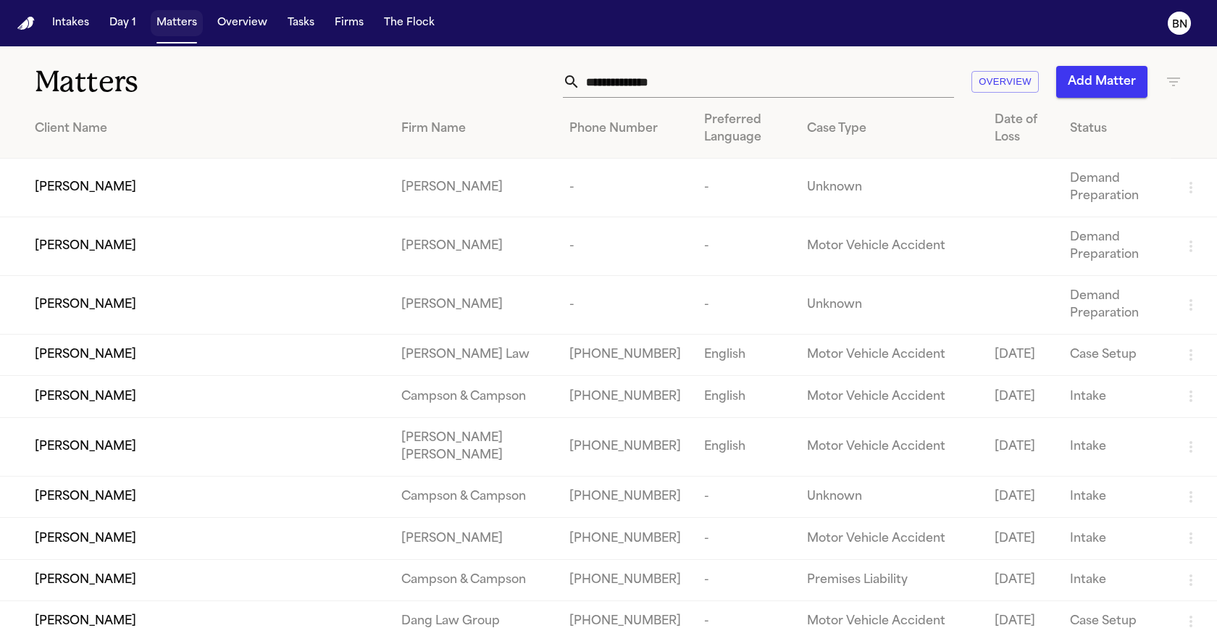
click at [176, 24] on button "Matters" at bounding box center [177, 23] width 52 height 26
click at [290, 25] on button "Tasks" at bounding box center [301, 23] width 38 height 26
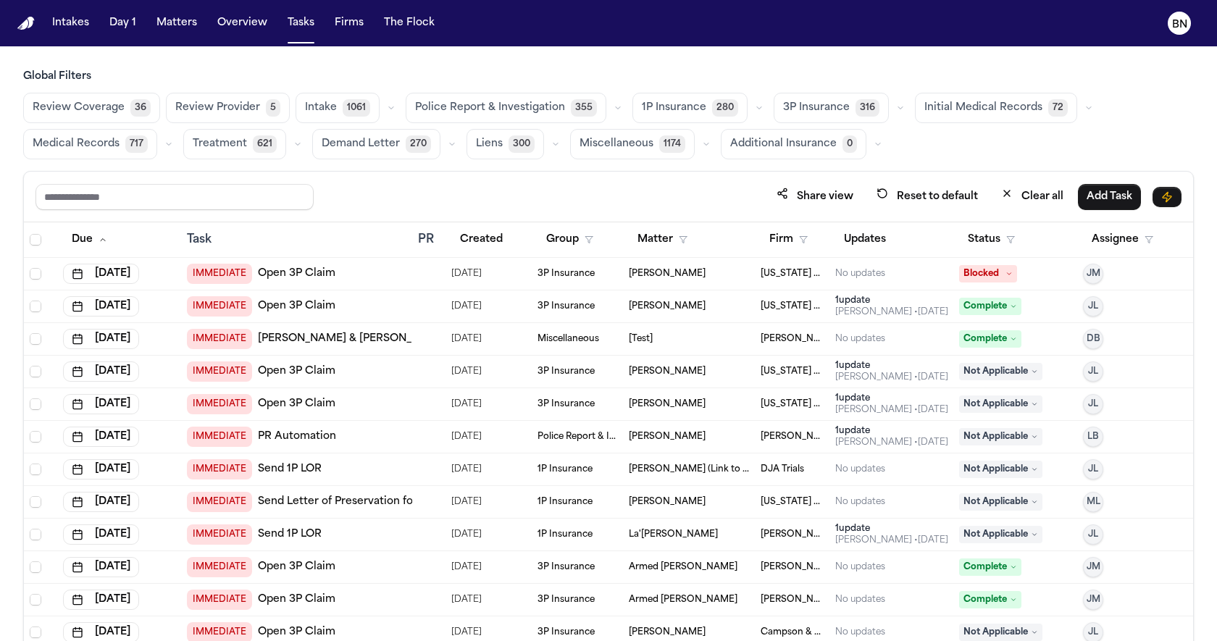
click at [285, 94] on div "Review Coverage 36 Review Provider 5 Intake 1061 Police Report & Investigation …" at bounding box center [608, 126] width 1170 height 67
click at [755, 105] on icon "button" at bounding box center [759, 108] width 9 height 9
click at [715, 142] on button "Open Claim 24" at bounding box center [704, 144] width 143 height 29
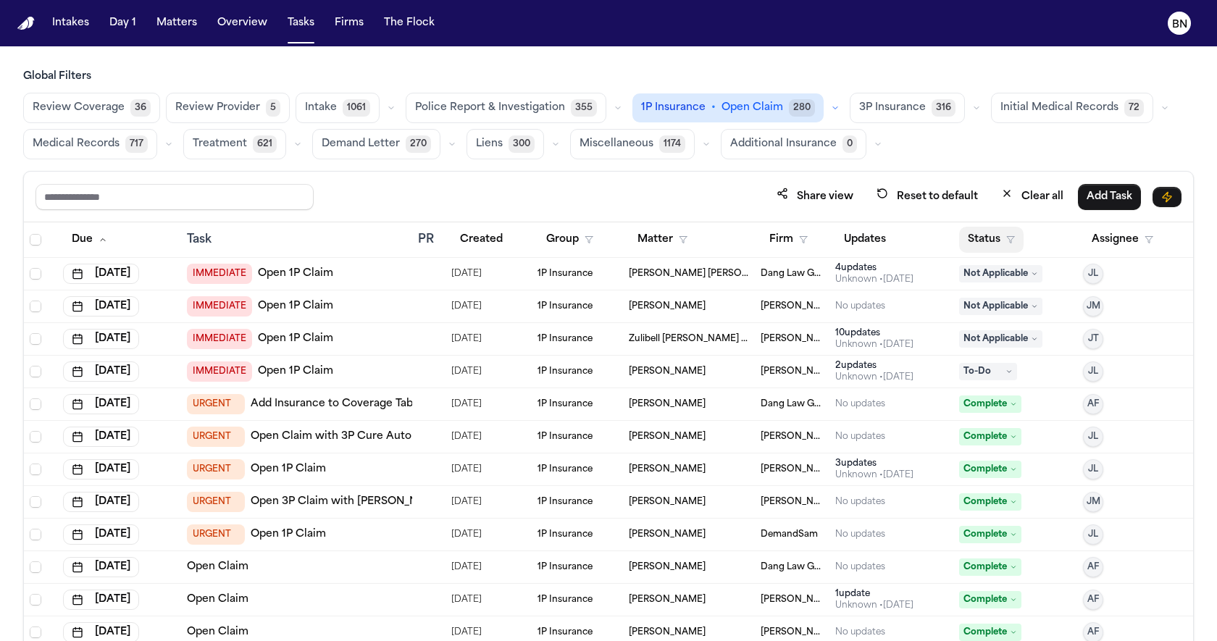
click at [973, 234] on button "Status" at bounding box center [991, 240] width 64 height 26
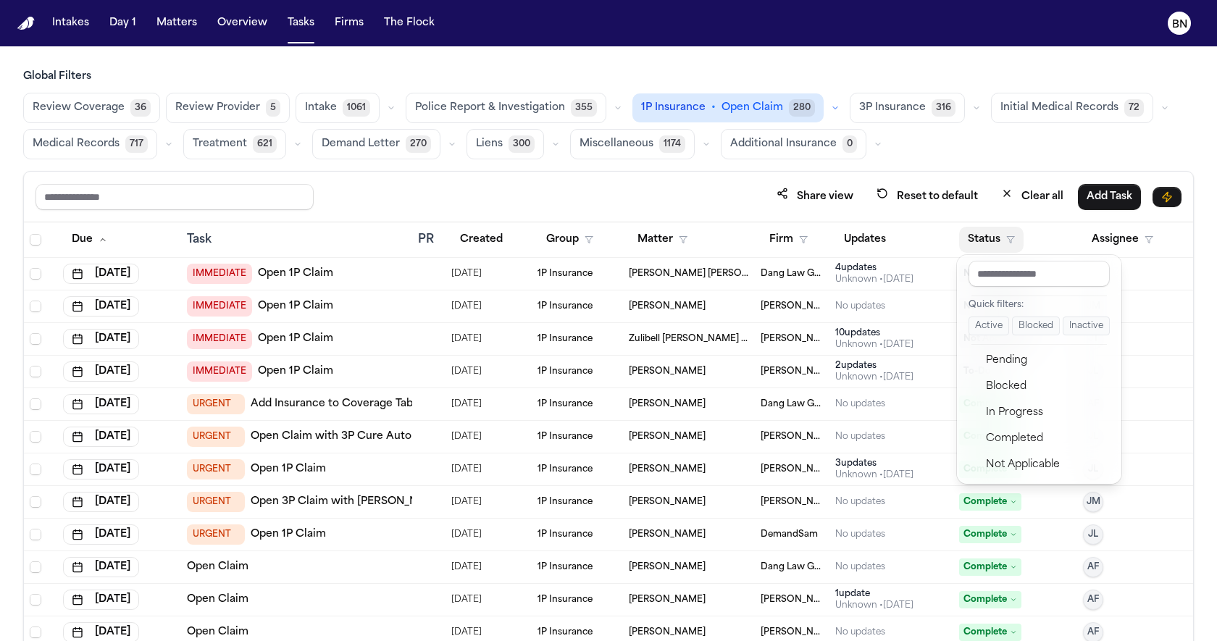
click at [981, 316] on button "Active" at bounding box center [988, 325] width 41 height 19
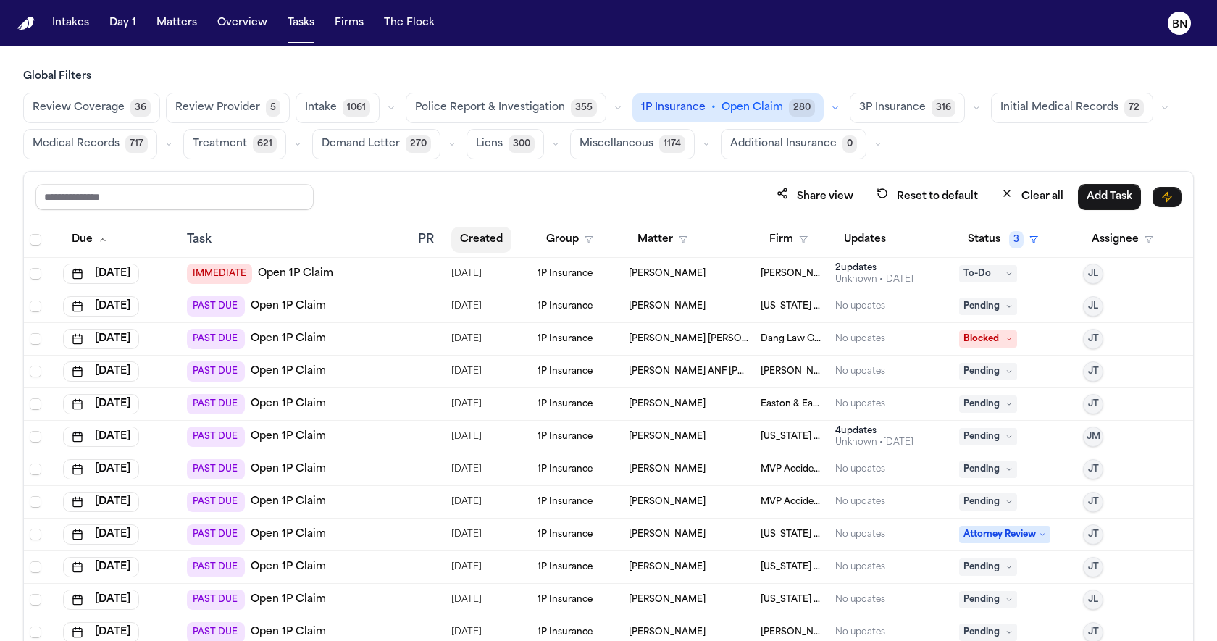
click at [501, 240] on button "Created" at bounding box center [481, 240] width 60 height 26
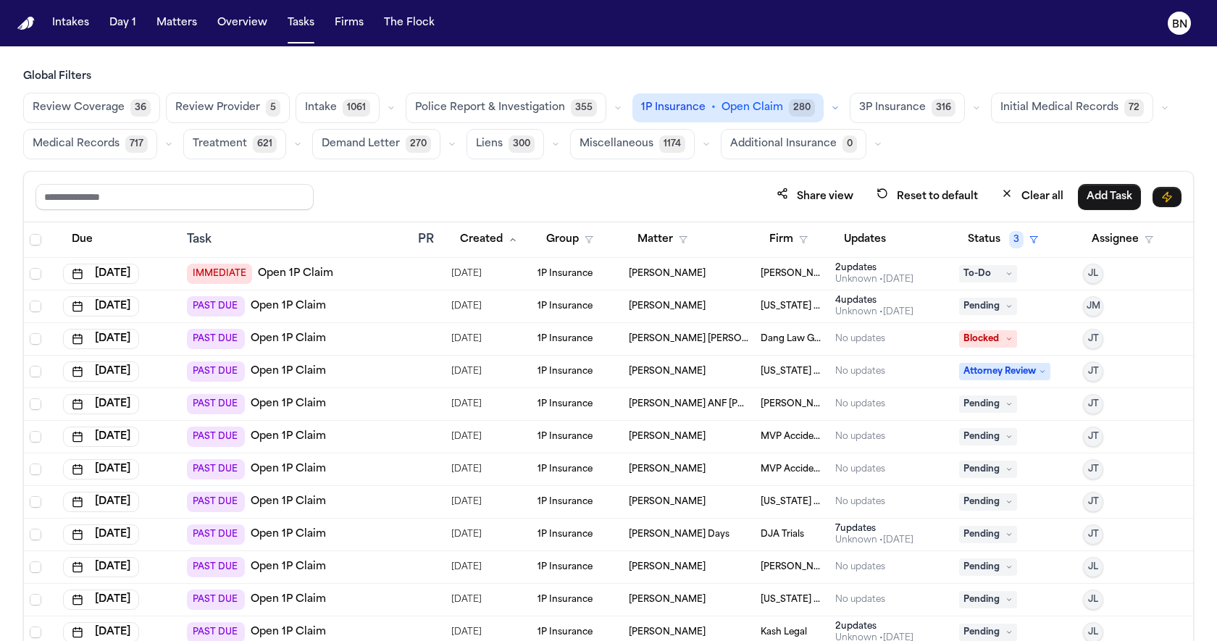
click at [508, 175] on div "Share view Reset to default Clear all Add Task" at bounding box center [608, 197] width 1169 height 51
click at [65, 105] on span "Review Coverage" at bounding box center [79, 108] width 92 height 14
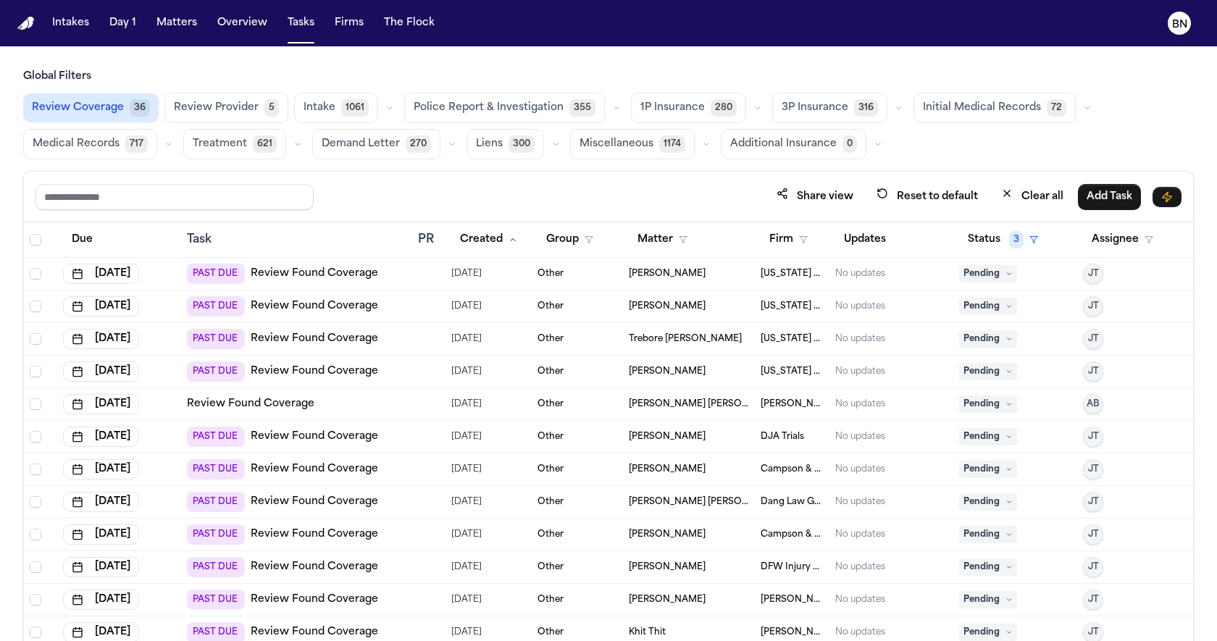
click at [886, 70] on h3 "Global Filters" at bounding box center [608, 77] width 1170 height 14
click at [881, 67] on main "Global Filters Review Coverage 36 Review Provider 5 Intake 1061 Police Report &…" at bounding box center [608, 343] width 1217 height 595
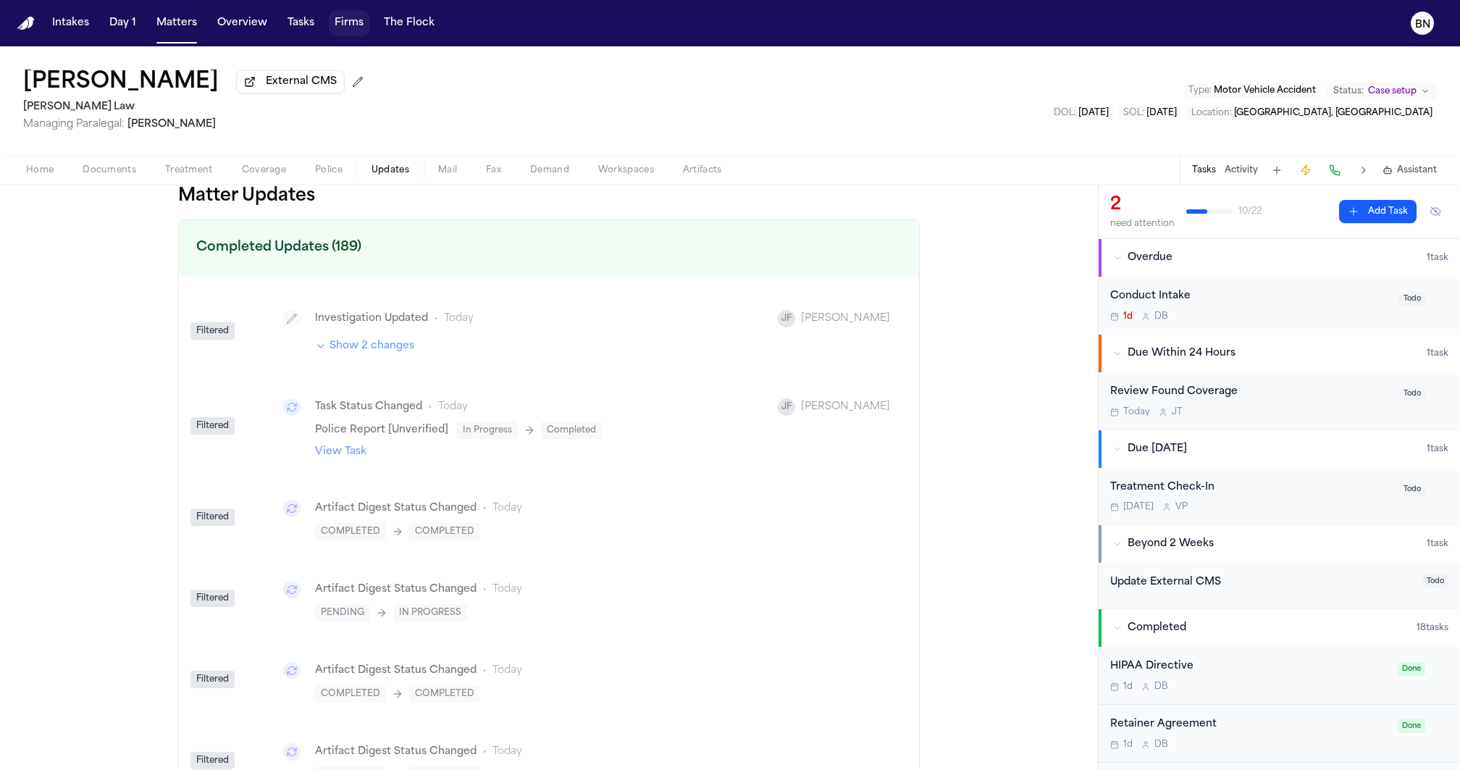
click at [335, 22] on button "Firms" at bounding box center [349, 23] width 41 height 26
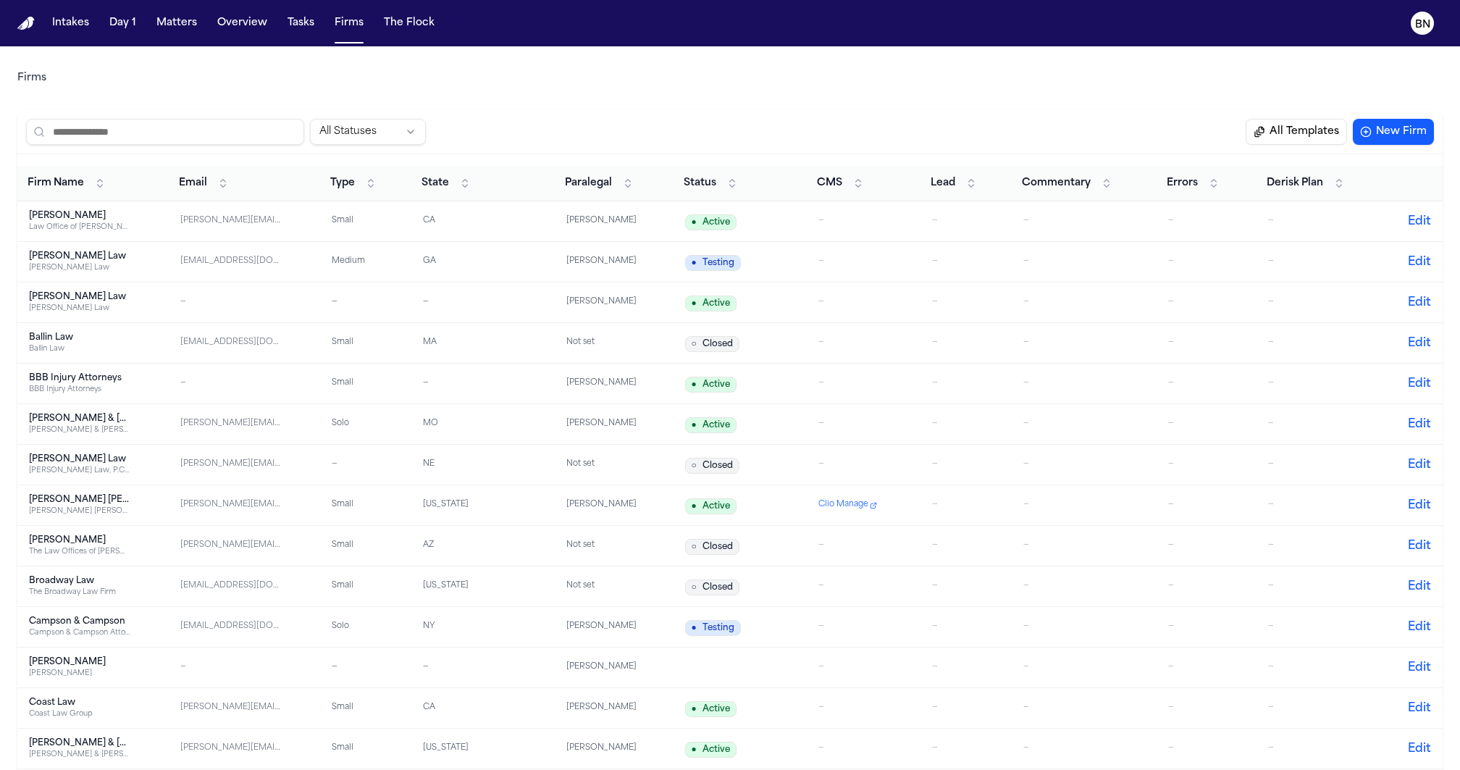
click at [278, 123] on input "search" at bounding box center [165, 132] width 278 height 26
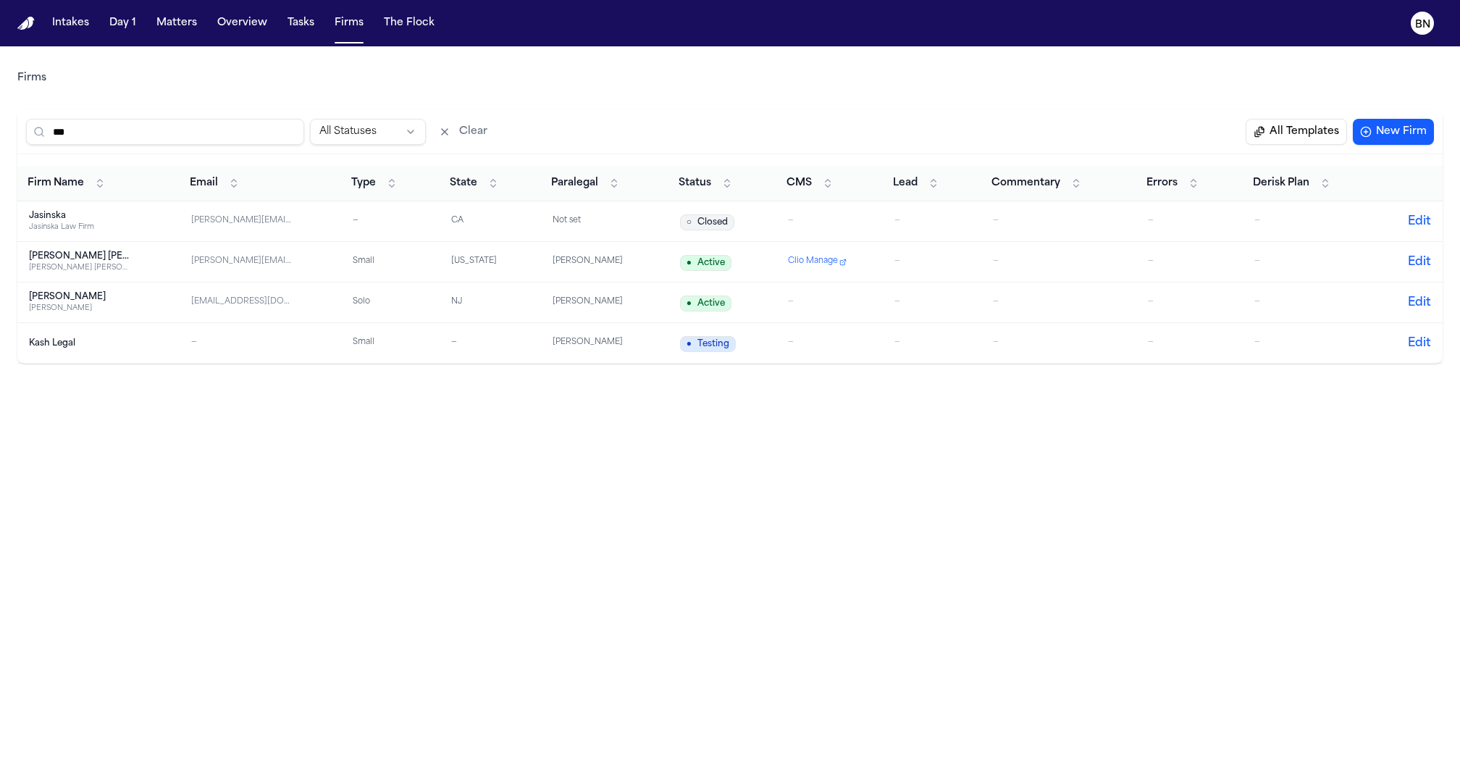
type input "****"
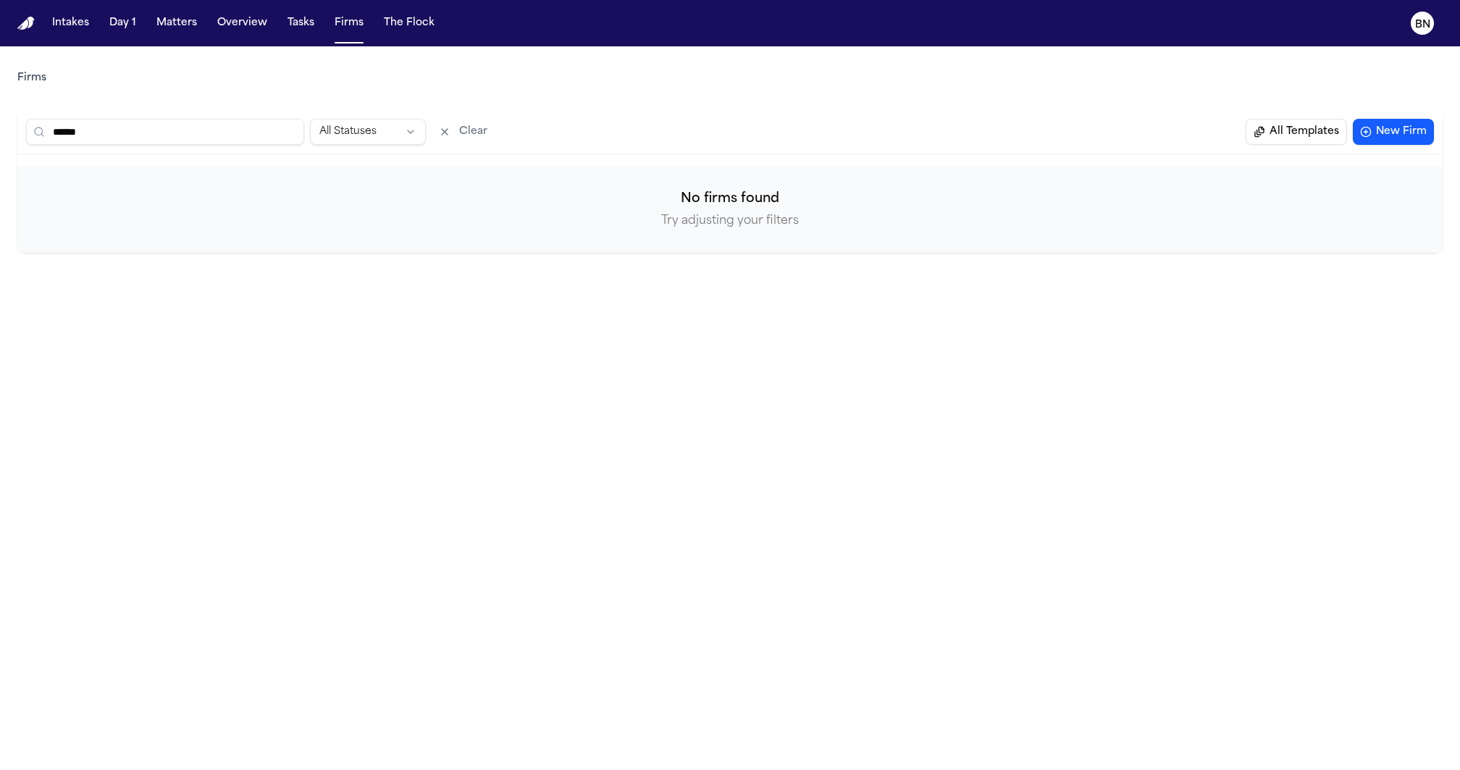
type input "*****"
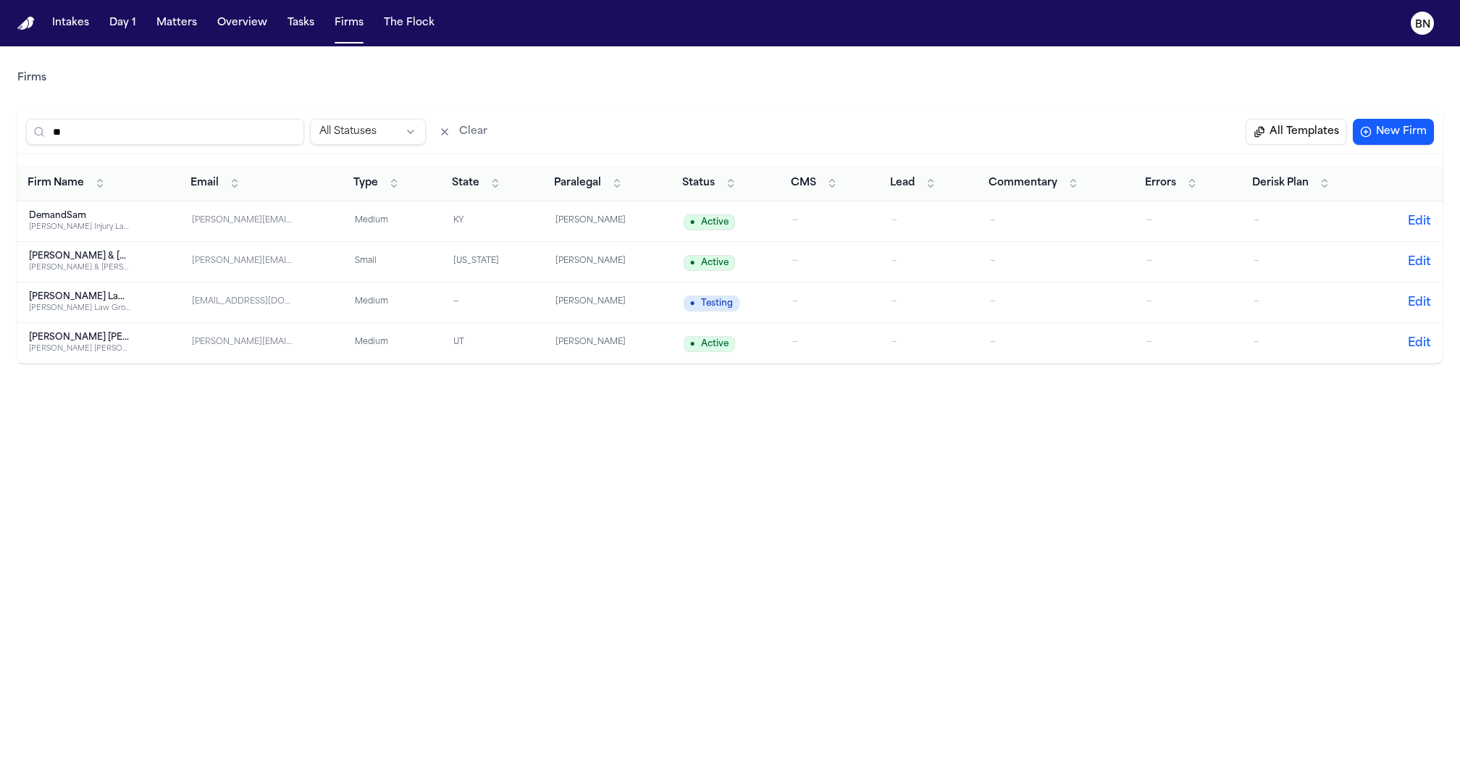
type input "***"
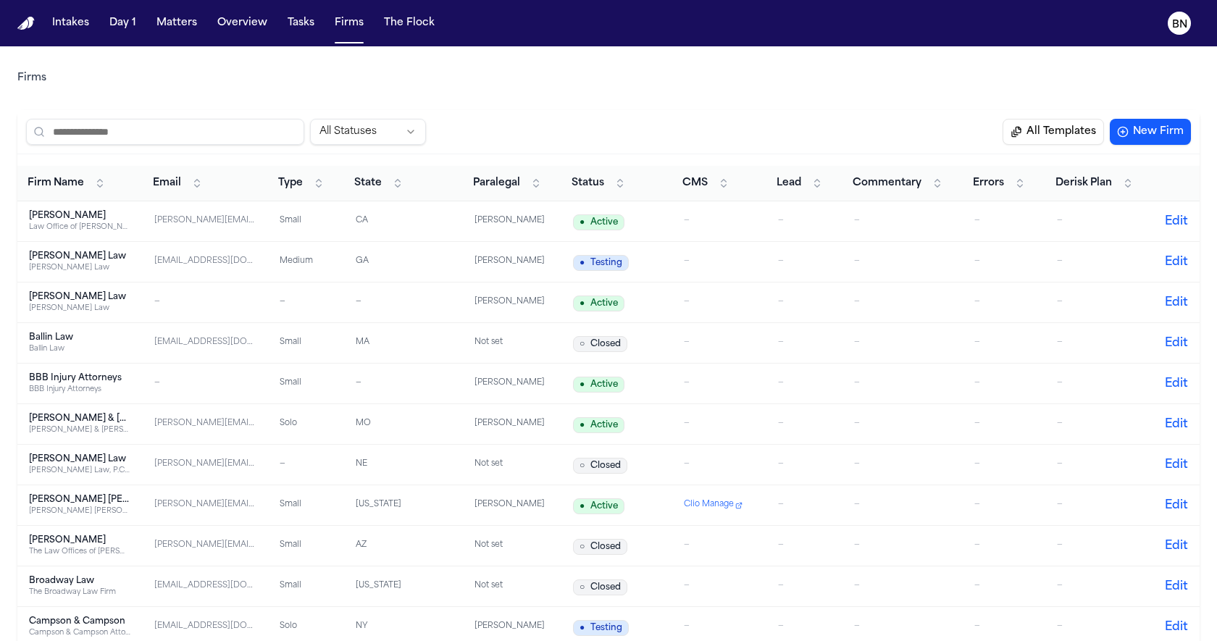
click at [598, 198] on th "Status" at bounding box center [616, 183] width 111 height 35
click at [598, 195] on th "Status" at bounding box center [616, 183] width 111 height 35
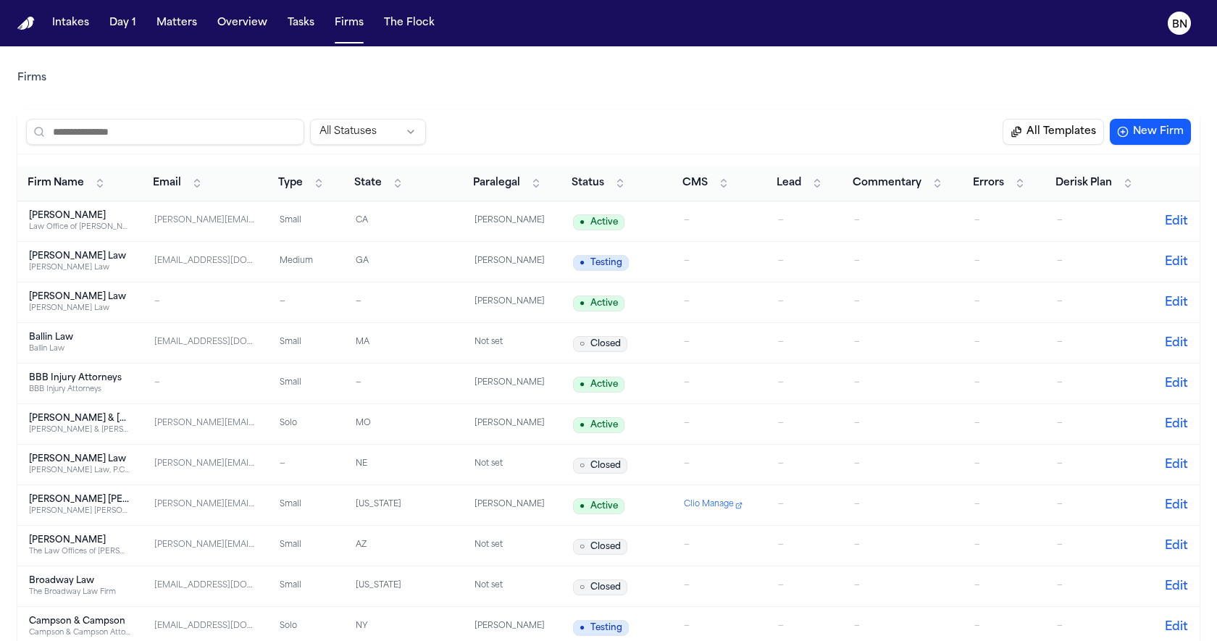
click at [598, 188] on span "Status" at bounding box center [587, 183] width 33 height 14
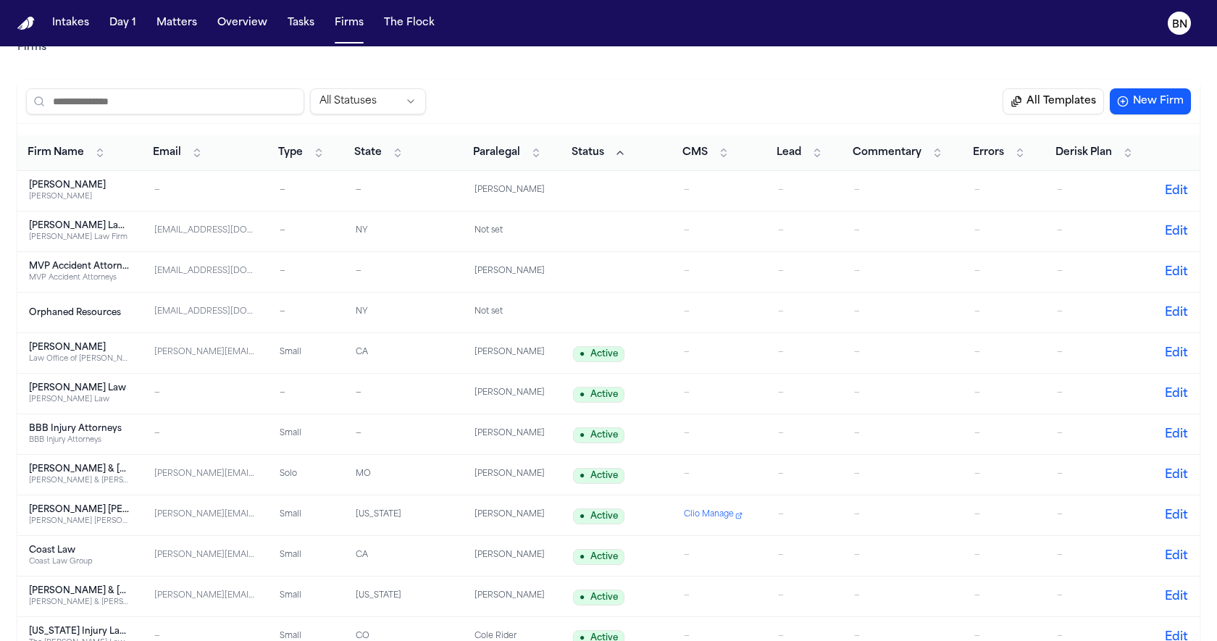
scroll to position [29, 0]
click at [599, 161] on span "Status" at bounding box center [587, 154] width 33 height 14
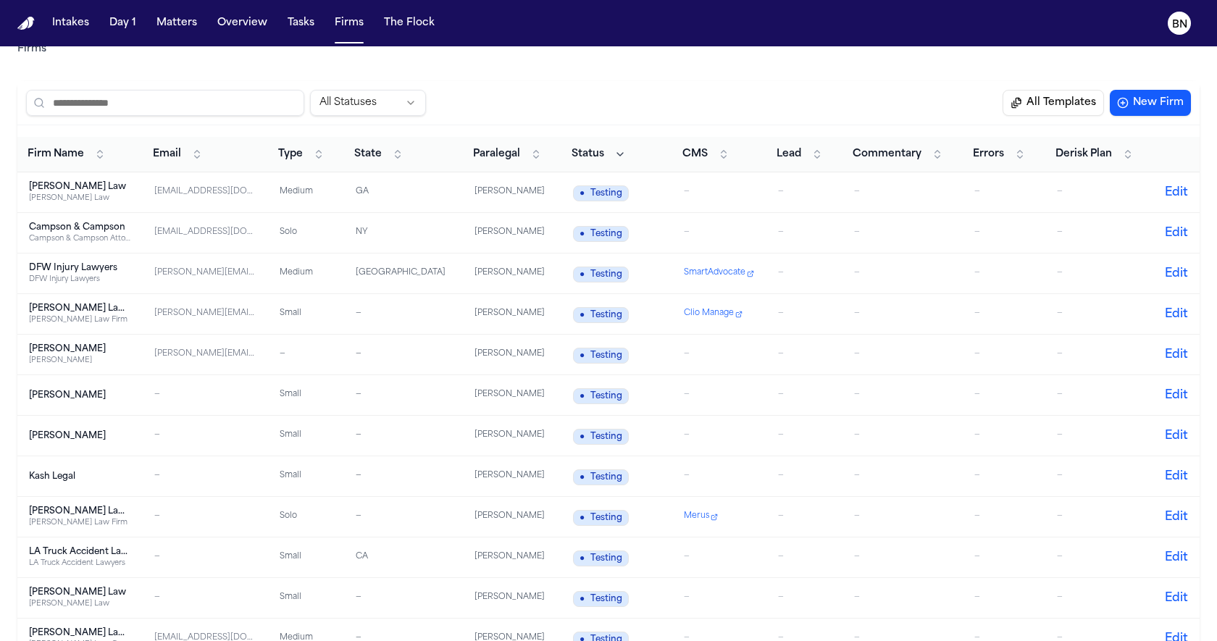
click at [566, 46] on div "Firms" at bounding box center [608, 49] width 1182 height 41
click at [1173, 232] on button "Edit , Campson & Campson" at bounding box center [1175, 232] width 23 height 17
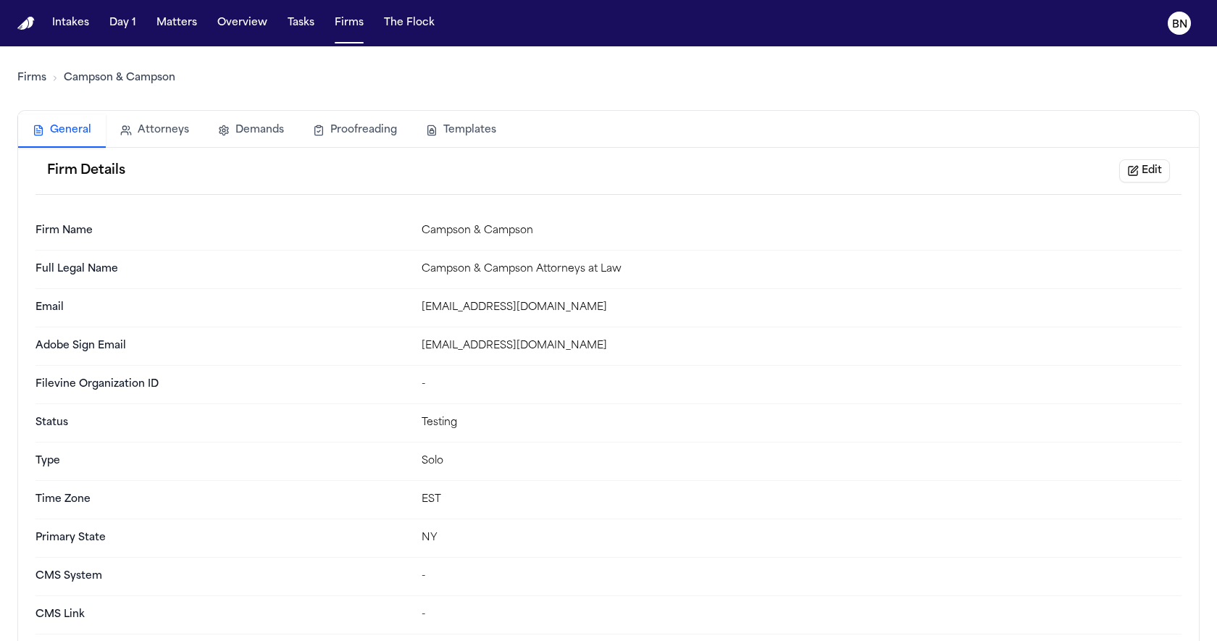
click at [1142, 172] on button "Edit" at bounding box center [1144, 170] width 51 height 23
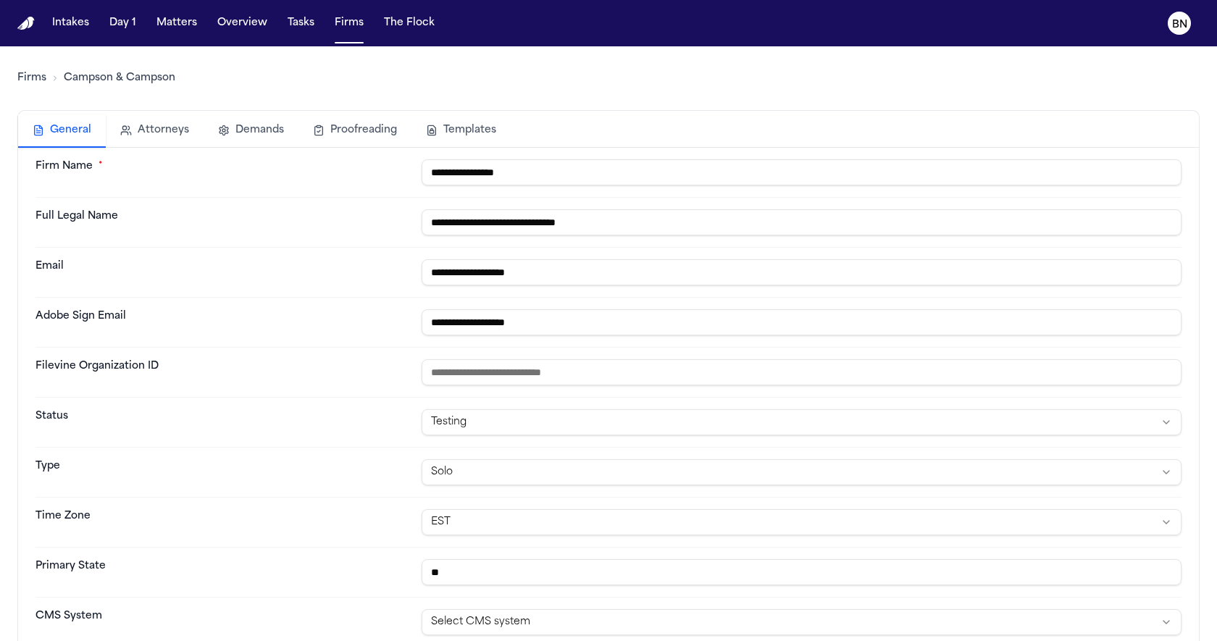
click at [699, 429] on html "**********" at bounding box center [608, 320] width 1217 height 641
select select "******"
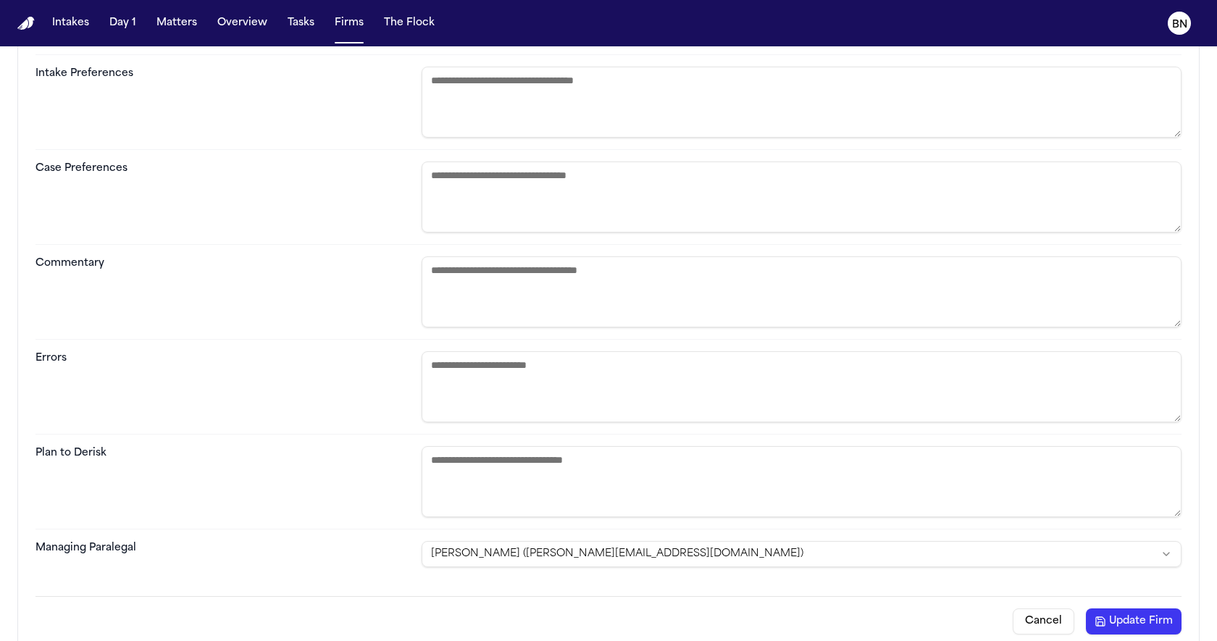
click at [1138, 608] on button "Update Firm" at bounding box center [1133, 621] width 96 height 26
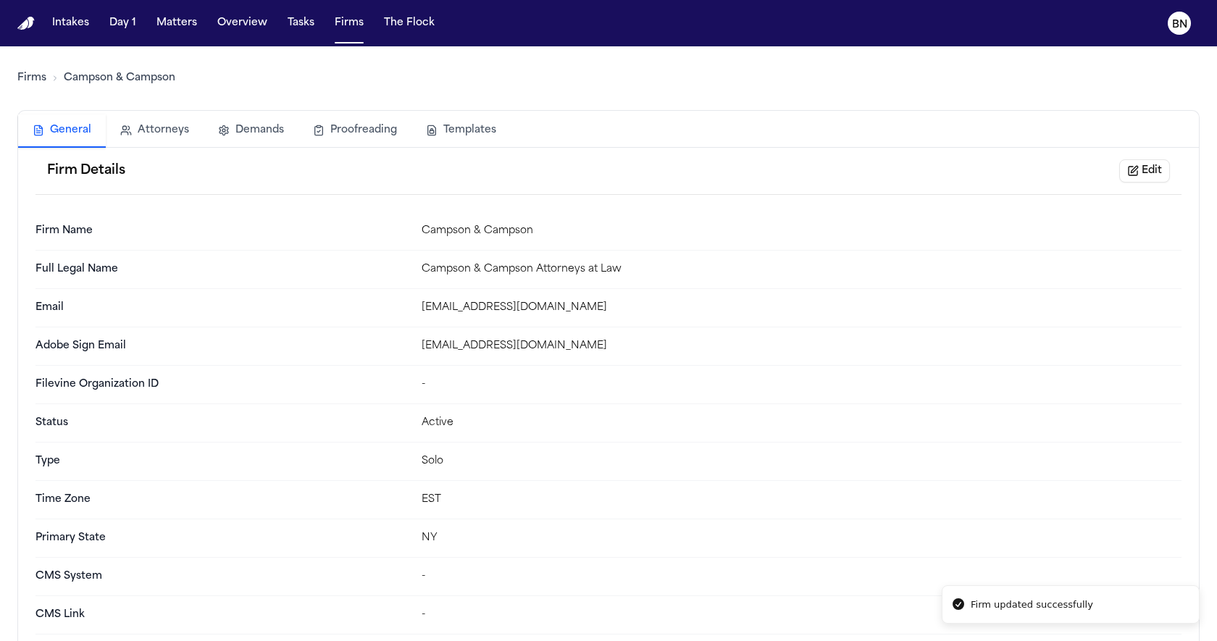
click at [46, 83] on li "Campson & Campson" at bounding box center [110, 78] width 129 height 14
click at [35, 71] on link "Firms" at bounding box center [31, 78] width 29 height 14
